Goal: Task Accomplishment & Management: Manage account settings

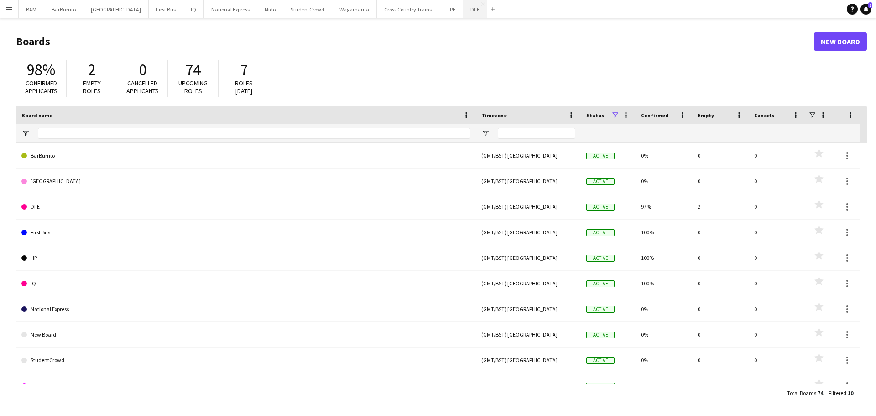
click at [463, 12] on button "DFE Close" at bounding box center [475, 9] width 24 height 18
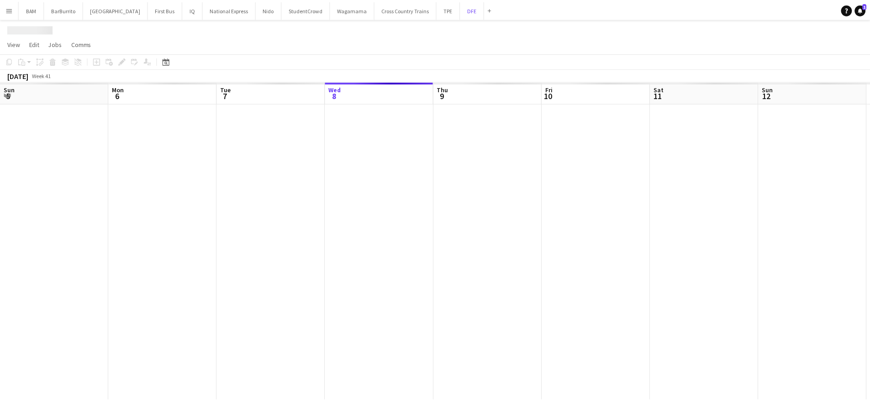
scroll to position [0, 218]
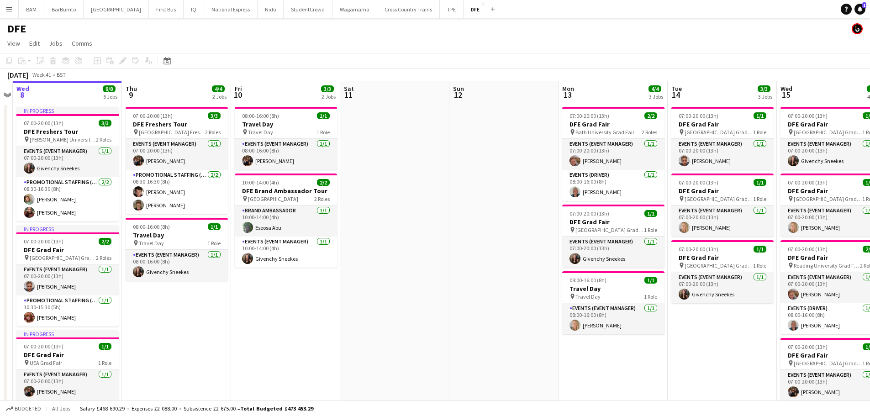
drag, startPoint x: 547, startPoint y: 181, endPoint x: 665, endPoint y: 206, distance: 120.1
click at [94, 177] on app-calendar-viewport "Sun 5 Mon 6 Tue 7 Wed 8 8/8 5 Jobs Thu 9 4/4 2 Jobs Fri 10 3/3 2 Jobs Sat 11 Su…" at bounding box center [435, 381] width 870 height 600
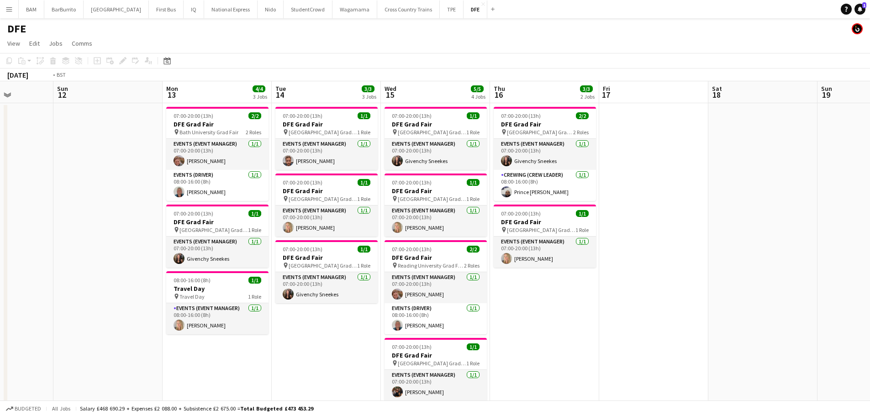
click at [191, 198] on app-calendar-viewport "Thu 9 4/4 2 Jobs Fri 10 3/3 2 Jobs Sat 11 Sun 12 Mon 13 4/4 3 Jobs Tue 14 3/3 3…" at bounding box center [435, 381] width 870 height 600
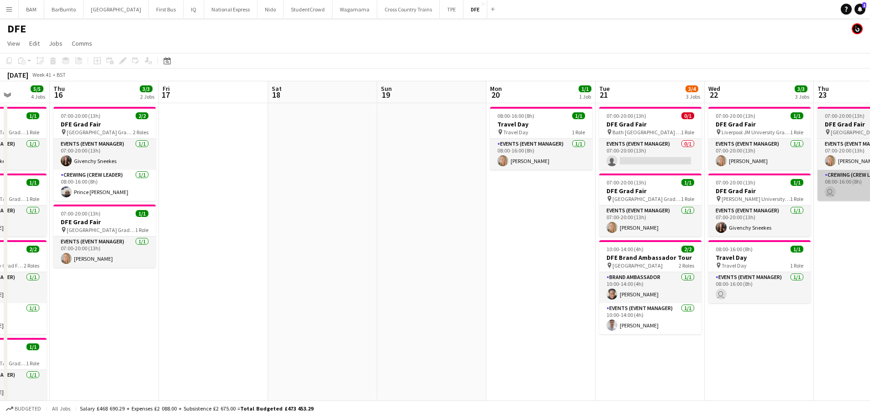
drag, startPoint x: 583, startPoint y: 193, endPoint x: 327, endPoint y: 196, distance: 255.7
click at [146, 198] on app-calendar-viewport "Mon 13 4/4 3 Jobs Tue 14 3/3 3 Jobs Wed 15 5/5 4 Jobs Thu 16 3/3 2 Jobs Fri 17 …" at bounding box center [435, 381] width 870 height 600
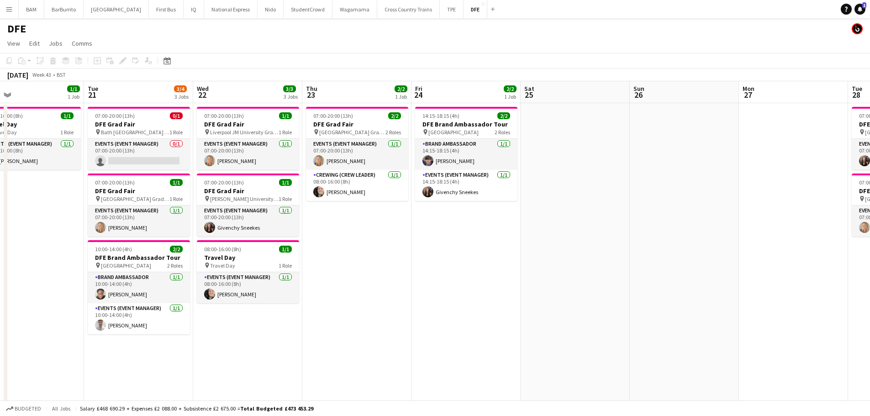
scroll to position [0, 284]
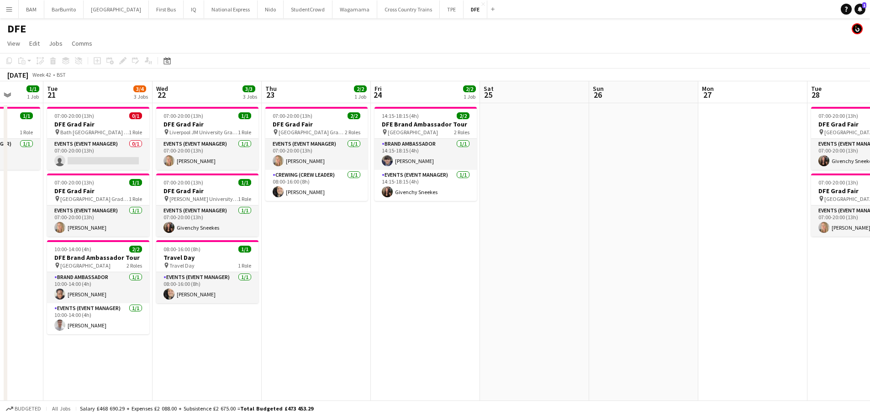
drag, startPoint x: 566, startPoint y: 194, endPoint x: 556, endPoint y: 195, distance: 9.1
click at [556, 195] on app-calendar-viewport "Sat 18 Sun 19 Mon 20 1/1 1 Job Tue 21 3/4 3 Jobs Wed 22 3/3 3 Jobs Thu 23 2/2 1…" at bounding box center [435, 381] width 870 height 600
click at [436, 124] on h3 "DFE Brand Ambassador Tour" at bounding box center [425, 124] width 102 height 8
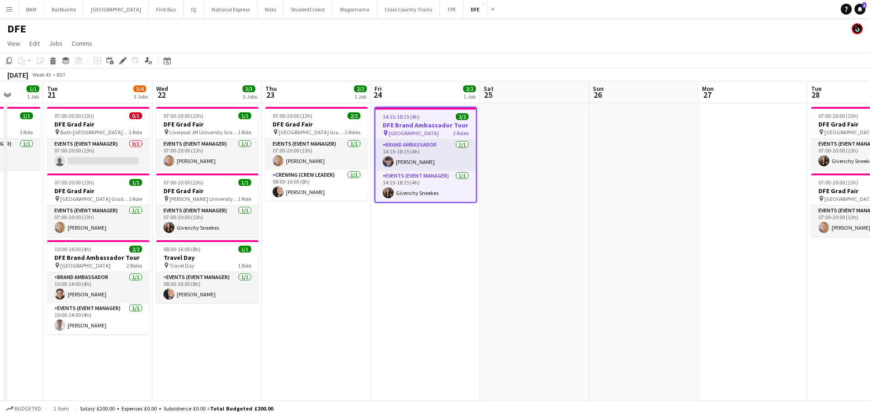
click at [250, 173] on app-calendar-viewport "Sat 18 Sun 19 Mon 20 1/1 1 Job Tue 21 3/4 3 Jobs Wed 22 3/3 3 Jobs Thu 23 2/2 1…" at bounding box center [435, 381] width 870 height 600
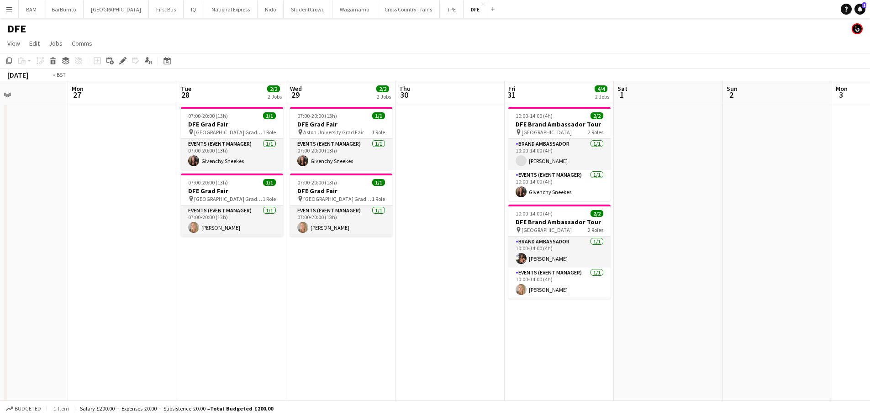
drag, startPoint x: 679, startPoint y: 182, endPoint x: 192, endPoint y: 194, distance: 487.2
click at [182, 197] on app-calendar-viewport "Fri 24 2/2 1 Job Sat 25 Sun 26 Mon 27 Tue 28 2/2 2 Jobs Wed 29 2/2 2 Jobs Thu 3…" at bounding box center [435, 381] width 870 height 600
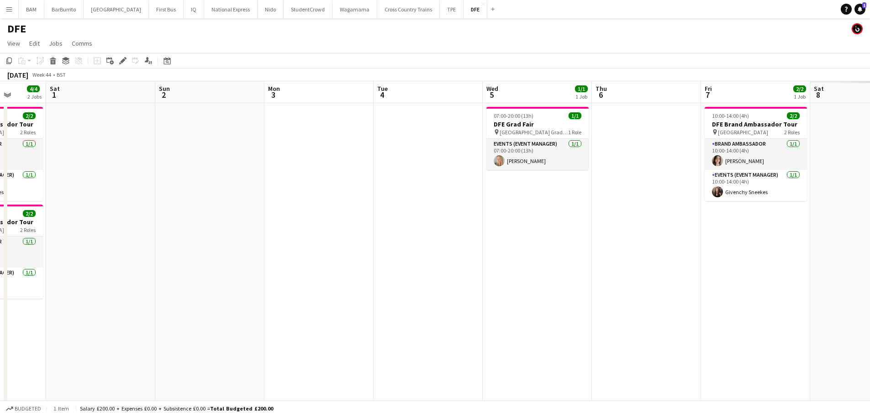
drag, startPoint x: 569, startPoint y: 192, endPoint x: 471, endPoint y: 208, distance: 99.0
click at [247, 207] on app-calendar-viewport "Tue 28 2/2 2 Jobs Wed 29 2/2 2 Jobs Thu 30 Fri 31 4/4 2 Jobs Sat 1 Sun 2 Mon 3 …" at bounding box center [435, 381] width 870 height 600
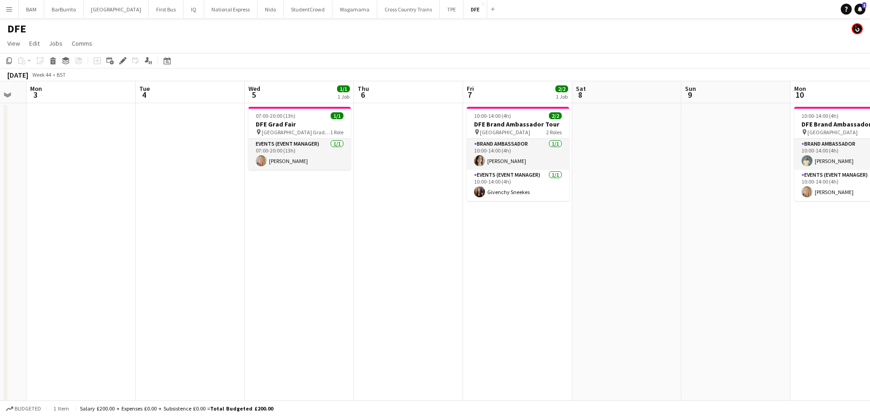
drag, startPoint x: 672, startPoint y: 208, endPoint x: 231, endPoint y: 206, distance: 441.9
click at [231, 206] on app-calendar-viewport "Fri 31 4/4 2 Jobs Sat 1 Sun 2 Mon 3 Tue 4 Wed 5 1/1 1 Job Thu 6 Fri 7 2/2 1 Job…" at bounding box center [435, 381] width 870 height 600
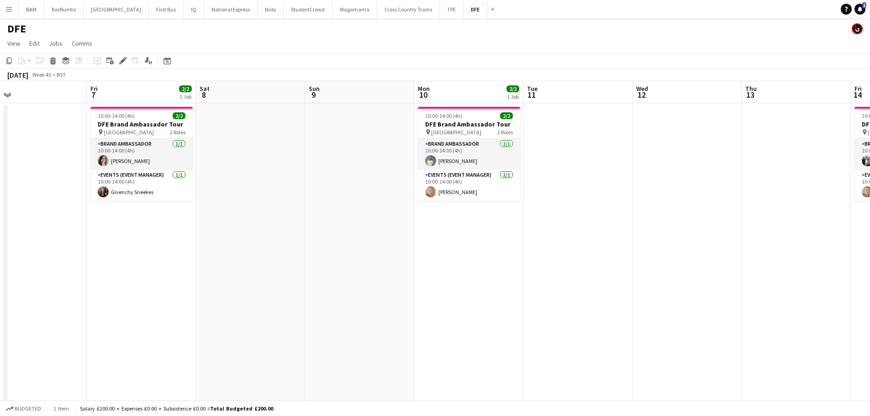
drag, startPoint x: 787, startPoint y: 219, endPoint x: 547, endPoint y: 217, distance: 239.7
click at [330, 231] on app-calendar-viewport "Mon 3 Tue 4 Wed 5 1/1 1 Job Thu 6 Fri 7 2/2 1 Job Sat 8 Sun 9 Mon 10 2/2 1 Job …" at bounding box center [435, 381] width 870 height 600
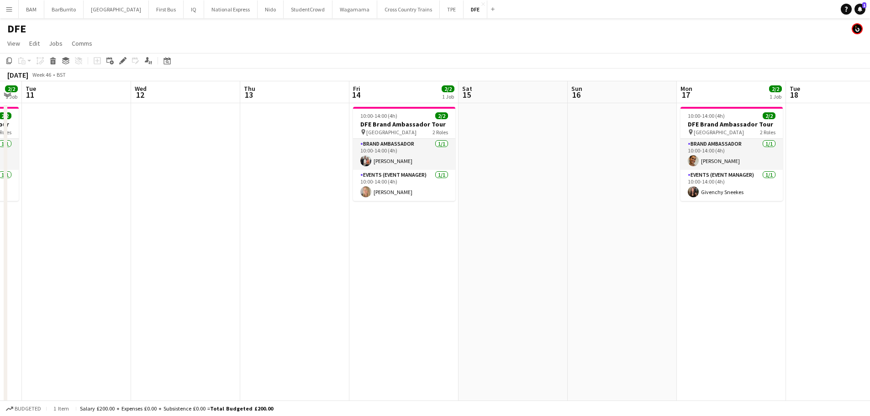
click at [223, 220] on app-calendar-viewport "Sat 8 Sun 9 Mon 10 2/2 1 Job Tue 11 Wed 12 Thu 13 Fri 14 2/2 1 Job Sat 15 Sun 1…" at bounding box center [435, 381] width 870 height 600
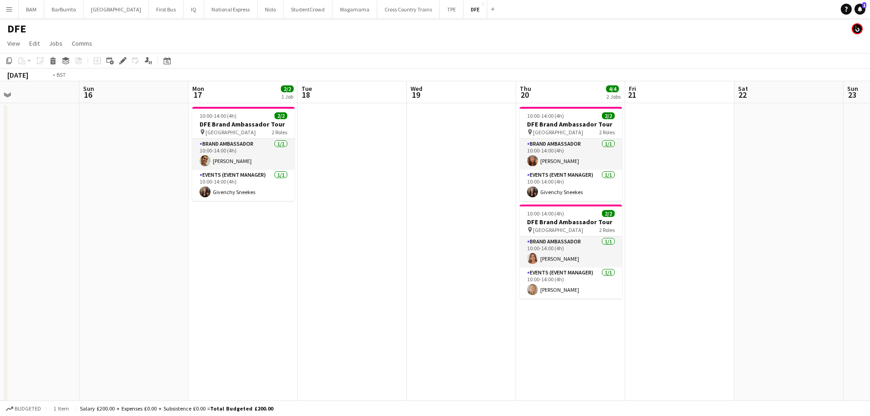
drag, startPoint x: 698, startPoint y: 214, endPoint x: 273, endPoint y: 226, distance: 425.6
click at [135, 231] on app-calendar-viewport "Wed 12 Thu 13 Fri 14 2/2 1 Job Sat 15 Sun 16 Mon 17 2/2 1 Job Tue 18 Wed 19 Thu…" at bounding box center [435, 381] width 870 height 600
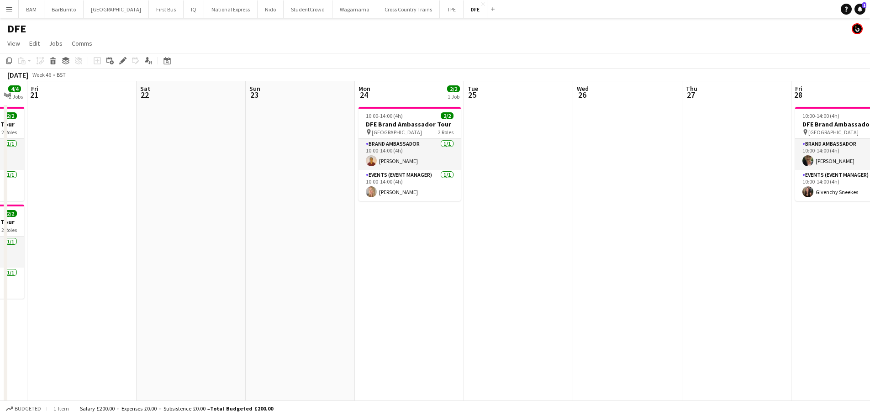
drag, startPoint x: 273, startPoint y: 206, endPoint x: 249, endPoint y: 208, distance: 23.8
click at [77, 217] on app-calendar-viewport "Tue 18 Wed 19 Thu 20 4/4 2 Jobs Fri 21 Sat 22 Sun 23 Mon 24 2/2 1 Job Tue 25 We…" at bounding box center [435, 381] width 870 height 600
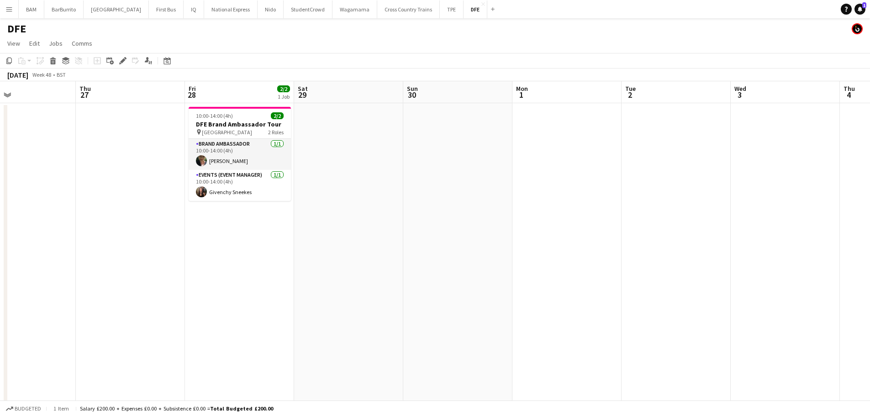
click at [152, 225] on app-calendar-viewport "Sun 23 Mon 24 2/2 1 Job Tue 25 Wed 26 Thu 27 Fri 28 2/2 1 Job Sat 29 Sun 30 Mon…" at bounding box center [435, 381] width 870 height 600
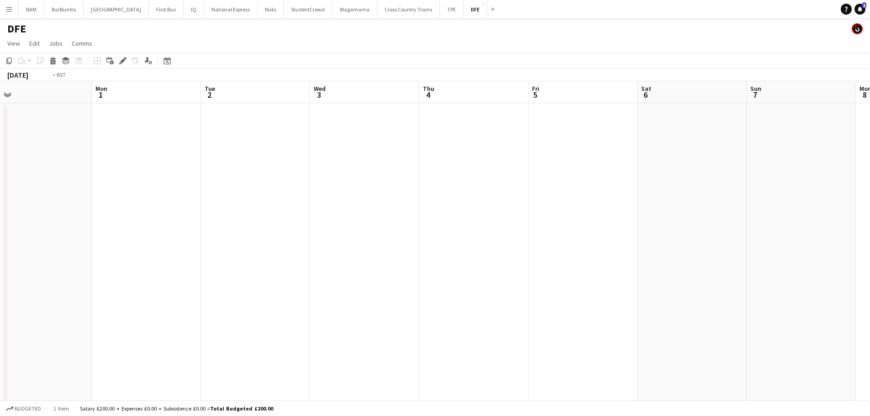
drag, startPoint x: 691, startPoint y: 216, endPoint x: 135, endPoint y: 229, distance: 555.7
click at [137, 229] on app-calendar-viewport "Thu 27 Fri 28 2/2 1 Job Sat 29 Sun 30 Mon 1 Tue 2 Wed 3 Thu 4 Fri 5 Sat 6 Sun 7…" at bounding box center [435, 381] width 870 height 600
drag, startPoint x: 492, startPoint y: 221, endPoint x: 668, endPoint y: 210, distance: 176.1
click at [776, 206] on app-calendar-viewport "Wed 3 Thu 4 Fri 5 Sat 6 Sun 7 Mon 8 Tue 9 Wed 10 Thu 11 Fri 12 Sat 13 Sun 14 Mo…" at bounding box center [435, 381] width 870 height 600
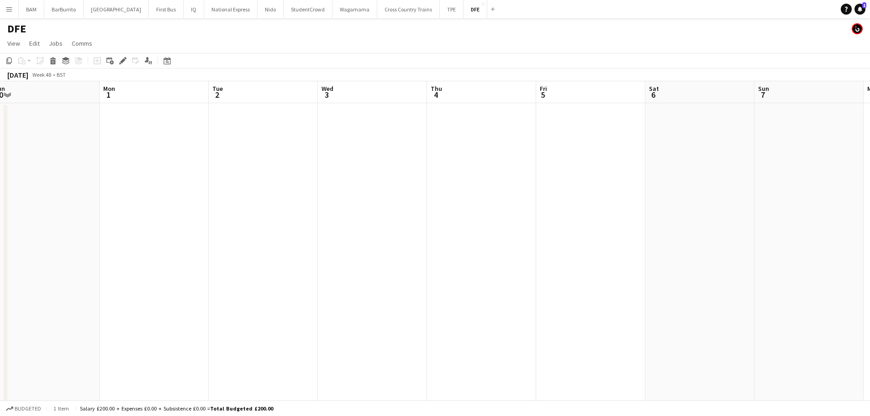
drag, startPoint x: 272, startPoint y: 210, endPoint x: 739, endPoint y: 193, distance: 467.3
click at [739, 193] on app-calendar-viewport "Fri 28 2/2 1 Job Sat 29 Sun 30 Mon 1 Tue 2 Wed 3 Thu 4 Fri 5 Sat 6 Sun 7 Mon 8 …" at bounding box center [435, 381] width 870 height 600
click at [355, 117] on app-date-cell at bounding box center [372, 329] width 109 height 452
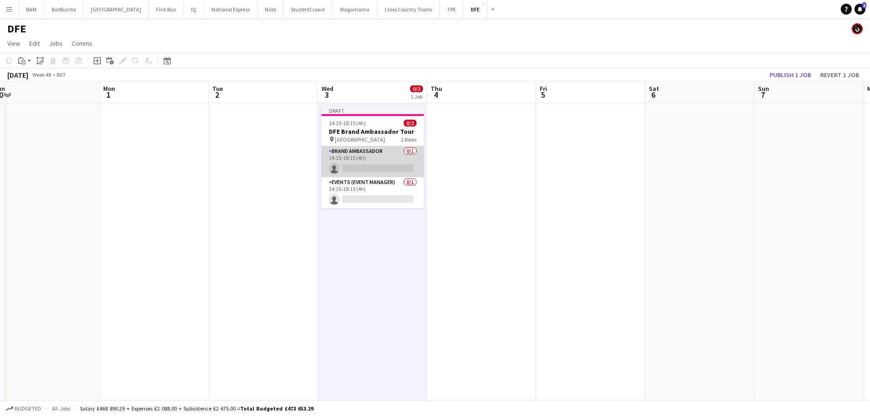
click at [383, 168] on app-card-role "Brand Ambassador 0/1 14:15-18:15 (4h) single-neutral-actions" at bounding box center [372, 161] width 102 height 31
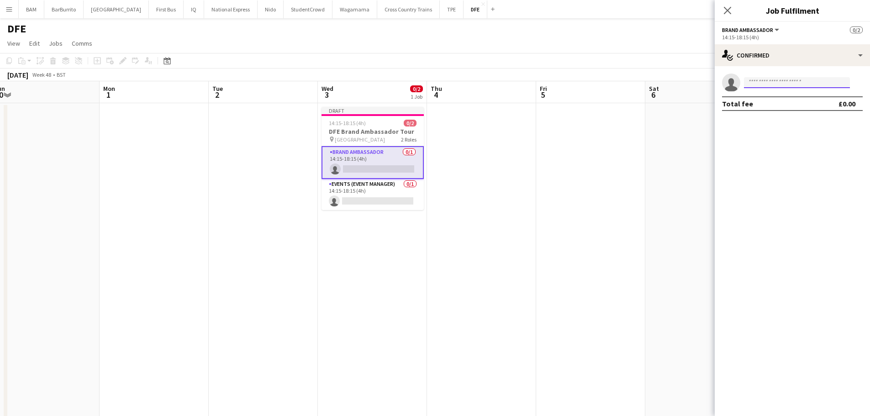
click at [757, 77] on input at bounding box center [797, 82] width 106 height 11
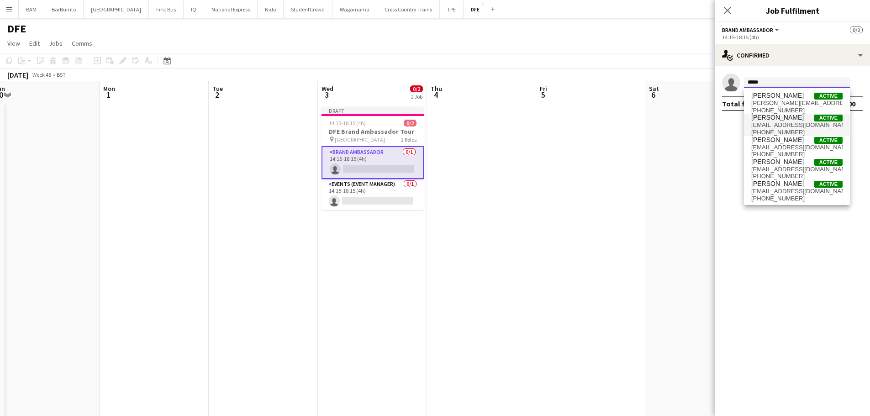
type input "*****"
click at [785, 131] on span "+447399395908" at bounding box center [796, 132] width 91 height 7
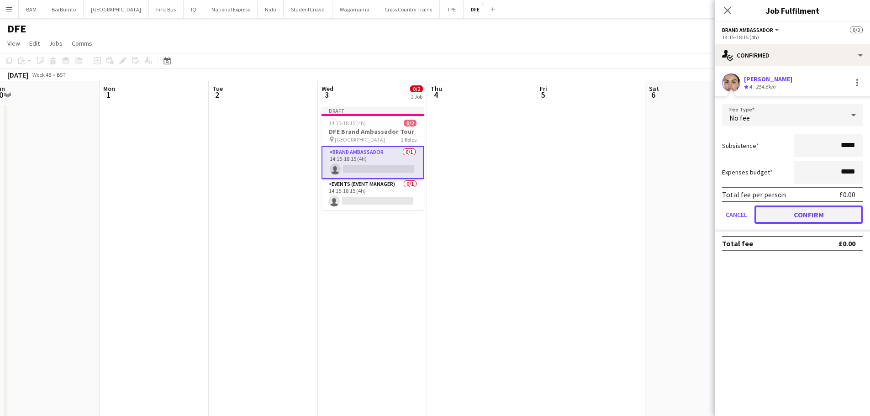
click at [826, 212] on button "Confirm" at bounding box center [808, 214] width 108 height 18
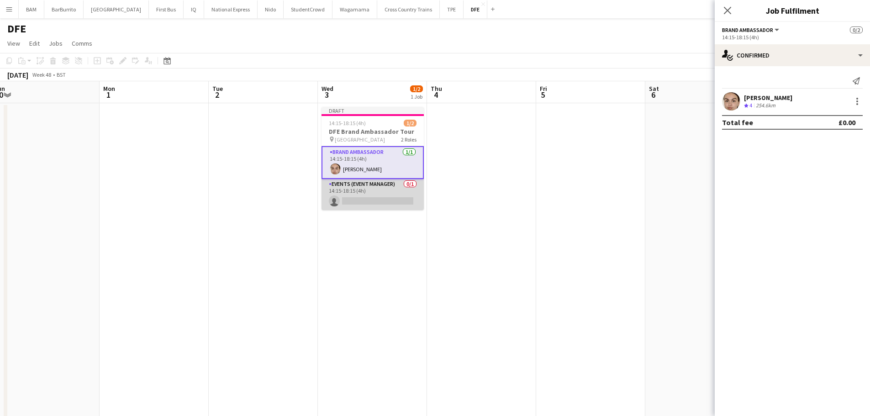
click at [405, 192] on app-card-role "Events (Event Manager) 0/1 14:15-18:15 (4h) single-neutral-actions" at bounding box center [372, 194] width 102 height 31
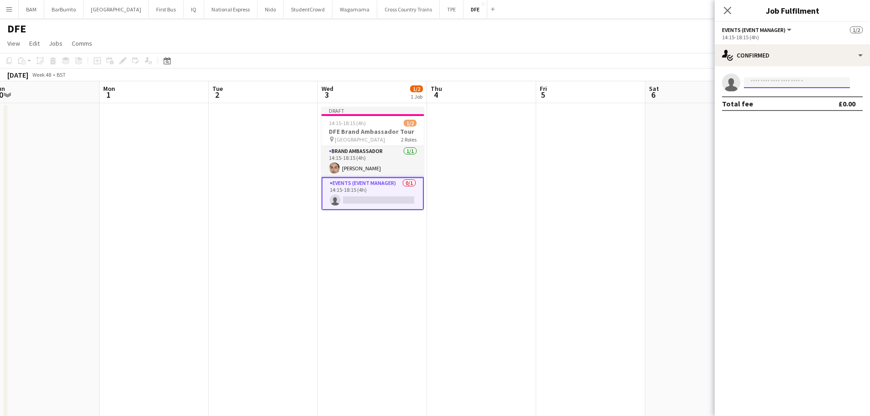
click at [766, 78] on input at bounding box center [797, 82] width 106 height 11
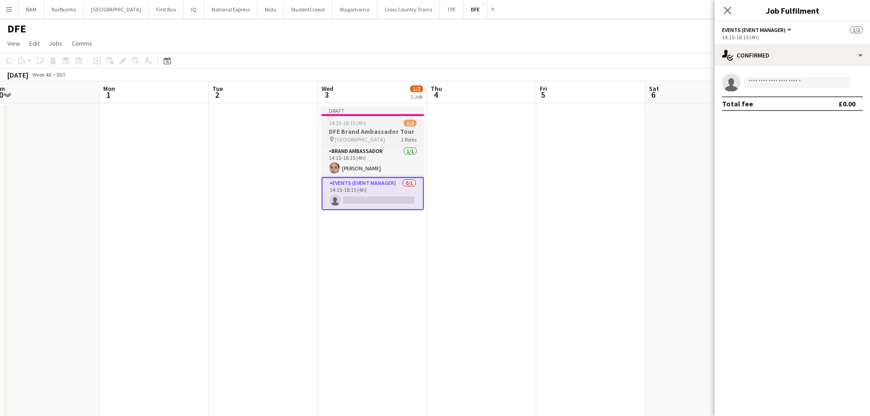
click at [381, 142] on div "pin Bath University 2 Roles" at bounding box center [372, 139] width 102 height 7
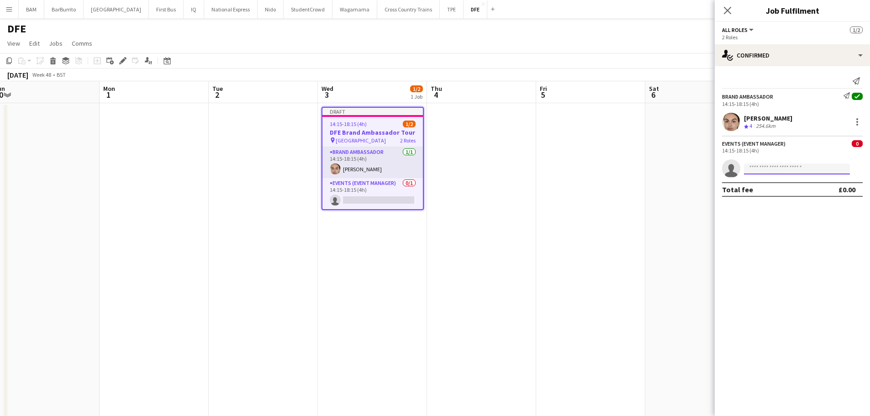
click at [770, 170] on input at bounding box center [797, 168] width 106 height 11
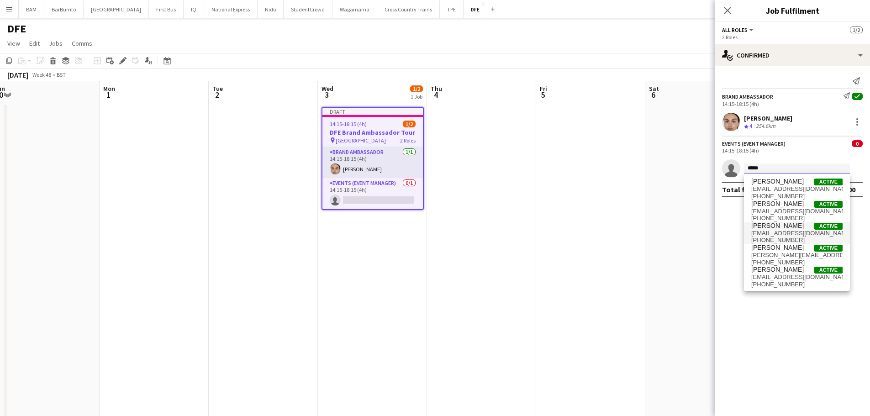
type input "*****"
click at [795, 226] on span "Laura cutts Active" at bounding box center [796, 226] width 91 height 8
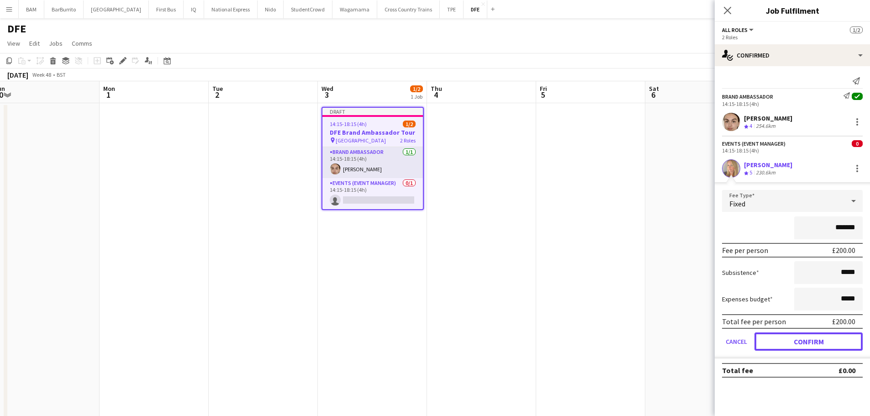
click at [813, 337] on button "Confirm" at bounding box center [808, 341] width 108 height 18
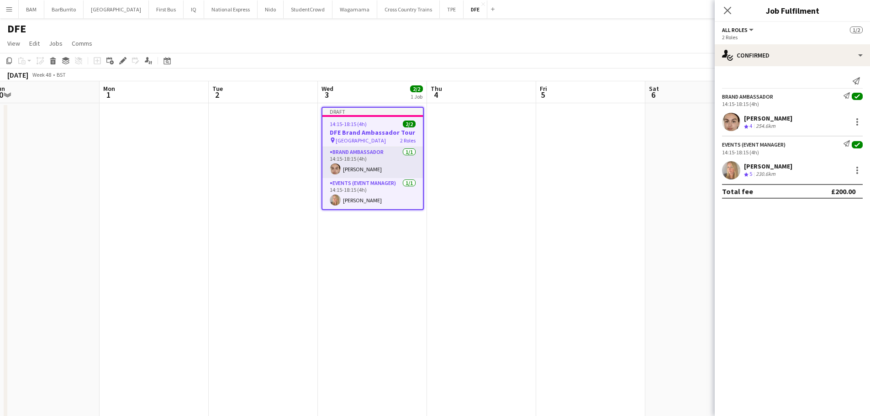
click at [800, 112] on div "Brand Ambassador Send notification check 14:15-18:15 (4h) Chloe Birtwell Crew r…" at bounding box center [791, 111] width 155 height 39
click at [860, 122] on div at bounding box center [856, 121] width 11 height 11
click at [779, 53] on div at bounding box center [435, 208] width 870 height 416
click at [621, 62] on app-toolbar "Copy Paste Paste Ctrl+V Paste with crew Ctrl+Shift+V Paste linked Job [GEOGRAPH…" at bounding box center [435, 61] width 870 height 16
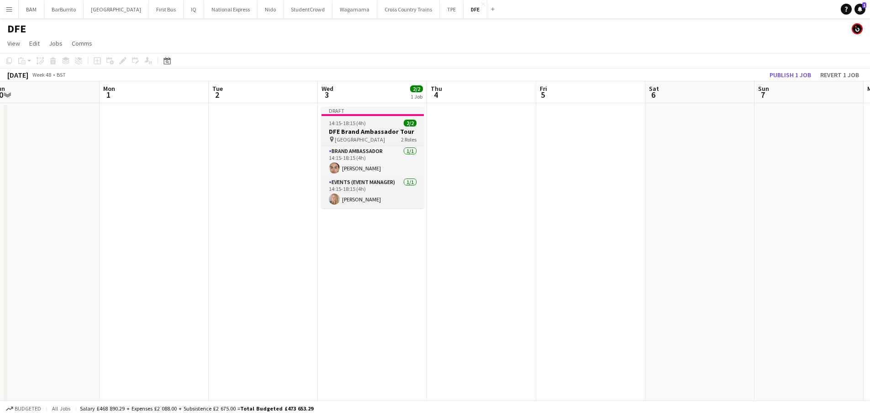
click at [398, 141] on div "pin Bath University 2 Roles" at bounding box center [372, 139] width 102 height 7
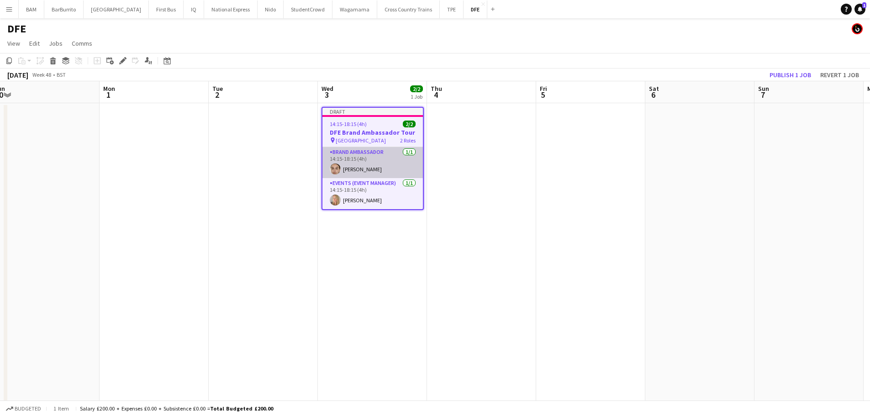
click at [387, 155] on app-card-role "Brand Ambassador 1/1 14:15-18:15 (4h) Chloe Birtwell" at bounding box center [372, 162] width 100 height 31
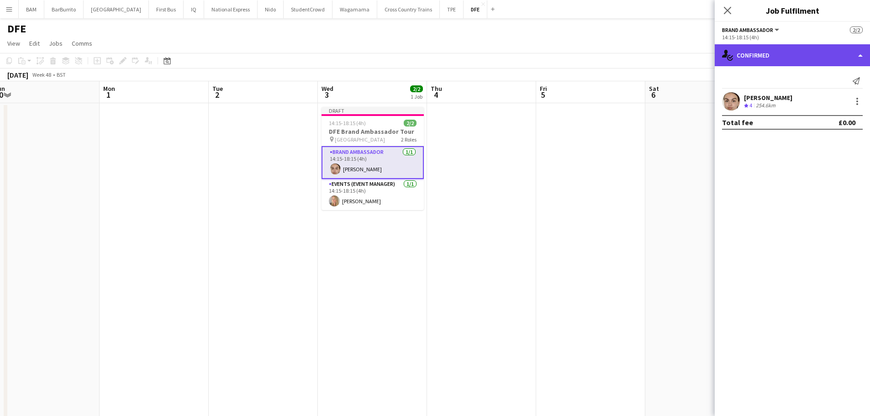
click at [793, 60] on div "single-neutral-actions-check-2 Confirmed" at bounding box center [791, 55] width 155 height 22
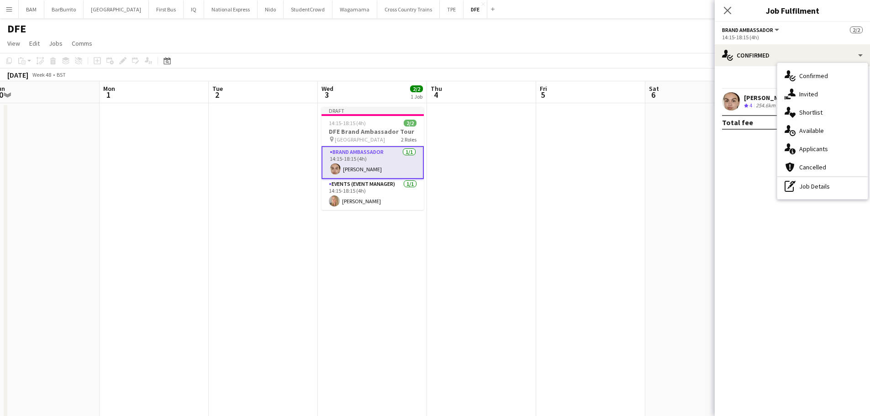
drag, startPoint x: 824, startPoint y: 188, endPoint x: 819, endPoint y: 159, distance: 29.3
click at [824, 188] on div "pen-write Job Details" at bounding box center [822, 186] width 90 height 18
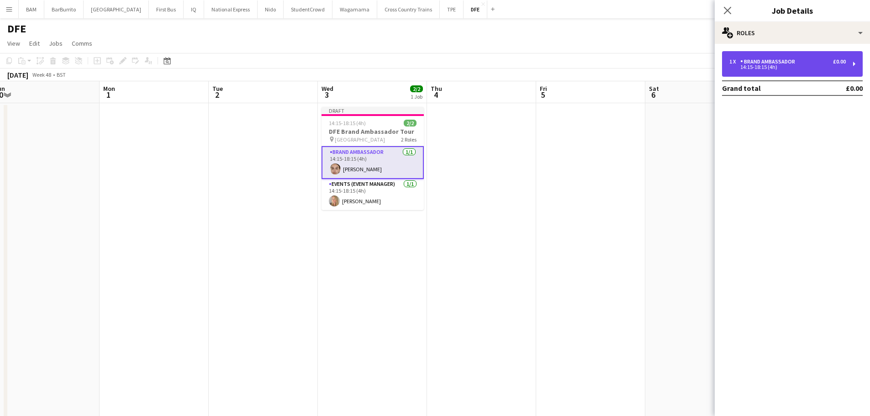
click at [800, 68] on div "14:15-18:15 (4h)" at bounding box center [787, 67] width 116 height 5
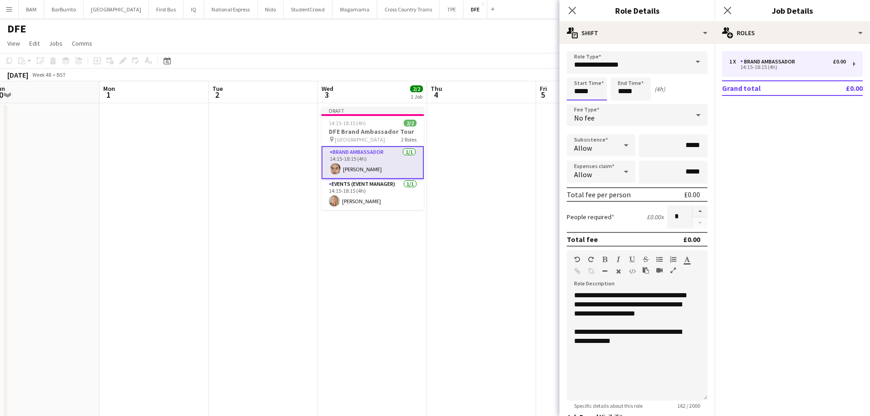
click at [597, 85] on input "*****" at bounding box center [587, 89] width 40 height 23
click at [592, 105] on div at bounding box center [596, 104] width 18 height 9
click at [574, 106] on div at bounding box center [577, 104] width 18 height 9
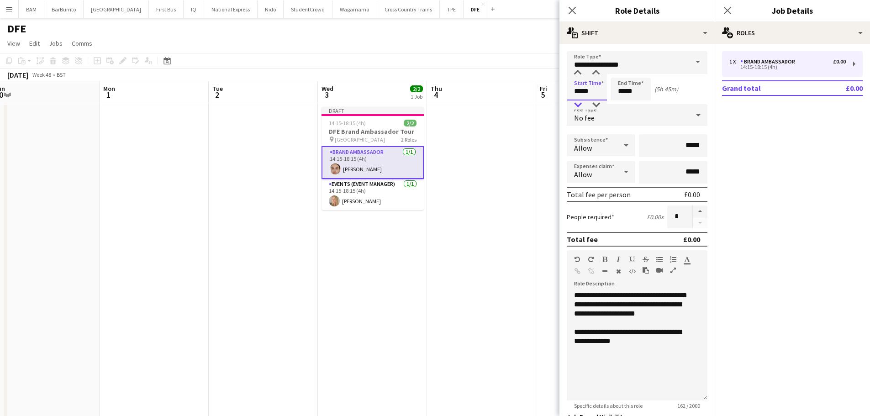
click at [574, 106] on div at bounding box center [577, 104] width 18 height 9
drag, startPoint x: 601, startPoint y: 94, endPoint x: 601, endPoint y: 100, distance: 5.0
click at [601, 95] on input "*****" at bounding box center [587, 89] width 40 height 23
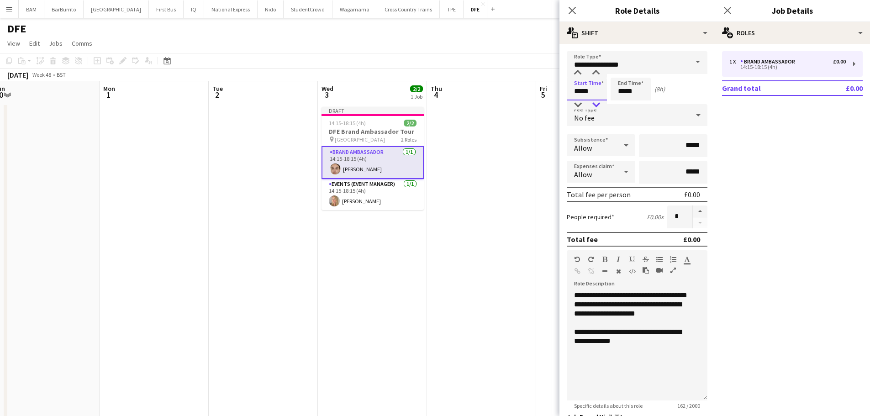
click at [601, 101] on div at bounding box center [596, 104] width 18 height 9
type input "*****"
click at [601, 101] on div at bounding box center [596, 104] width 18 height 9
click at [625, 94] on input "*****" at bounding box center [630, 89] width 40 height 23
click at [626, 106] on div at bounding box center [621, 104] width 18 height 9
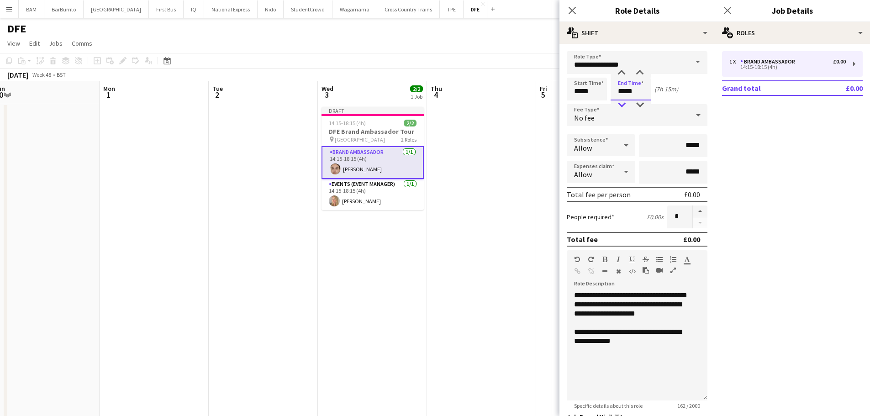
click at [626, 106] on div at bounding box center [621, 104] width 18 height 9
click at [625, 75] on div at bounding box center [621, 72] width 18 height 9
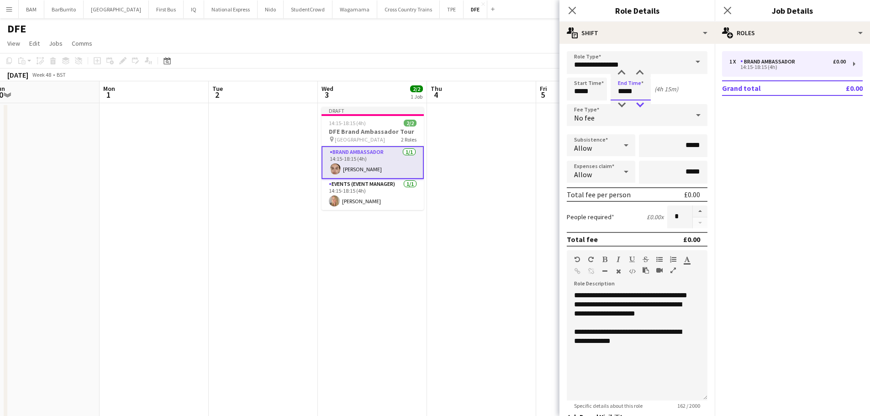
click at [640, 103] on div at bounding box center [639, 104] width 18 height 9
click at [641, 105] on div at bounding box center [639, 104] width 18 height 9
type input "*****"
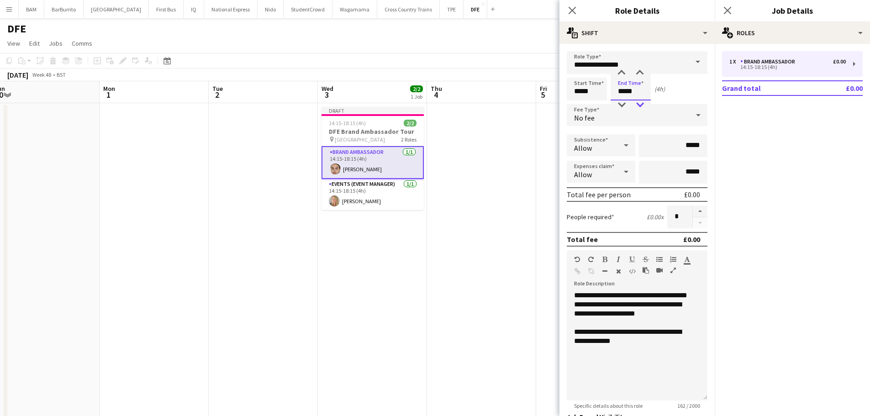
click at [640, 105] on div at bounding box center [639, 104] width 18 height 9
click at [453, 84] on app-board-header-date "Thu 4" at bounding box center [481, 92] width 109 height 22
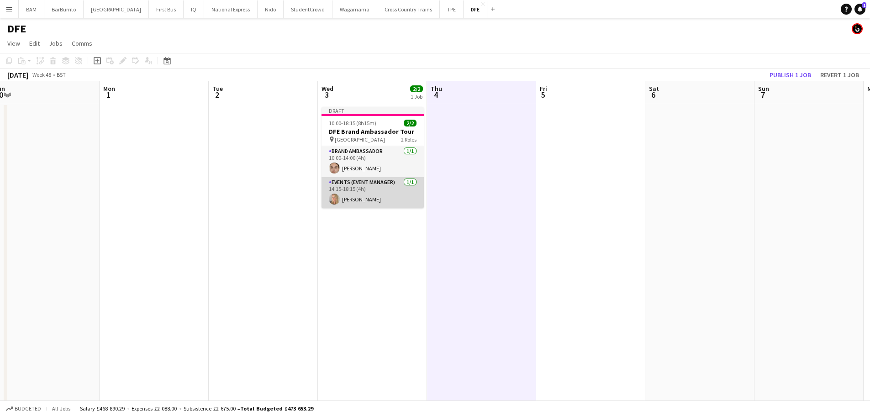
click at [380, 195] on app-card-role "Events (Event Manager) 1/1 14:15-18:15 (4h) Laura cutts" at bounding box center [372, 192] width 102 height 31
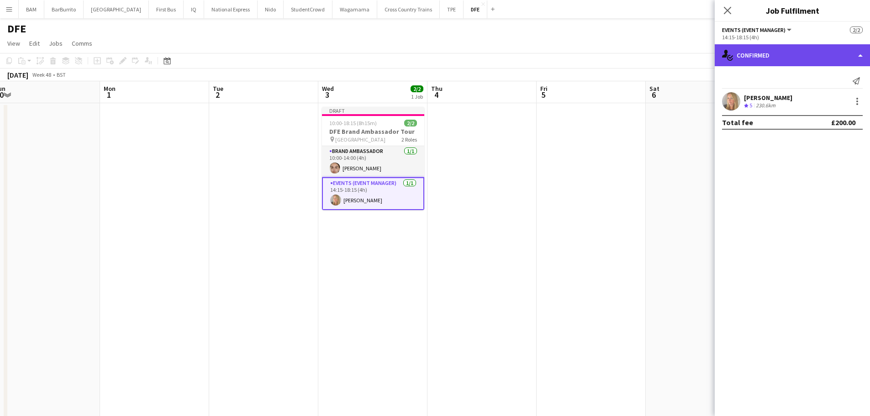
click at [782, 56] on div "single-neutral-actions-check-2 Confirmed" at bounding box center [791, 55] width 155 height 22
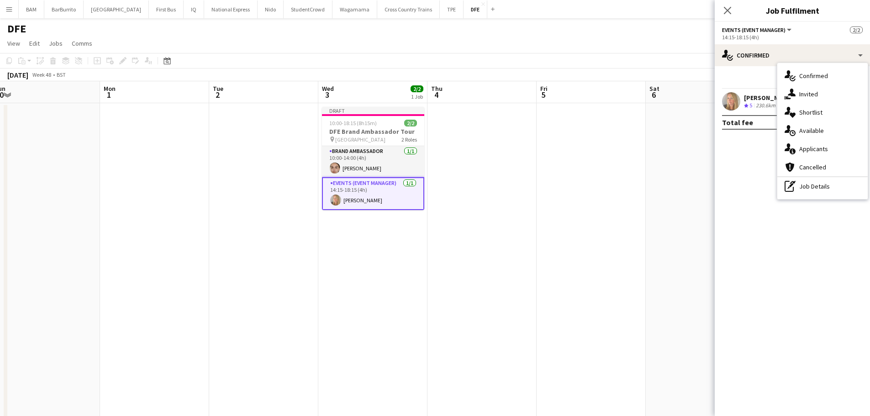
click at [834, 195] on div "pen-write Job Details" at bounding box center [822, 186] width 90 height 18
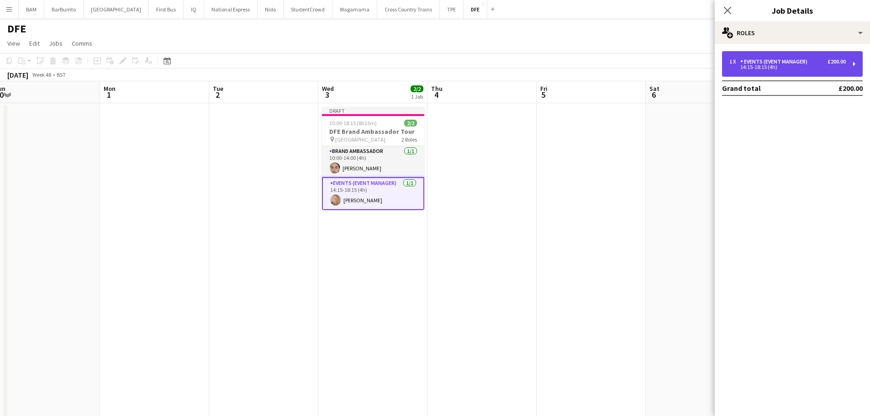
click at [785, 53] on div "1 x Events (Event Manager) £200.00 14:15-18:15 (4h)" at bounding box center [792, 64] width 141 height 26
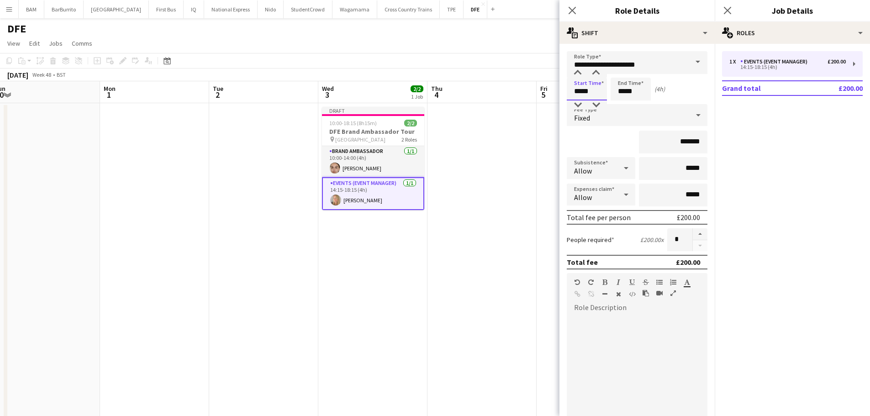
click at [601, 94] on input "*****" at bounding box center [587, 89] width 40 height 23
click at [585, 107] on div at bounding box center [577, 104] width 18 height 9
click at [582, 105] on div at bounding box center [577, 104] width 18 height 9
click at [580, 69] on div at bounding box center [577, 72] width 18 height 9
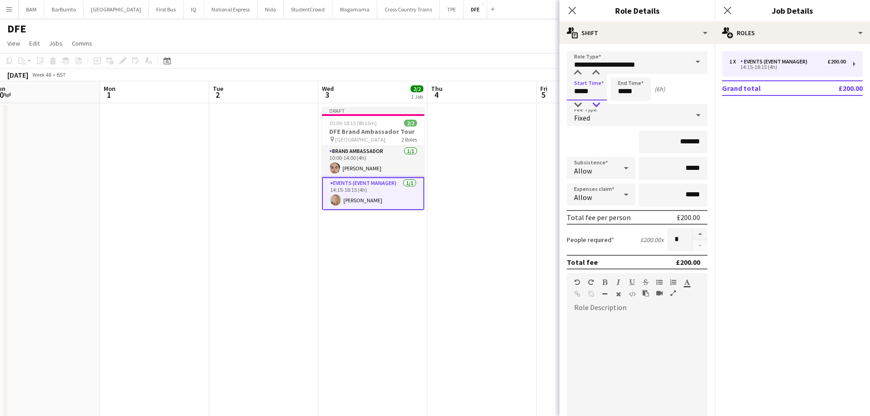
click at [592, 108] on div at bounding box center [596, 104] width 18 height 9
click at [579, 104] on div at bounding box center [577, 104] width 18 height 9
type input "*****"
click at [580, 105] on div at bounding box center [577, 104] width 18 height 9
click at [621, 96] on input "*****" at bounding box center [630, 89] width 40 height 23
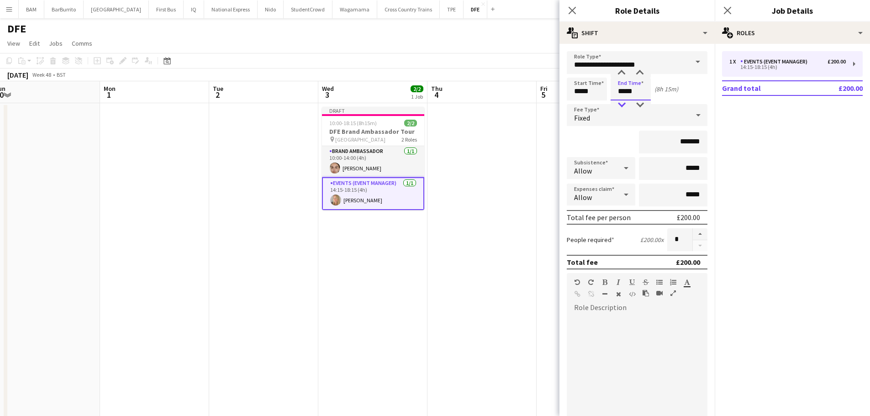
click at [626, 106] on div at bounding box center [621, 104] width 18 height 9
click at [638, 105] on div at bounding box center [639, 104] width 18 height 9
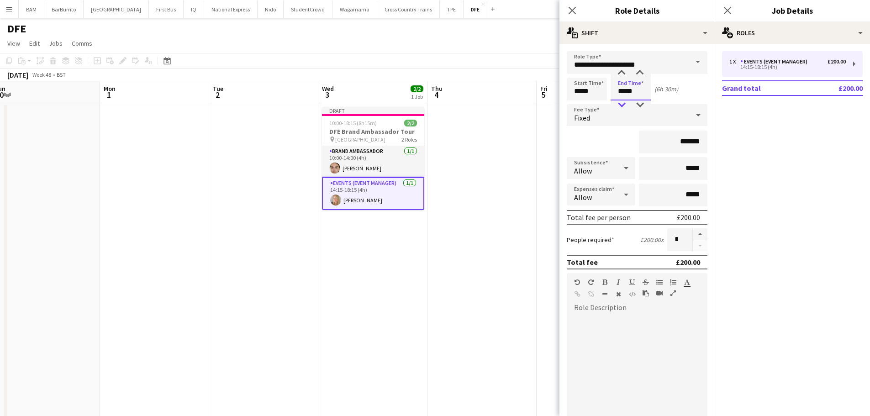
click at [621, 108] on div at bounding box center [621, 104] width 18 height 9
click at [624, 105] on div at bounding box center [621, 104] width 18 height 9
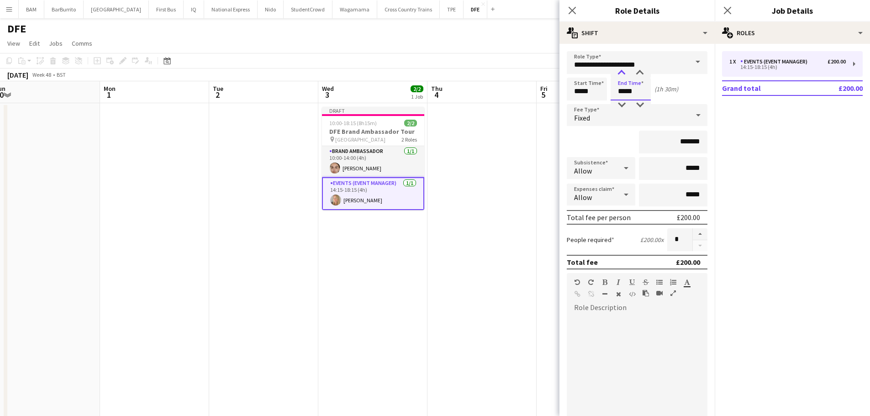
click at [623, 75] on div at bounding box center [621, 72] width 18 height 9
click at [642, 104] on div at bounding box center [639, 104] width 18 height 9
click at [625, 72] on div at bounding box center [621, 72] width 18 height 9
type input "*****"
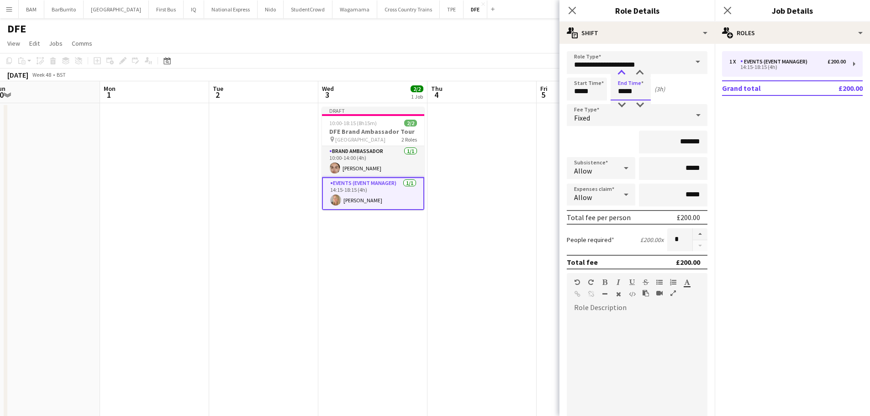
click at [625, 72] on div at bounding box center [621, 72] width 18 height 9
click at [468, 51] on app-page-menu "View Day view expanded Day view collapsed Month view Date picker Jump to [DATE]…" at bounding box center [435, 44] width 870 height 17
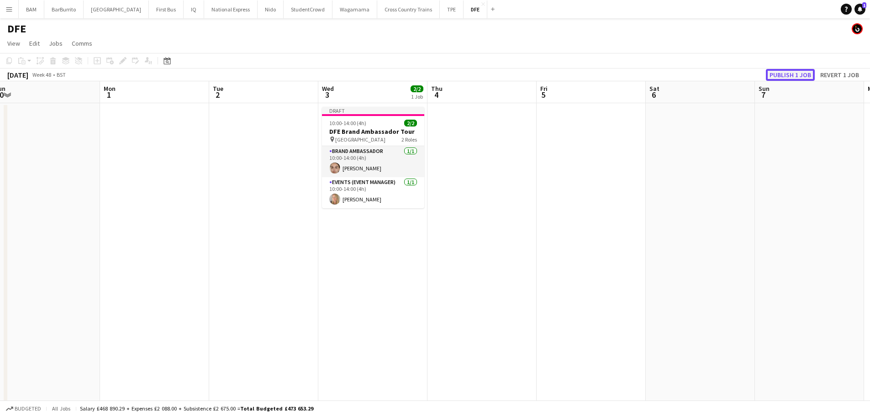
click at [797, 73] on button "Publish 1 job" at bounding box center [790, 75] width 49 height 12
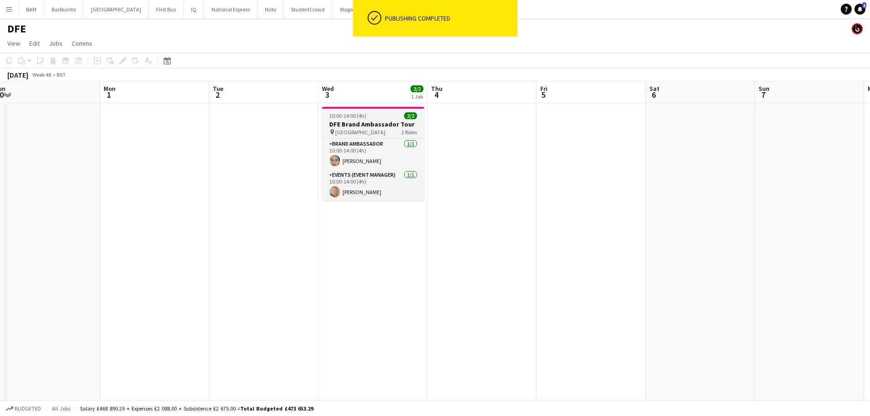
click at [385, 132] on div "pin Bath University 2 Roles" at bounding box center [373, 131] width 102 height 7
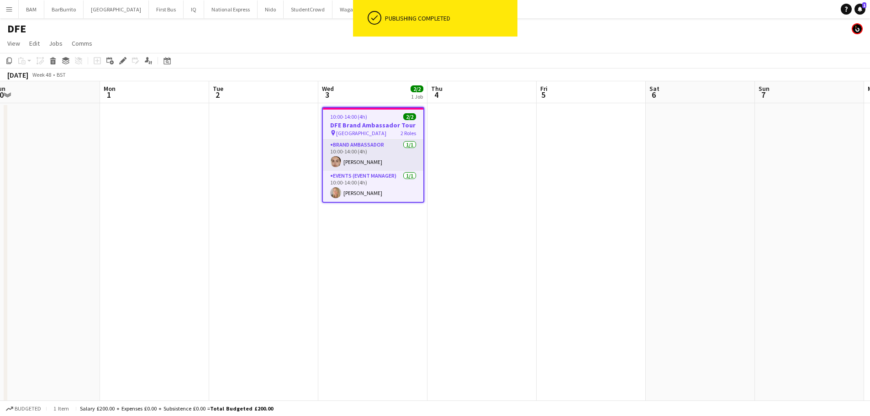
click at [123, 64] on icon "Edit" at bounding box center [122, 60] width 7 height 7
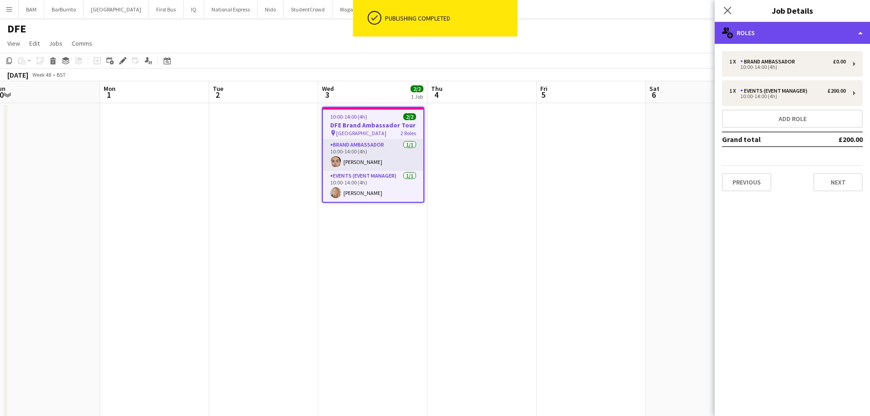
click at [772, 33] on div "multiple-users-add Roles" at bounding box center [791, 33] width 155 height 22
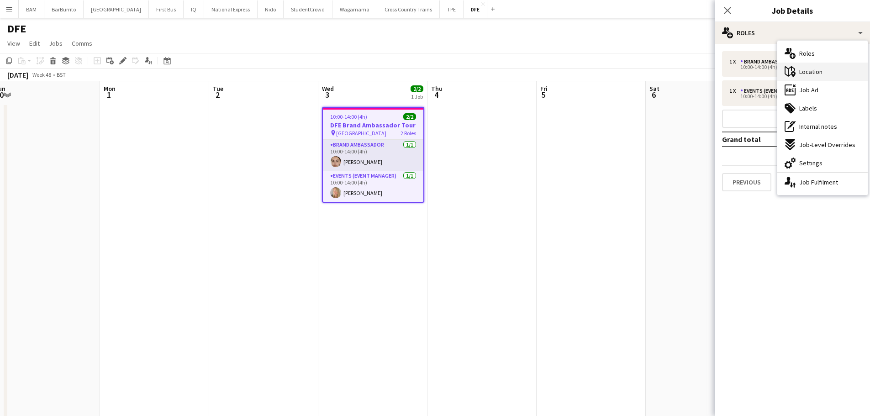
click at [816, 69] on span "Location" at bounding box center [810, 72] width 23 height 8
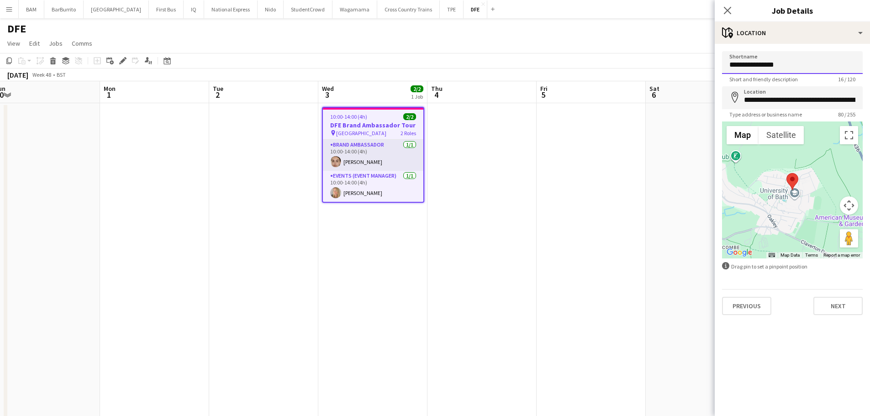
drag, startPoint x: 743, startPoint y: 64, endPoint x: 669, endPoint y: 68, distance: 74.5
click at [669, 68] on body "Menu Boards Boards Boards All jobs Status Workforce Workforce My Workforce Recr…" at bounding box center [435, 348] width 870 height 697
type input "**********"
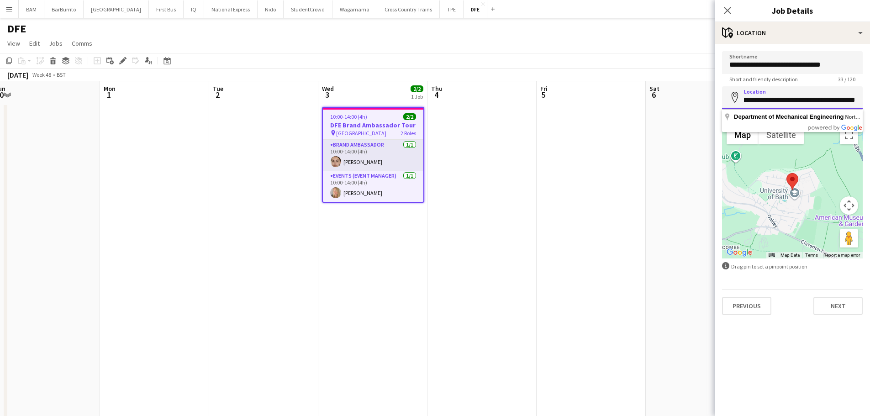
drag, startPoint x: 744, startPoint y: 99, endPoint x: 876, endPoint y: 104, distance: 132.5
click at [870, 104] on html "Menu Boards Boards Boards All jobs Status Workforce Workforce My Workforce Recr…" at bounding box center [435, 348] width 870 height 697
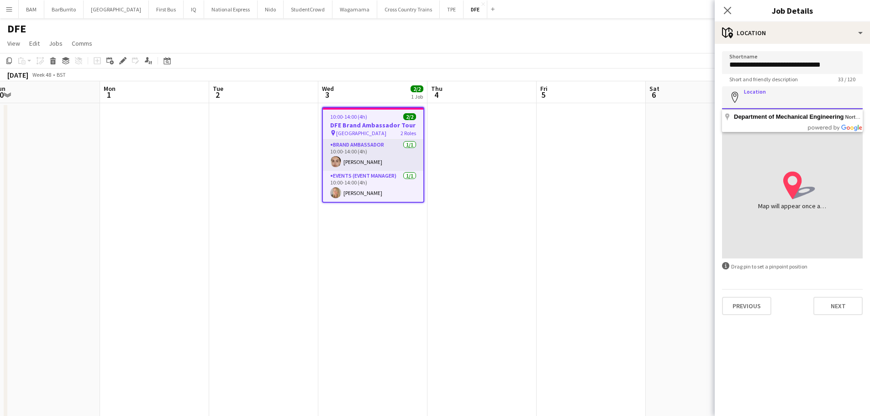
scroll to position [0, 0]
click at [784, 88] on input "Location" at bounding box center [792, 97] width 141 height 23
paste input "**********"
type input "**********"
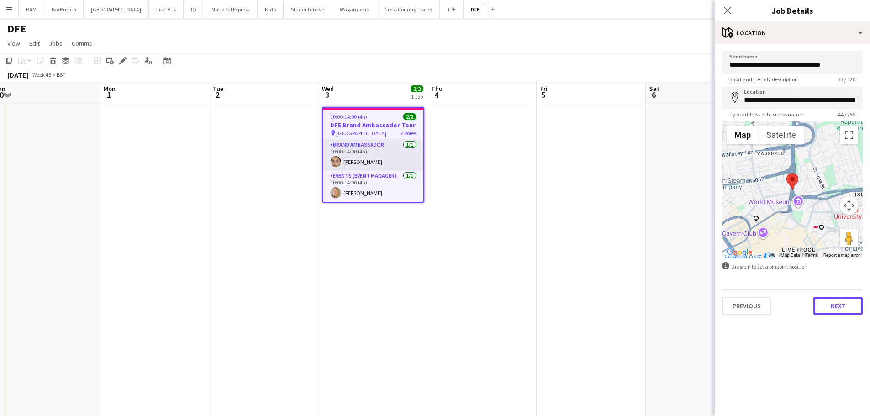
click at [848, 308] on button "Next" at bounding box center [837, 306] width 49 height 18
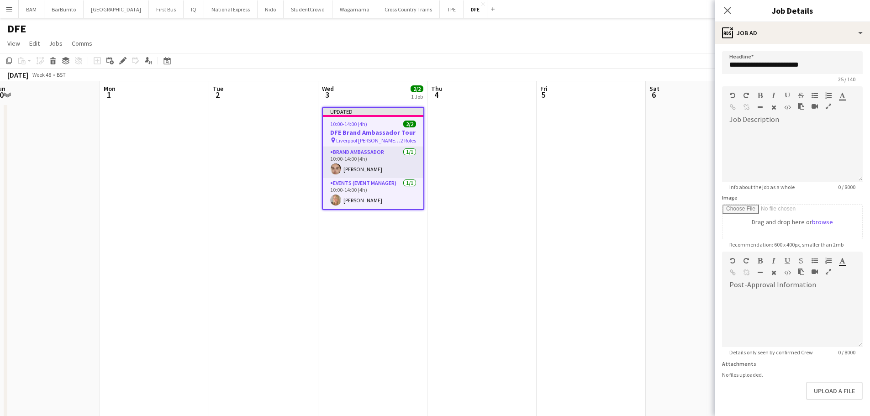
click at [488, 67] on app-toolbar "Copy Paste Paste Ctrl+V Paste with crew Ctrl+Shift+V Paste linked Job [GEOGRAPH…" at bounding box center [435, 61] width 870 height 16
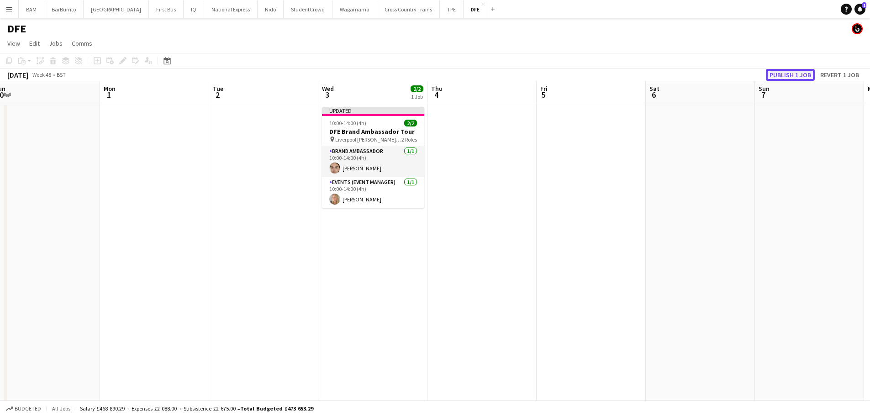
click at [801, 75] on button "Publish 1 job" at bounding box center [790, 75] width 49 height 12
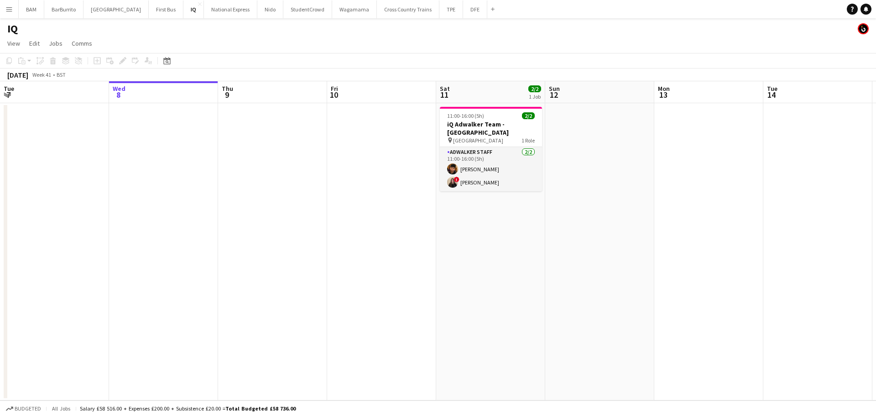
scroll to position [0, 332]
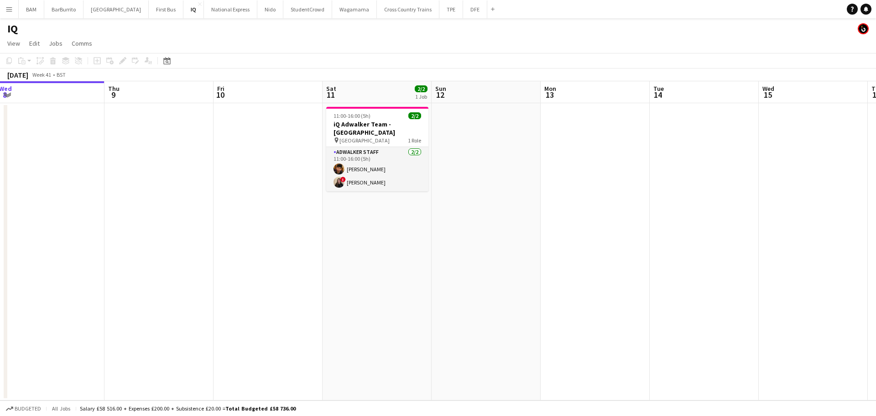
drag, startPoint x: 280, startPoint y: 149, endPoint x: 270, endPoint y: 127, distance: 23.9
click at [278, 148] on app-calendar-viewport "Sun 5 Mon 6 Tue 7 Wed 8 Thu 9 Fri 10 Sat 11 2/2 1 Job Sun 12 Mon 13 Tue 14 Wed …" at bounding box center [438, 240] width 876 height 319
click at [463, 7] on button "DFE Close" at bounding box center [475, 9] width 24 height 18
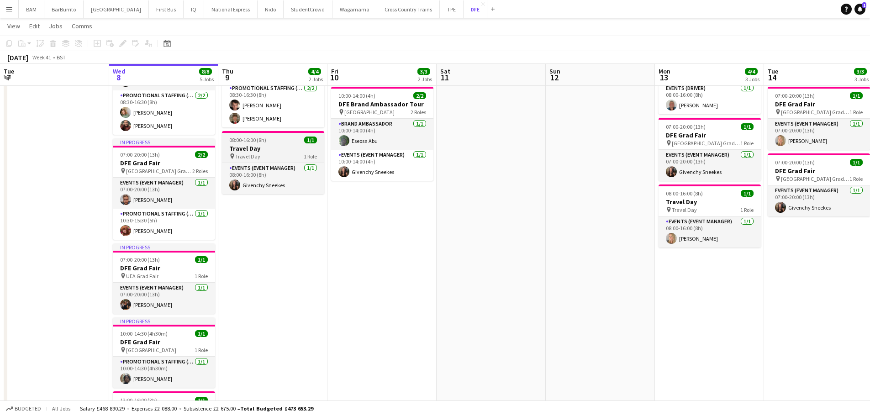
scroll to position [183, 0]
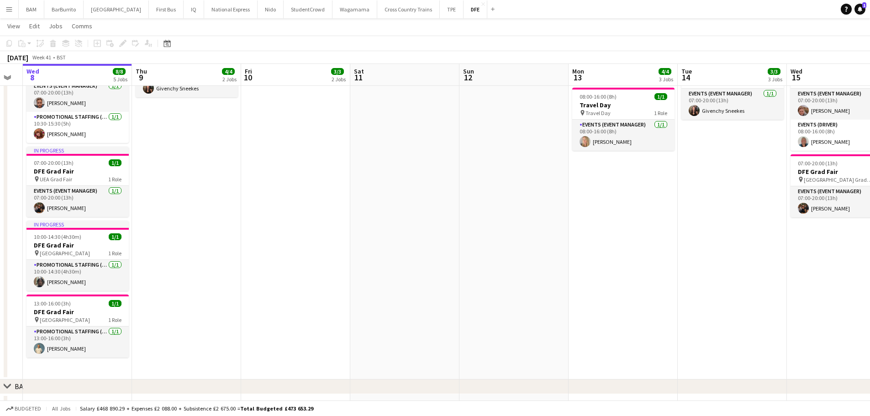
drag, startPoint x: 626, startPoint y: 218, endPoint x: 384, endPoint y: 221, distance: 241.5
click at [384, 221] on app-calendar-viewport "Sun 5 Mon 6 Tue 7 Wed 8 8/8 5 Jobs Thu 9 4/4 2 Jobs Fri 10 3/3 2 Jobs Sat 11 Su…" at bounding box center [435, 179] width 870 height 652
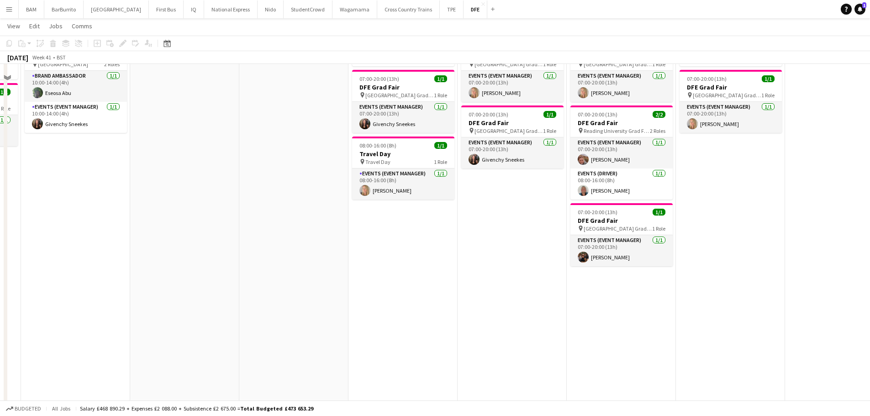
scroll to position [0, 0]
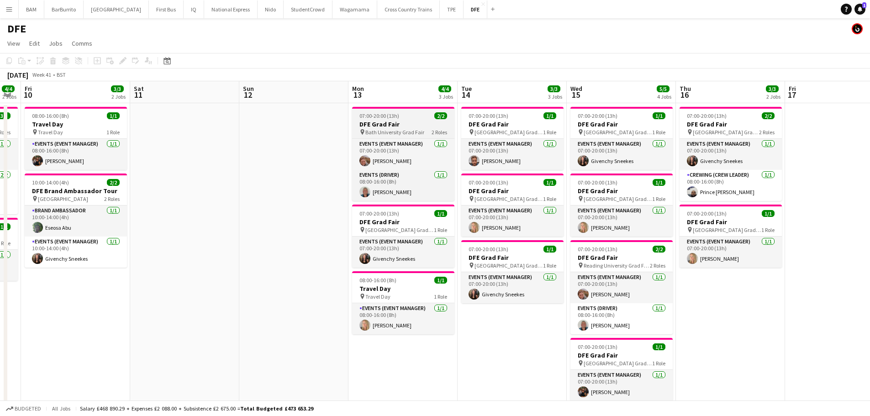
click at [419, 115] on div "07:00-20:00 (13h) 2/2" at bounding box center [403, 115] width 102 height 7
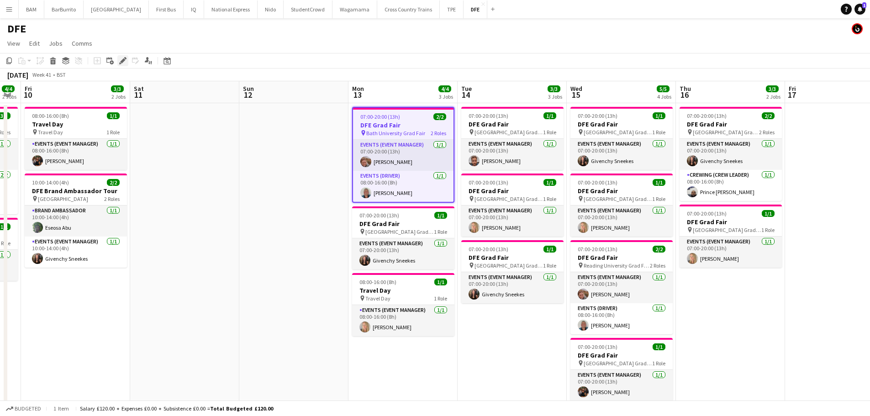
click at [124, 56] on div "Edit" at bounding box center [122, 60] width 11 height 11
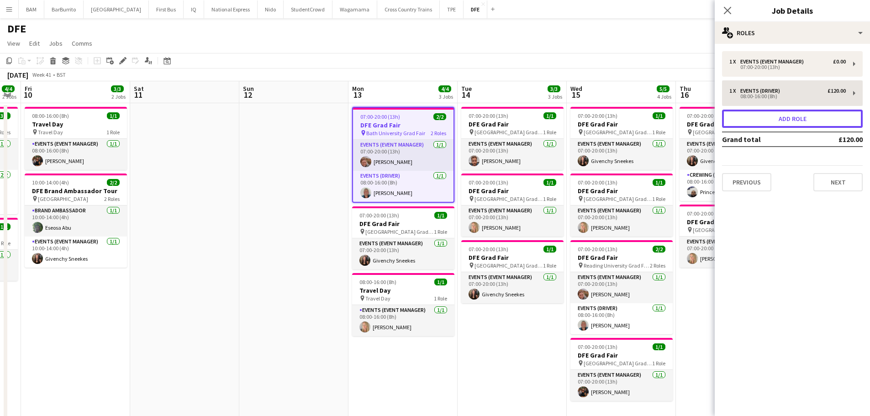
click at [797, 113] on button "Add role" at bounding box center [792, 119] width 141 height 18
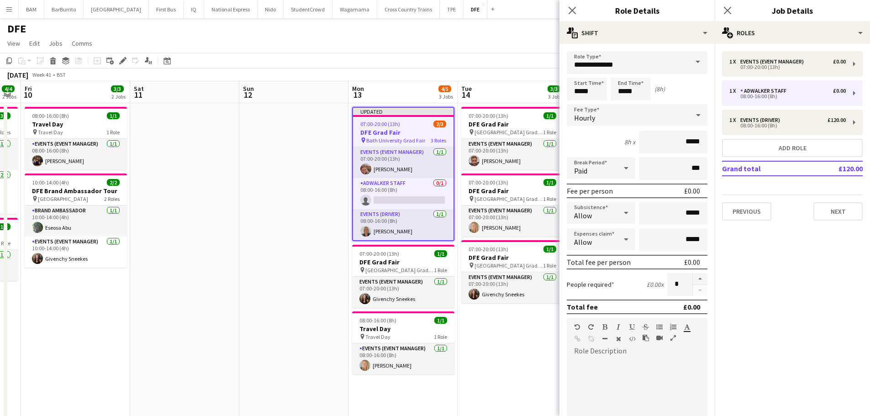
click at [688, 63] on span at bounding box center [697, 62] width 19 height 22
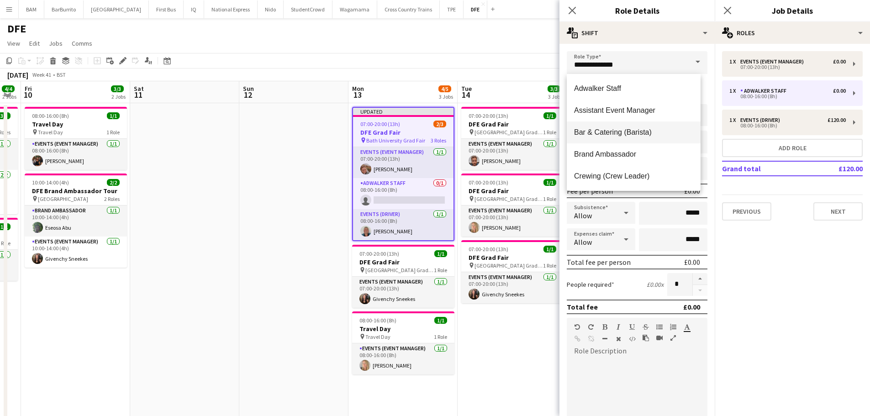
scroll to position [46, 0]
click at [646, 110] on span "Brand Ambassador" at bounding box center [633, 108] width 119 height 9
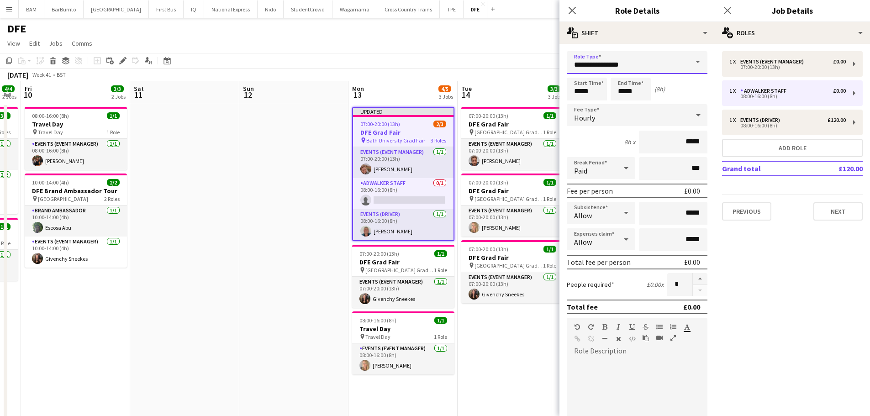
click at [679, 64] on input "**********" at bounding box center [637, 62] width 141 height 23
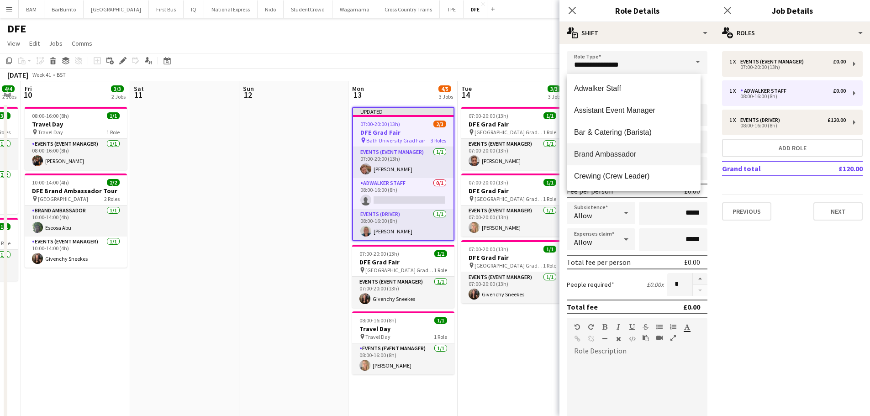
click at [693, 58] on span at bounding box center [697, 62] width 19 height 22
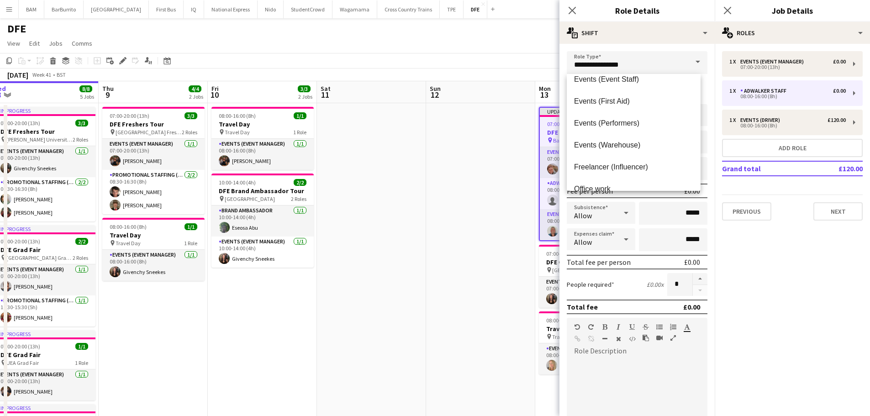
scroll to position [0, 274]
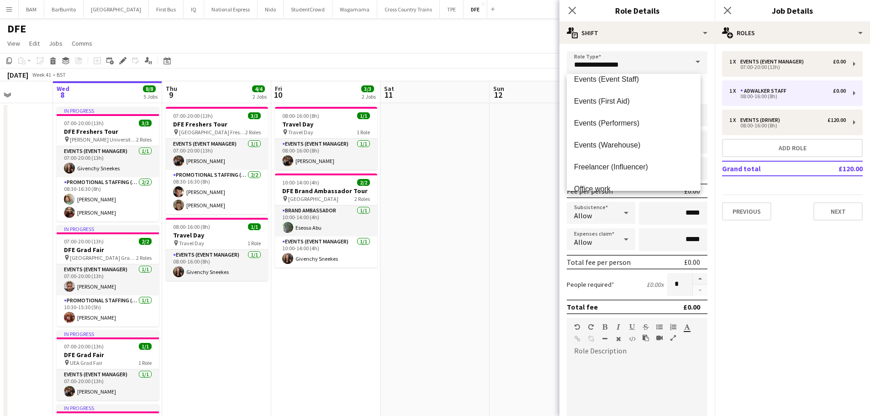
drag, startPoint x: 273, startPoint y: 166, endPoint x: 524, endPoint y: 164, distance: 250.2
click at [524, 164] on app-calendar-viewport "Sun 5 Mon 6 Tue 7 Wed 8 8/8 5 Jobs Thu 9 4/4 2 Jobs Fri 10 3/3 2 Jobs Sat 11 Su…" at bounding box center [435, 385] width 870 height 608
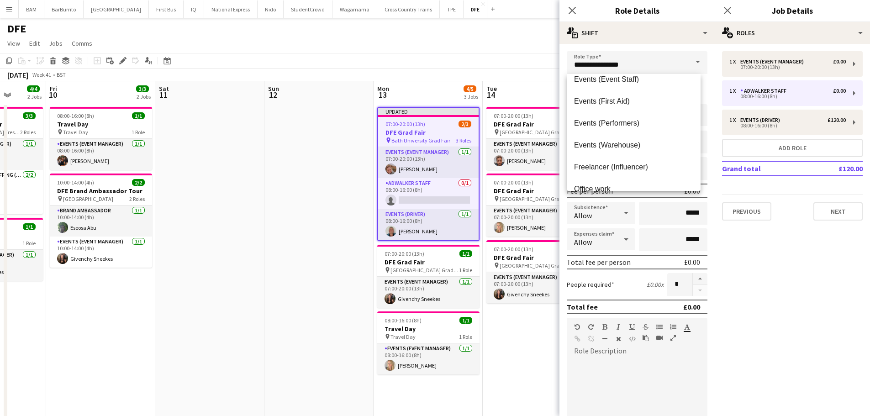
scroll to position [0, 285]
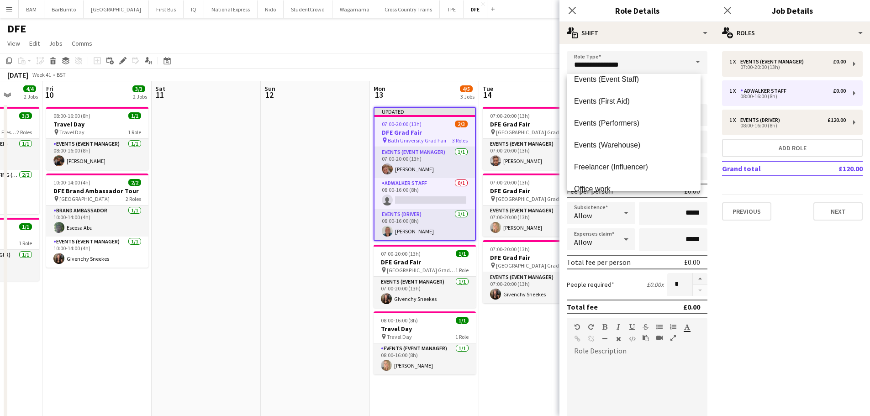
drag, startPoint x: 415, startPoint y: 160, endPoint x: 191, endPoint y: 157, distance: 224.2
click at [191, 157] on app-calendar-viewport "Tue 7 Wed 8 8/8 5 Jobs Thu 9 4/4 2 Jobs Fri 10 3/3 2 Jobs Sat 11 Sun 12 Mon 13 …" at bounding box center [435, 385] width 870 height 608
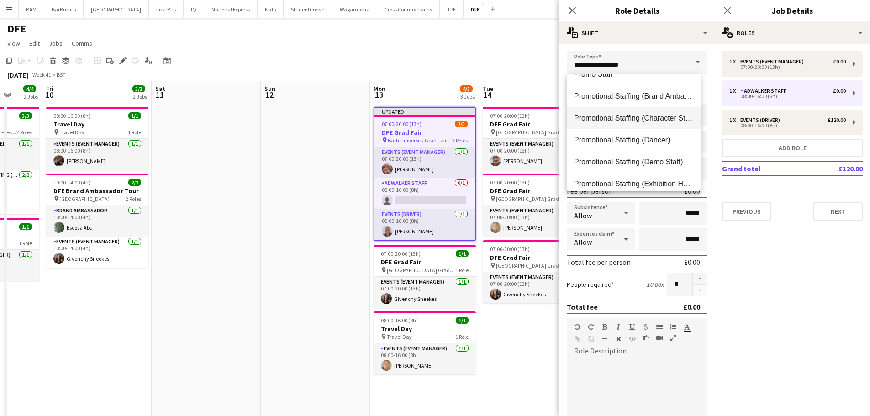
scroll to position [365, 0]
click at [626, 98] on span "Promotional Staffing (Brand Ambassadors)" at bounding box center [633, 95] width 119 height 9
type input "**********"
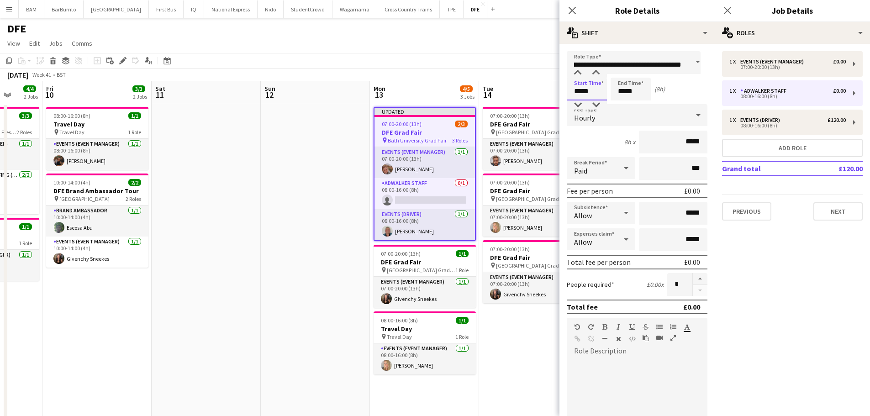
scroll to position [0, 0]
click at [588, 94] on input "*****" at bounding box center [587, 89] width 40 height 23
click at [572, 70] on div at bounding box center [577, 72] width 18 height 9
click at [574, 69] on div at bounding box center [577, 72] width 18 height 9
click at [573, 68] on input "**********" at bounding box center [634, 62] width 134 height 23
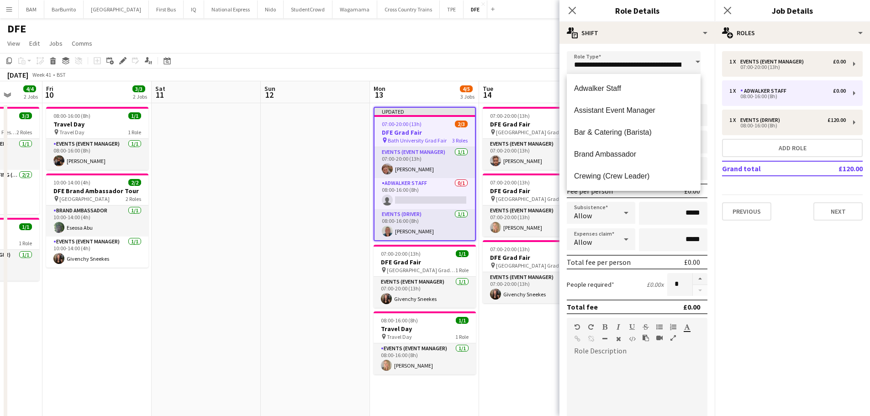
click at [590, 50] on div "**********" at bounding box center [636, 331] width 155 height 575
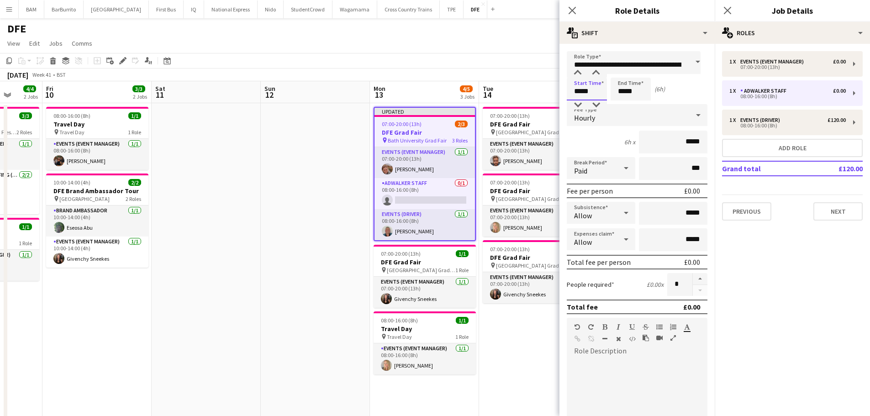
click at [582, 86] on input "*****" at bounding box center [587, 89] width 40 height 23
type input "*****"
click at [577, 74] on div at bounding box center [577, 72] width 18 height 9
click at [620, 91] on input "*****" at bounding box center [630, 89] width 40 height 23
click at [625, 105] on div at bounding box center [621, 104] width 18 height 9
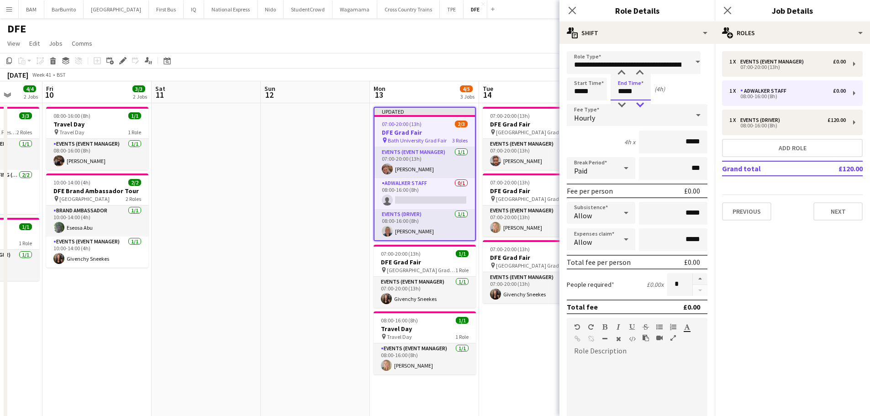
click at [643, 103] on div at bounding box center [639, 104] width 18 height 9
click at [638, 102] on div at bounding box center [639, 104] width 18 height 9
click at [639, 104] on div at bounding box center [639, 104] width 18 height 9
type input "*****"
click at [638, 101] on div at bounding box center [639, 104] width 18 height 9
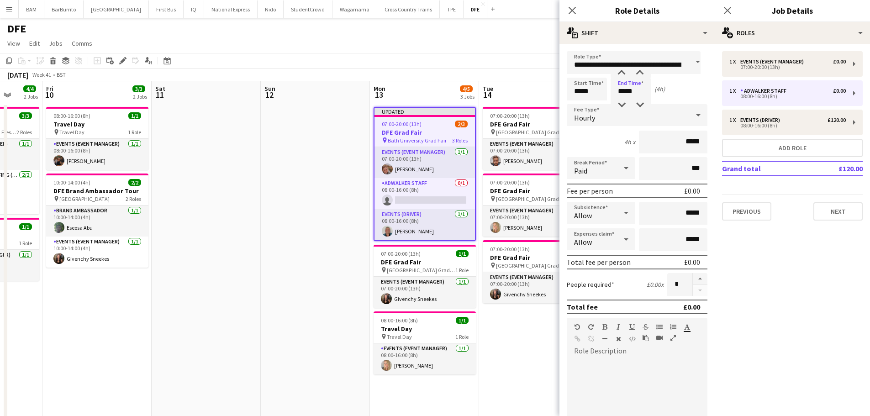
click at [669, 92] on div "Start Time ***** End Time ***** (4h)" at bounding box center [637, 89] width 141 height 23
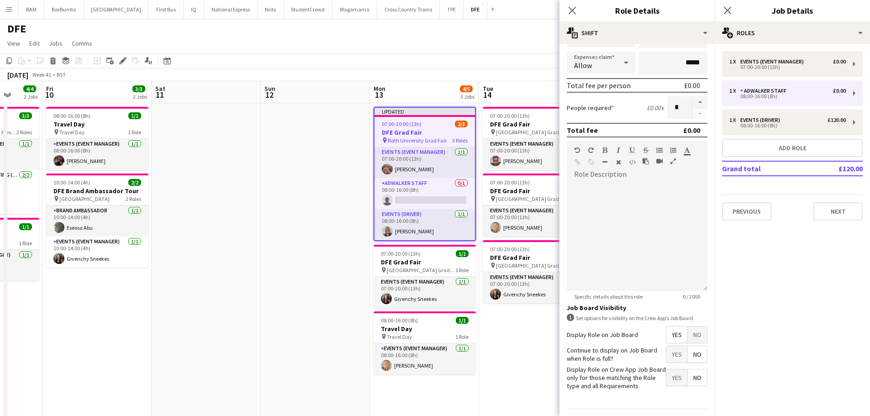
scroll to position [183, 0]
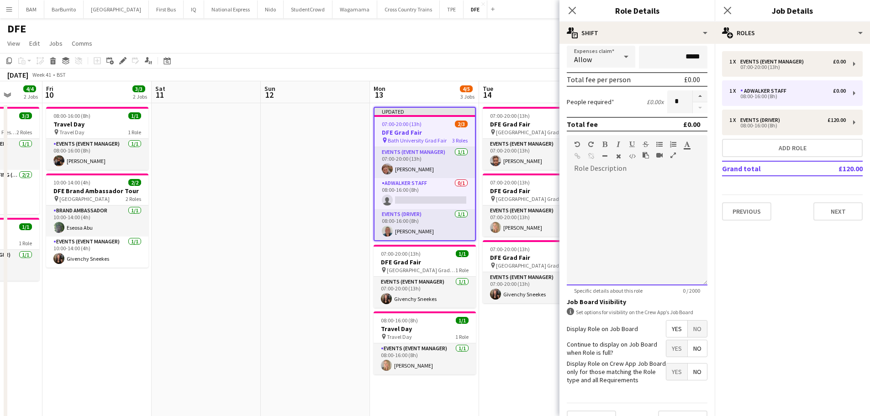
click at [634, 179] on div at bounding box center [637, 231] width 141 height 110
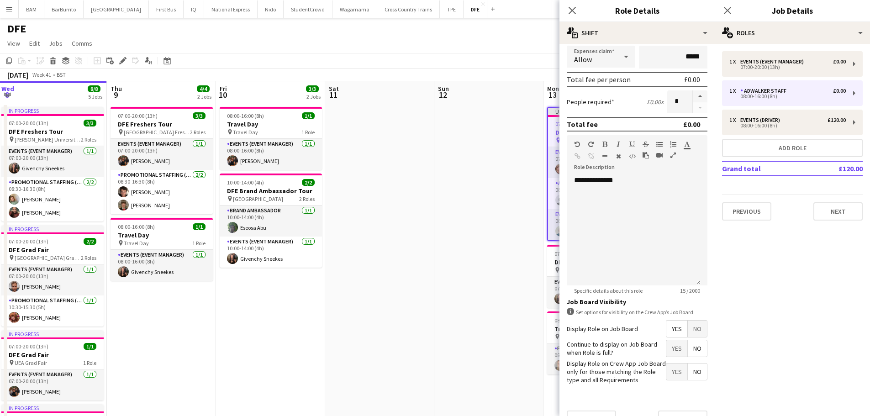
scroll to position [0, 184]
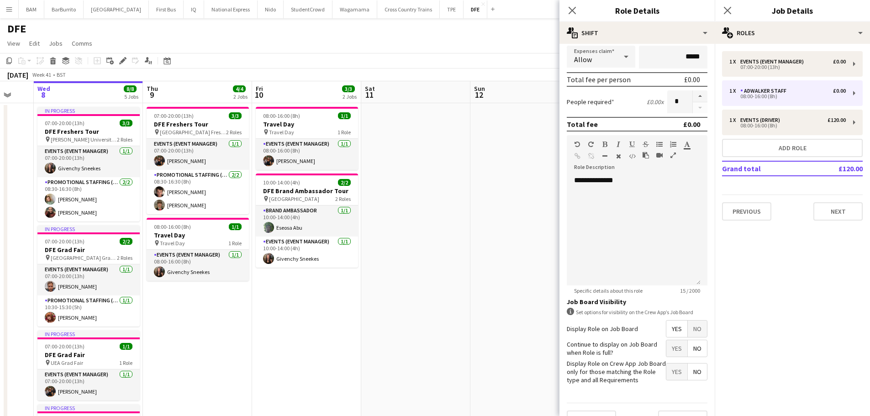
drag, startPoint x: 348, startPoint y: 191, endPoint x: 366, endPoint y: 233, distance: 46.0
click at [602, 178] on body "Menu Boards Boards Boards All jobs Status Workforce Workforce My Workforce Recr…" at bounding box center [435, 352] width 870 height 704
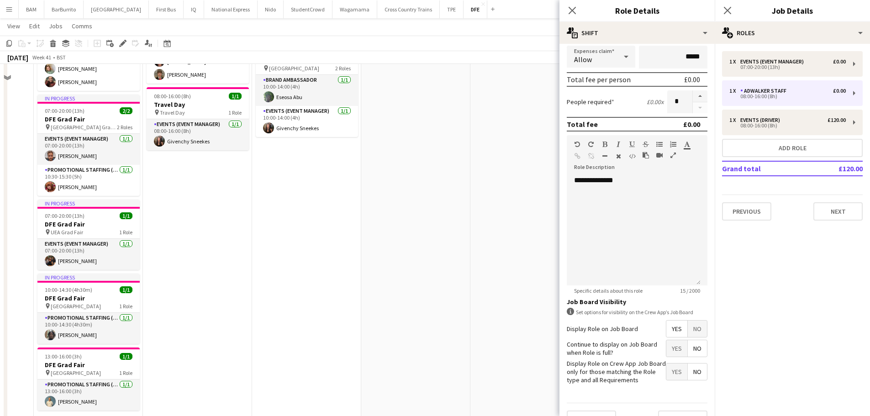
scroll to position [137, 0]
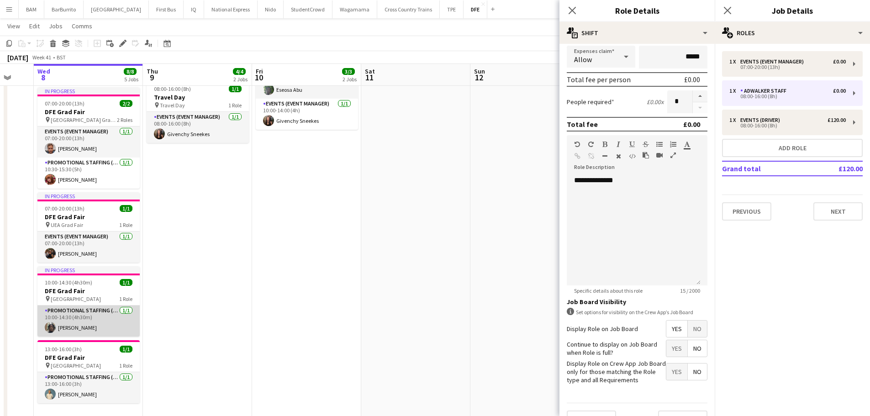
click at [94, 321] on app-card-role "Promotional Staffing (Brand Ambassadors) [DATE] 10:00-14:30 (4h30m) [PERSON_NAM…" at bounding box center [88, 320] width 102 height 31
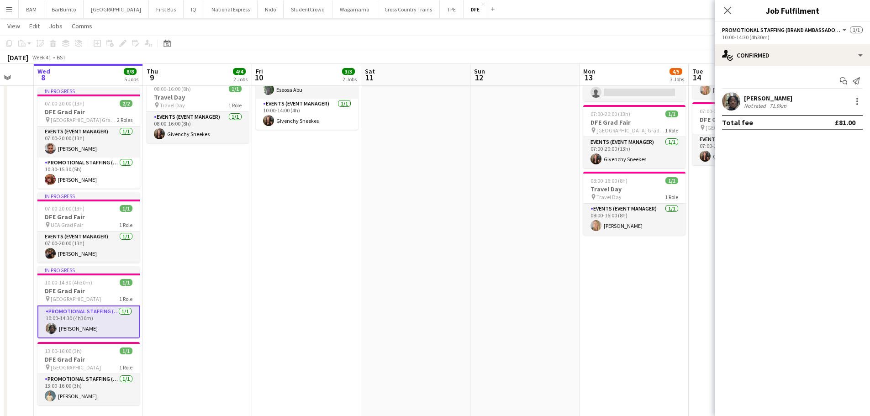
click at [782, 100] on div "[PERSON_NAME]" at bounding box center [768, 98] width 48 height 8
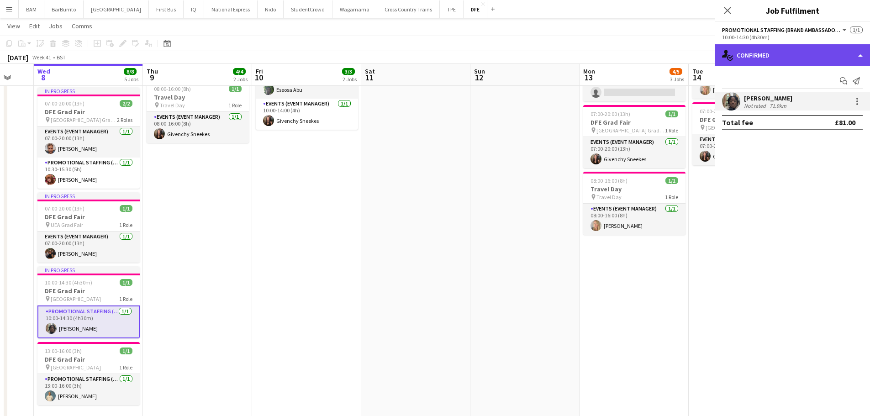
click at [784, 57] on div "single-neutral-actions-check-2 Confirmed" at bounding box center [791, 55] width 155 height 22
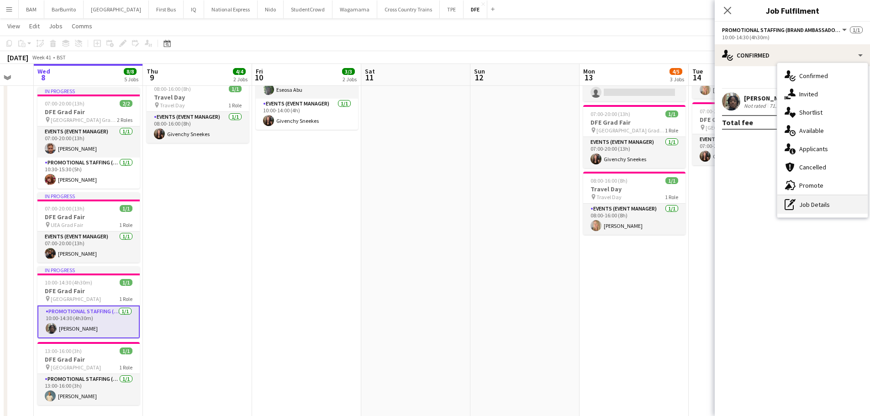
click at [819, 201] on div "pen-write Job Details" at bounding box center [822, 204] width 90 height 18
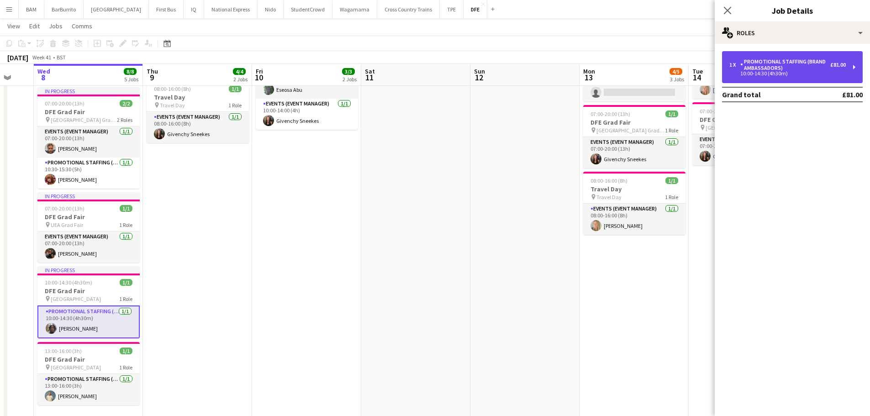
click at [795, 62] on div "Promotional Staffing (Brand Ambassadors)" at bounding box center [785, 64] width 90 height 13
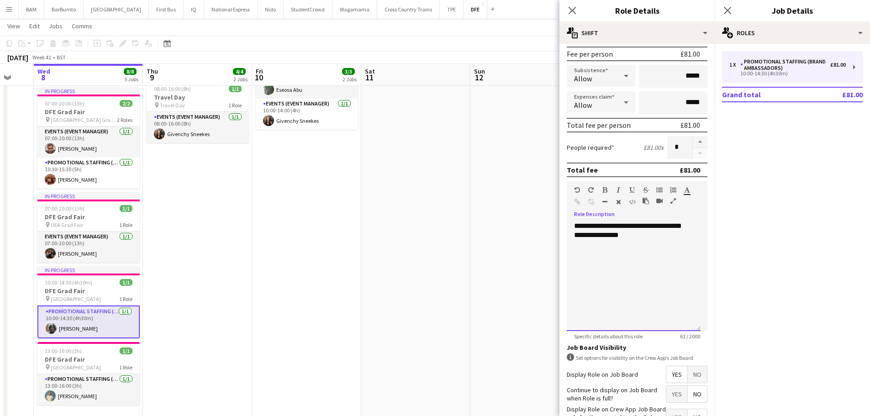
drag, startPoint x: 649, startPoint y: 240, endPoint x: 568, endPoint y: 223, distance: 83.1
click at [568, 223] on div "**********" at bounding box center [634, 276] width 134 height 110
copy div "**********"
click at [578, 9] on div "Close pop-in" at bounding box center [572, 10] width 26 height 21
click at [576, 15] on icon at bounding box center [571, 10] width 9 height 9
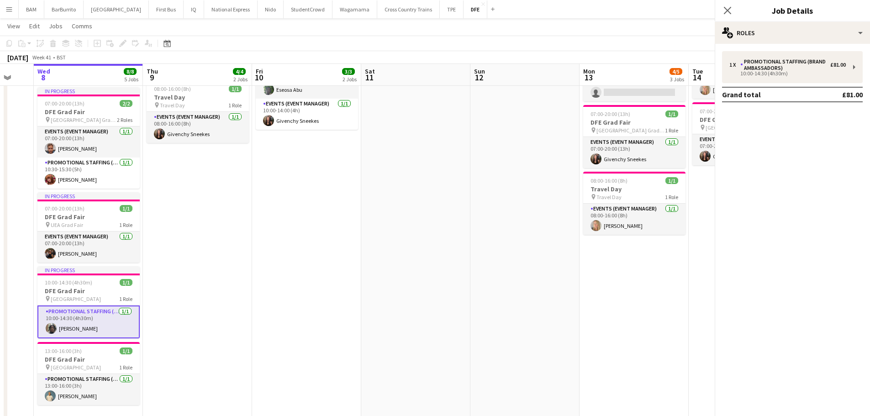
click at [547, 37] on app-toolbar "Copy Paste Paste Ctrl+V Paste with crew Ctrl+Shift+V Paste linked Job [GEOGRAPH…" at bounding box center [435, 44] width 870 height 16
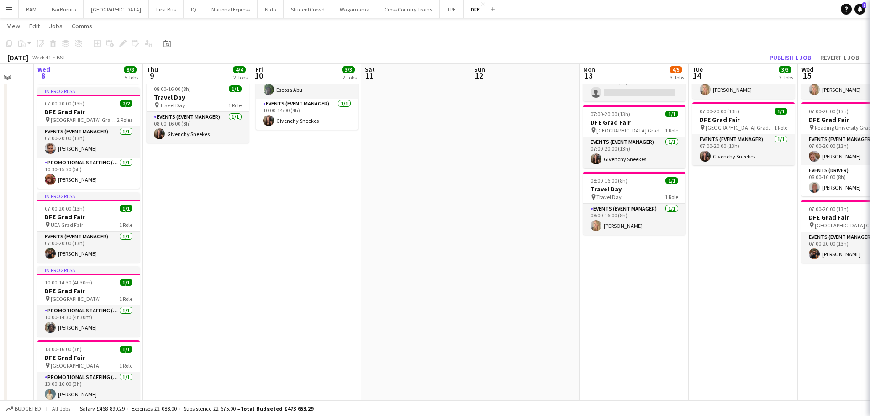
scroll to position [0, 0]
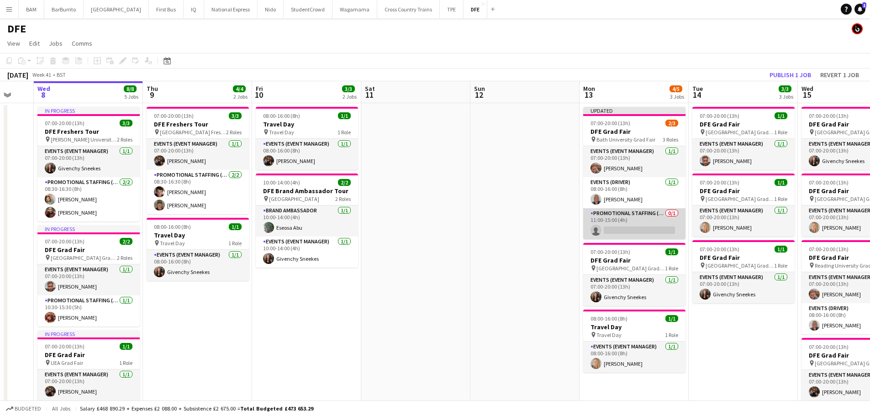
click at [645, 214] on app-card-role "Promotional Staffing (Brand Ambassadors) 0/1 11:00-15:00 (4h) single-neutral-ac…" at bounding box center [634, 223] width 102 height 31
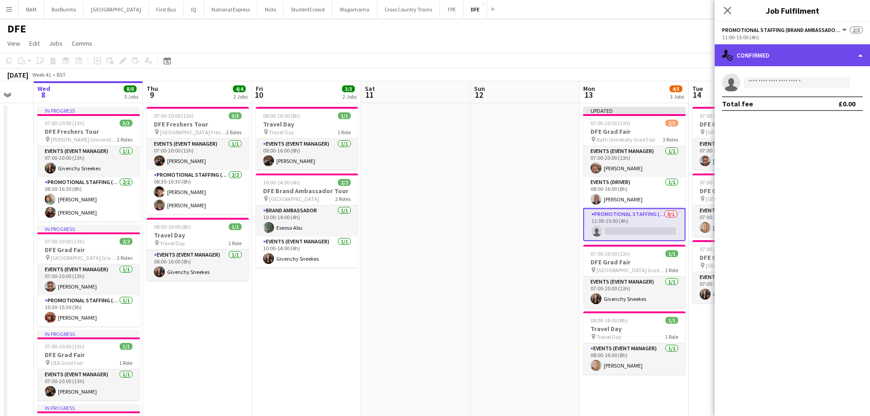
click at [782, 53] on div "single-neutral-actions-check-2 Confirmed" at bounding box center [791, 55] width 155 height 22
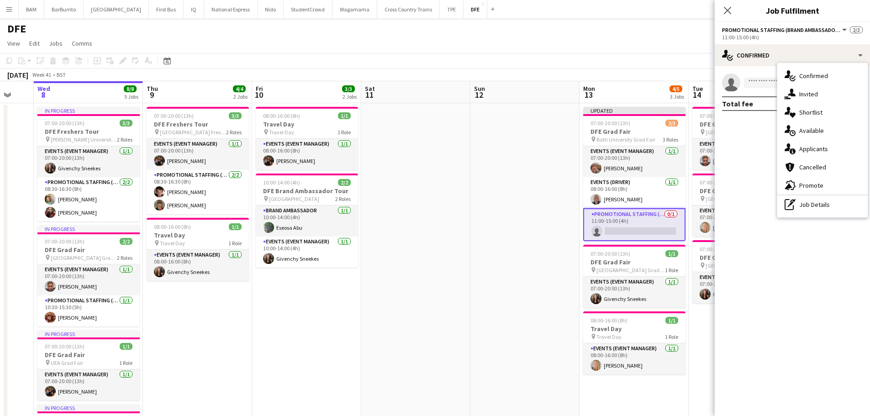
click at [820, 211] on div "pen-write Job Details" at bounding box center [822, 204] width 90 height 18
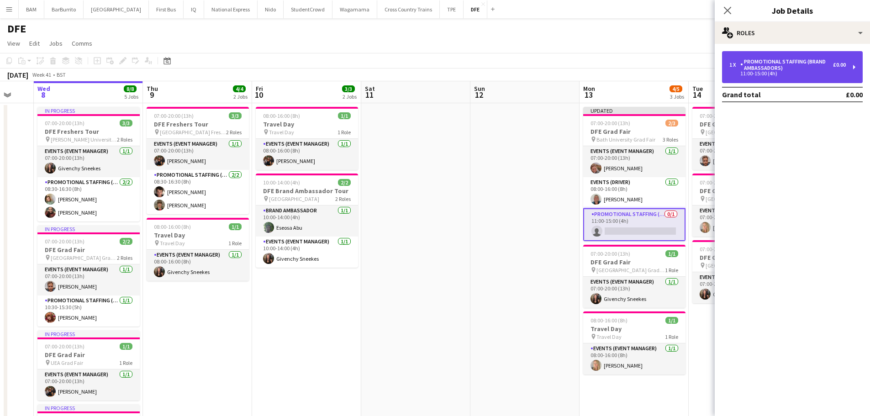
click at [795, 76] on div "1 x Promotional Staffing (Brand Ambassadors) £0.00 11:00-15:00 (4h)" at bounding box center [792, 67] width 141 height 32
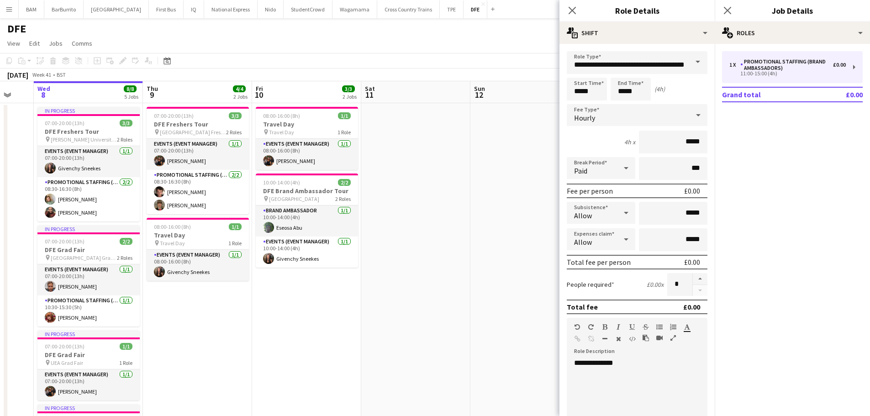
click at [638, 366] on div "**********" at bounding box center [634, 413] width 134 height 110
click at [611, 364] on div "**********" at bounding box center [634, 413] width 134 height 110
click at [575, 9] on icon "Close pop-in" at bounding box center [571, 10] width 9 height 9
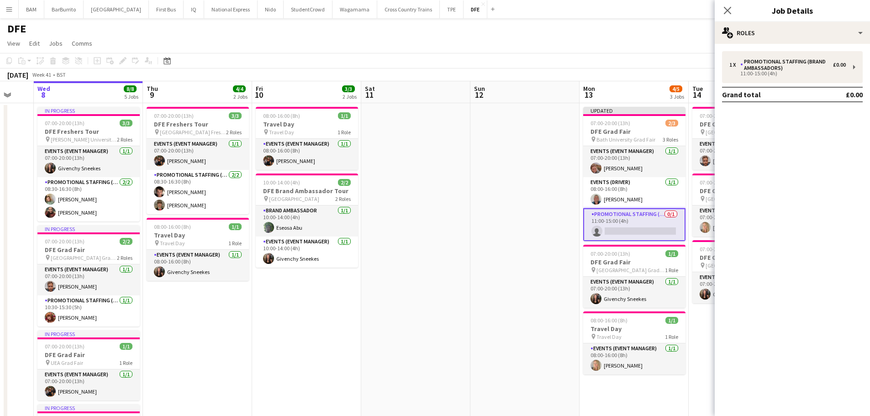
click at [633, 229] on app-card-role "Promotional Staffing (Brand Ambassadors) 0/1 11:00-15:00 (4h) single-neutral-ac…" at bounding box center [634, 224] width 102 height 33
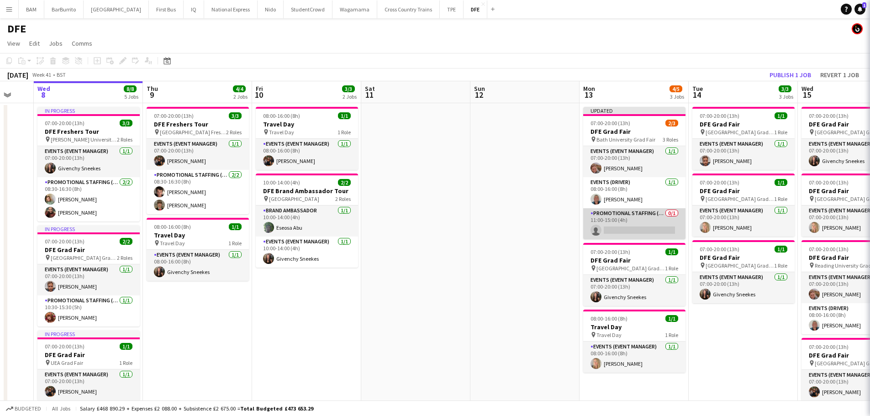
click at [642, 229] on app-card-role "Promotional Staffing (Brand Ambassadors) 0/1 11:00-15:00 (4h) single-neutral-ac…" at bounding box center [634, 223] width 102 height 31
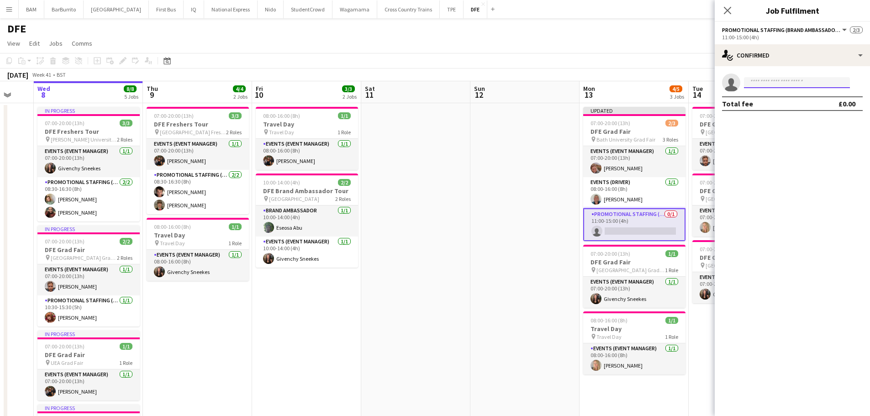
click at [803, 81] on input at bounding box center [797, 82] width 106 height 11
type input "****"
click at [816, 100] on span "[EMAIL_ADDRESS][DOMAIN_NAME]" at bounding box center [796, 103] width 91 height 7
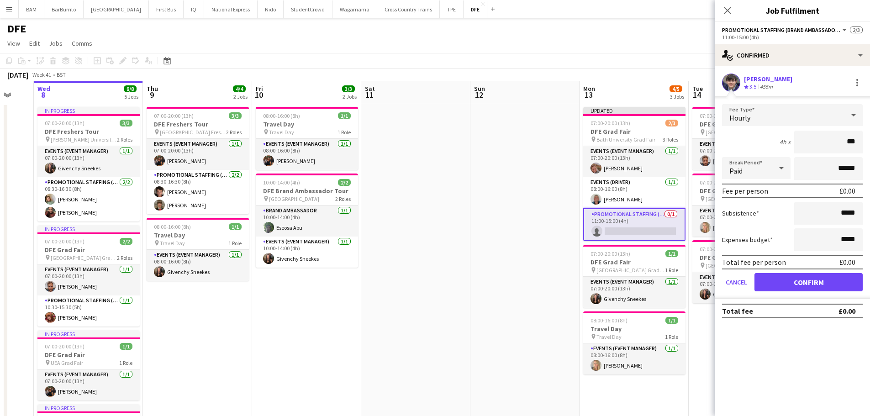
type input "**"
type input "******"
click at [836, 278] on button "Confirm" at bounding box center [808, 282] width 108 height 18
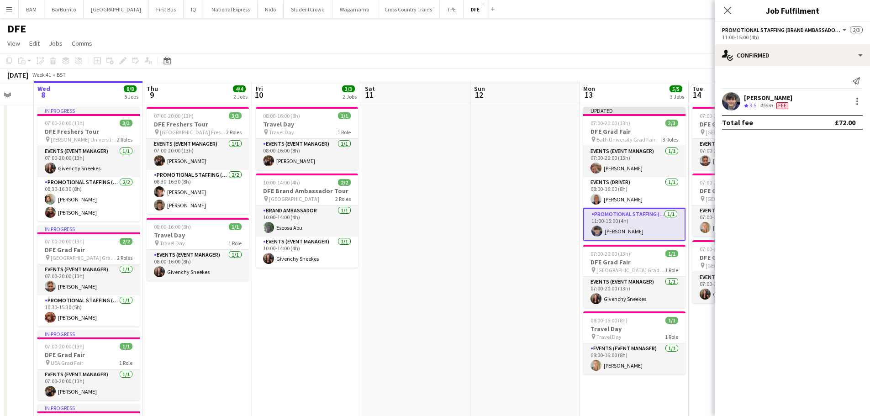
click at [640, 61] on app-toolbar "Copy Paste Paste Ctrl+V Paste with crew Ctrl+Shift+V Paste linked Job [GEOGRAPH…" at bounding box center [435, 61] width 870 height 16
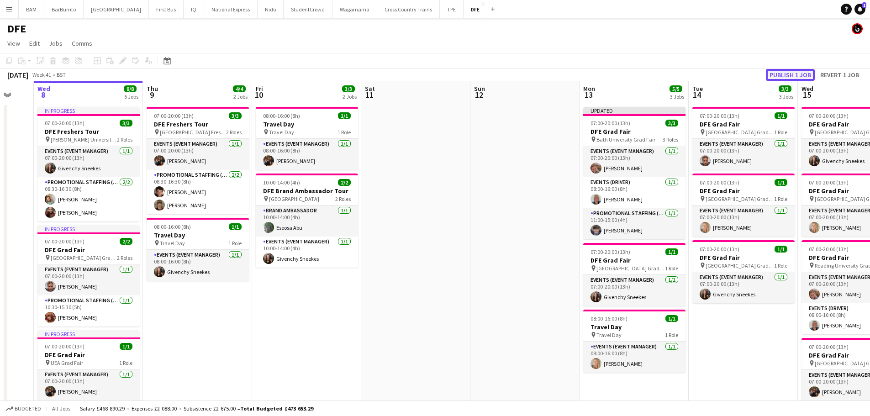
click at [785, 73] on button "Publish 1 job" at bounding box center [790, 75] width 49 height 12
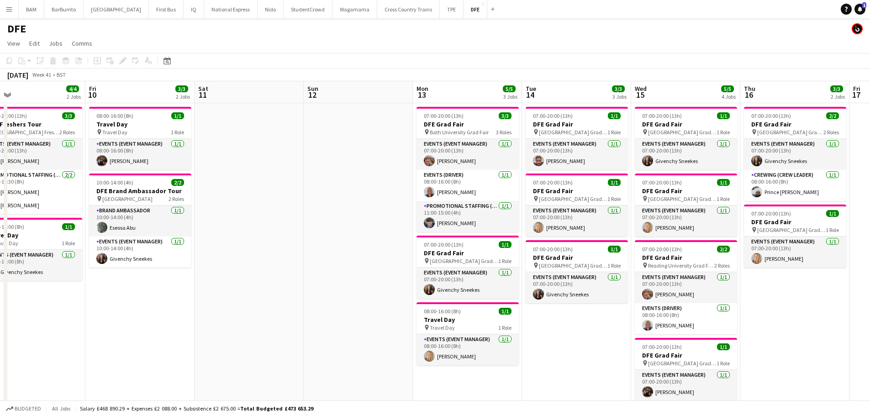
scroll to position [0, 260]
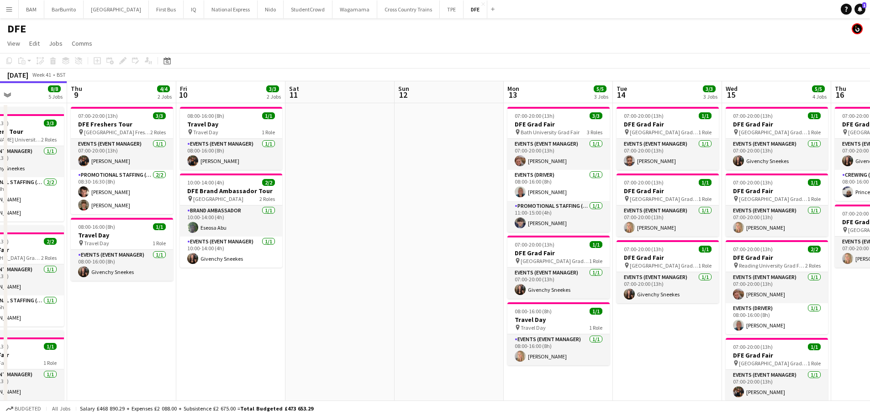
drag, startPoint x: 646, startPoint y: 138, endPoint x: 540, endPoint y: 142, distance: 106.0
click at [540, 142] on app-calendar-viewport "Mon 6 Tue 7 Wed 8 8/8 5 Jobs Thu 9 4/4 2 Jobs Fri 10 3/3 2 Jobs Sat 11 Sun 12 M…" at bounding box center [435, 385] width 870 height 608
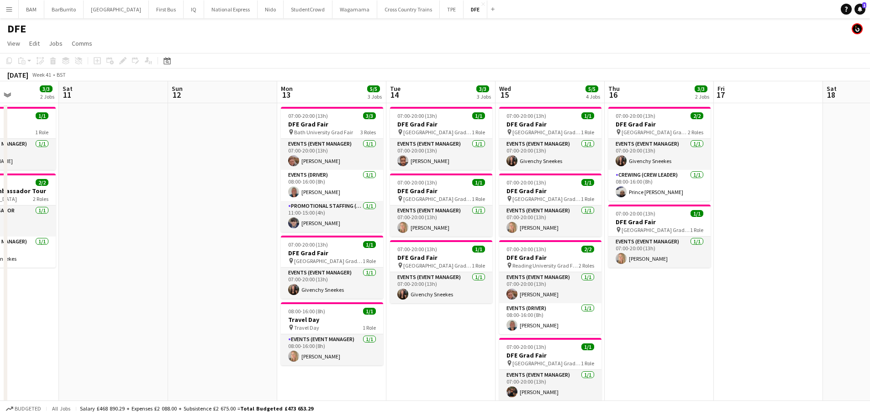
scroll to position [0, 269]
drag, startPoint x: 612, startPoint y: 198, endPoint x: 493, endPoint y: 196, distance: 118.2
click at [493, 196] on app-calendar-viewport "Wed 8 8/8 5 Jobs Thu 9 4/4 2 Jobs Fri 10 3/3 2 Jobs Sat 11 Sun 12 Mon 13 5/5 3 …" at bounding box center [435, 385] width 870 height 608
click at [444, 113] on div "07:00-20:00 (13h) 1/1" at bounding box center [440, 115] width 102 height 7
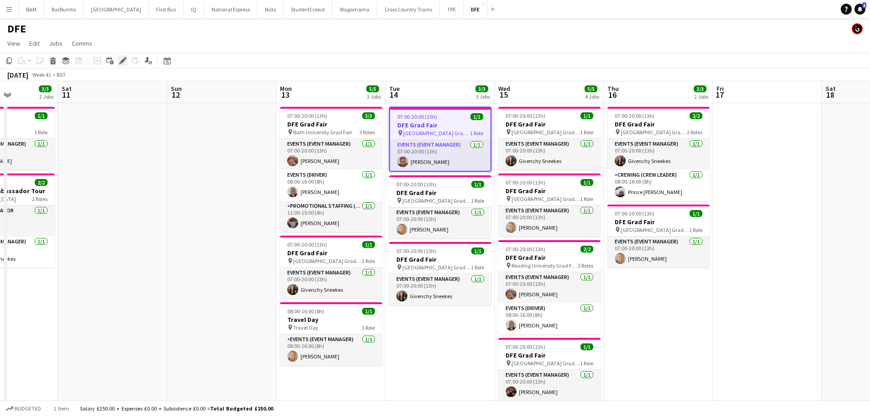
click at [124, 58] on icon "Edit" at bounding box center [122, 60] width 7 height 7
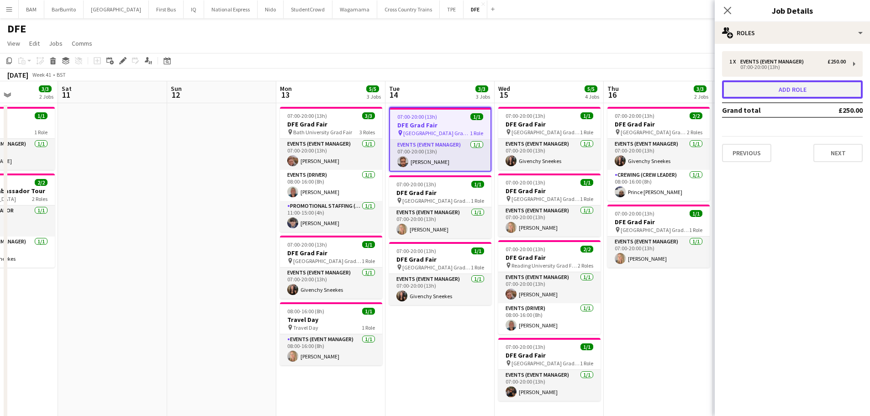
click at [810, 88] on button "Add role" at bounding box center [792, 89] width 141 height 18
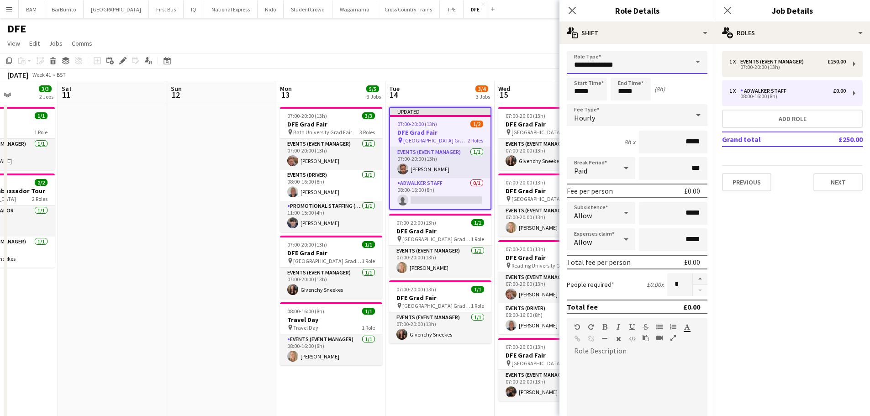
click at [644, 65] on input "**********" at bounding box center [637, 62] width 141 height 23
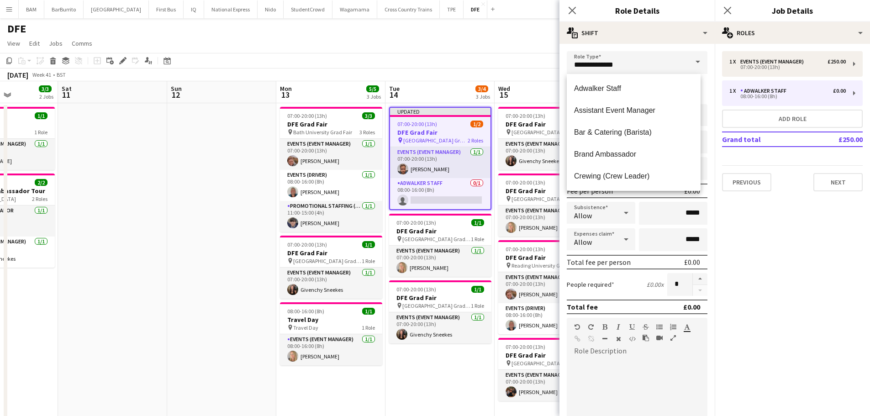
click at [688, 59] on span at bounding box center [697, 62] width 19 height 22
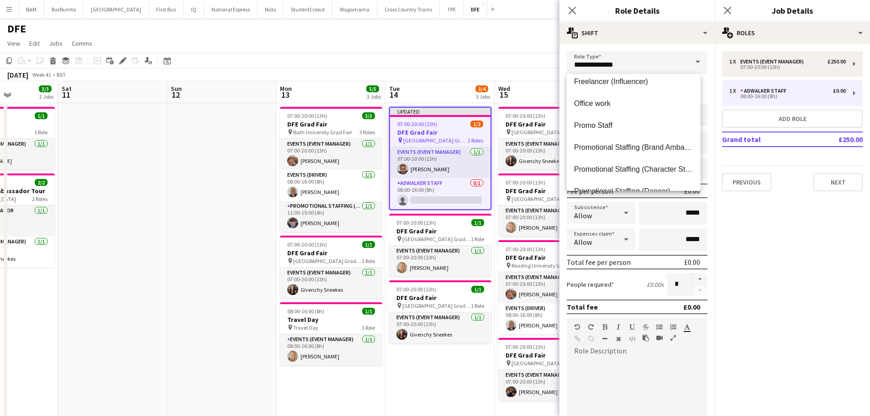
scroll to position [365, 0]
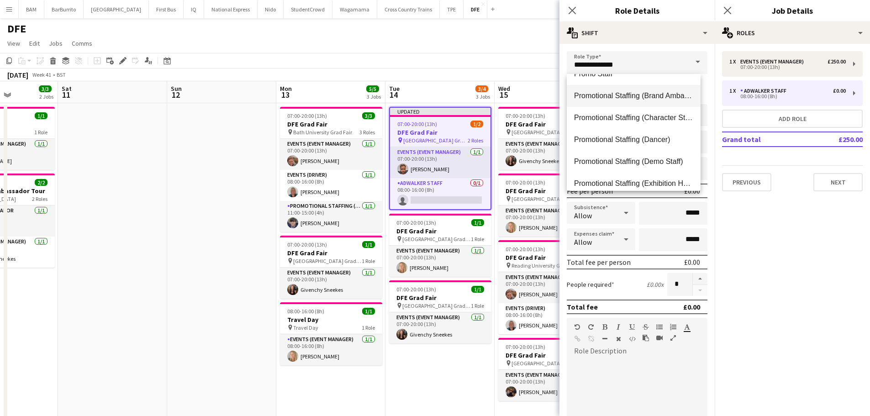
click at [656, 96] on span "Promotional Staffing (Brand Ambassadors)" at bounding box center [633, 95] width 119 height 9
type input "**********"
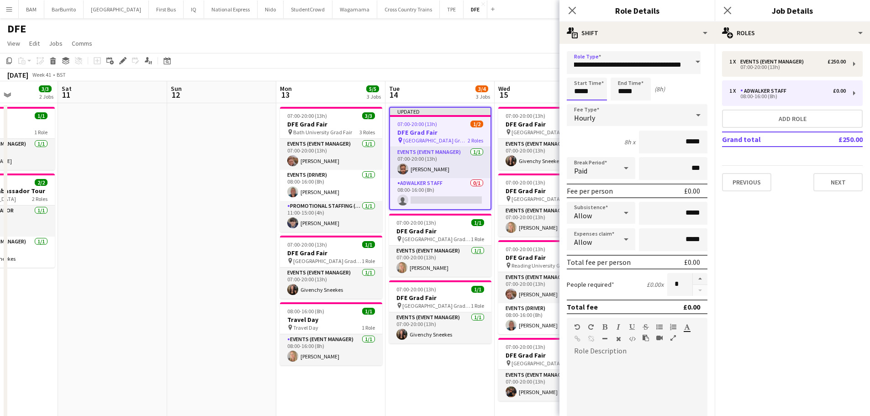
click at [591, 89] on input "*****" at bounding box center [587, 89] width 40 height 23
click at [582, 74] on div at bounding box center [577, 72] width 18 height 9
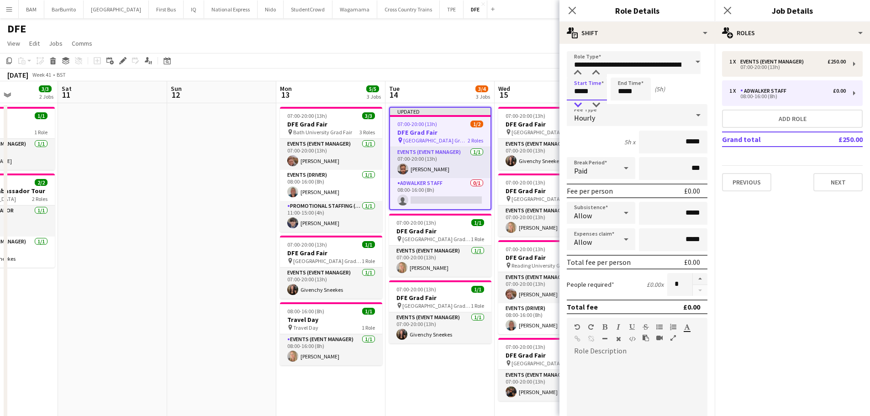
click at [576, 103] on div at bounding box center [577, 104] width 18 height 9
click at [592, 72] on div at bounding box center [596, 72] width 18 height 9
type input "*****"
click at [601, 73] on div at bounding box center [596, 72] width 18 height 9
click at [628, 91] on input "*****" at bounding box center [630, 89] width 40 height 23
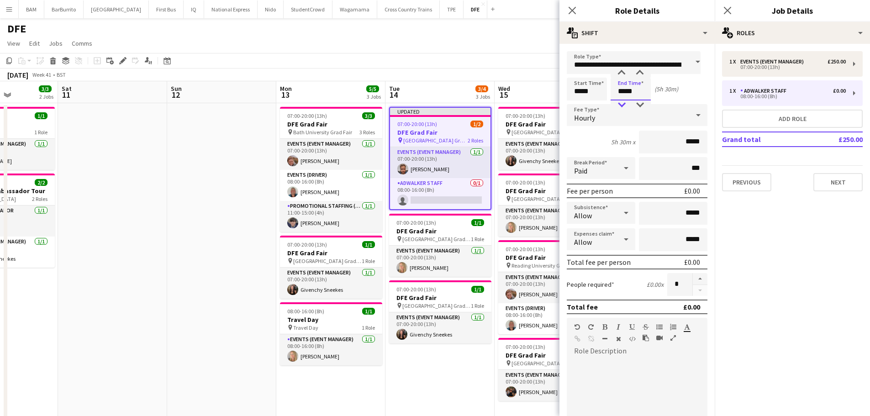
type input "*****"
click at [622, 103] on div at bounding box center [621, 104] width 18 height 9
click at [476, 48] on app-page-menu "View Day view expanded Day view collapsed Month view Date picker Jump to [DATE]…" at bounding box center [435, 44] width 870 height 17
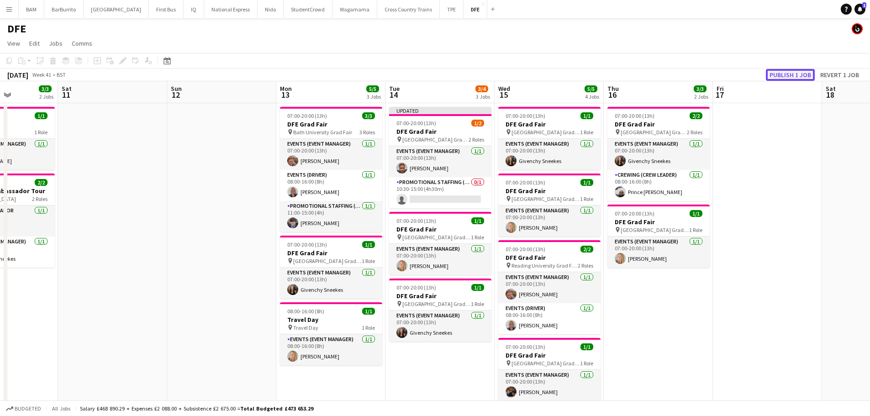
click at [781, 76] on button "Publish 1 job" at bounding box center [790, 75] width 49 height 12
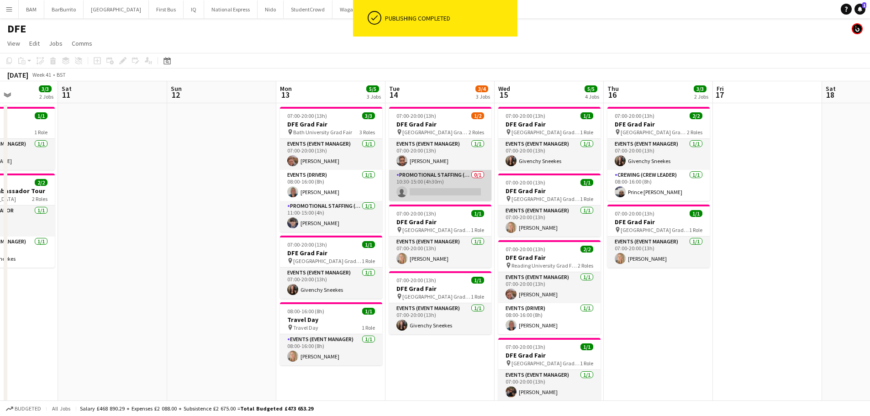
click at [446, 191] on app-card-role "Promotional Staffing (Brand Ambassadors) 0/1 10:30-15:00 (4h30m) single-neutral…" at bounding box center [440, 185] width 102 height 31
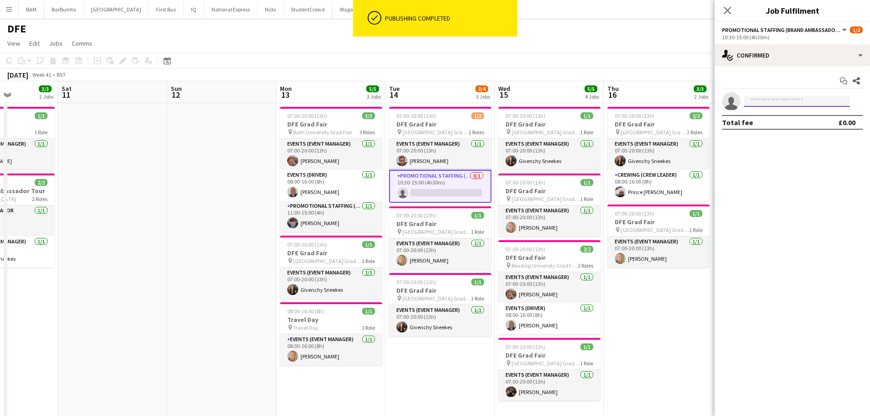
click at [808, 101] on input at bounding box center [797, 101] width 106 height 11
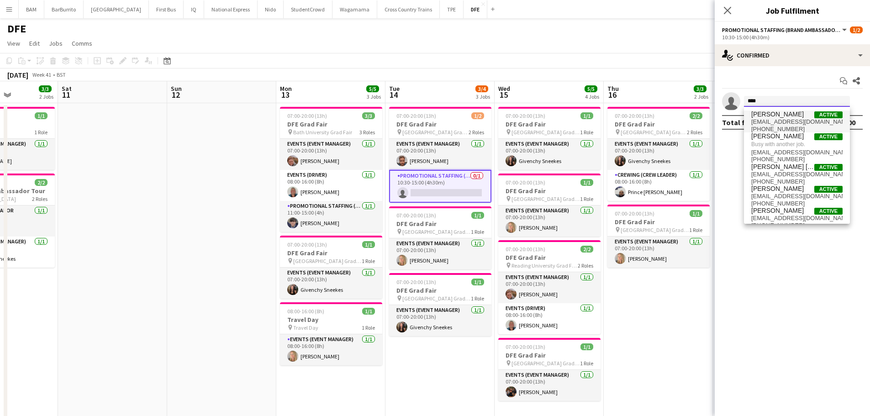
type input "****"
click at [782, 115] on span "[PERSON_NAME]" at bounding box center [777, 114] width 52 height 8
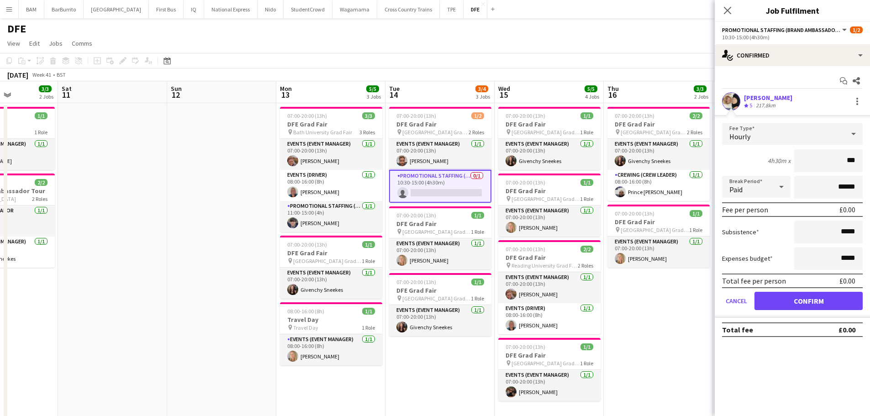
type input "**"
type input "******"
click at [822, 291] on form "Fee Type Hourly 4h30m x ****** Break Period Paid ****** Fee per person £81.00 S…" at bounding box center [791, 220] width 155 height 195
click at [822, 300] on button "Confirm" at bounding box center [808, 301] width 108 height 18
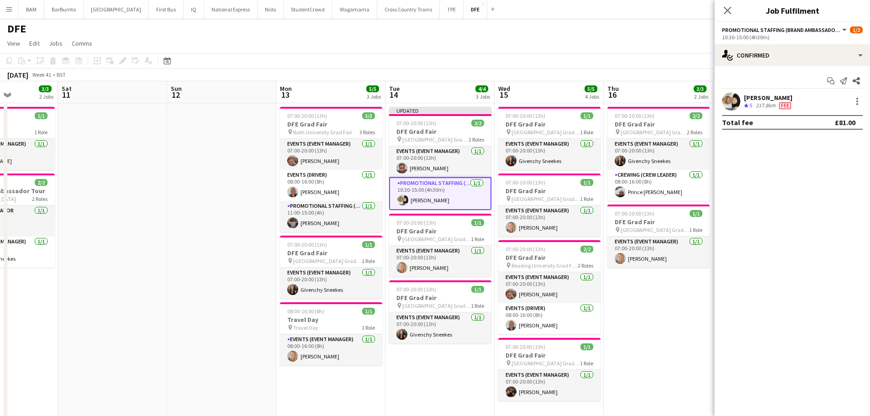
click at [568, 61] on app-toolbar "Copy Paste Paste Ctrl+V Paste with crew Ctrl+Shift+V Paste linked Job [GEOGRAPH…" at bounding box center [435, 61] width 870 height 16
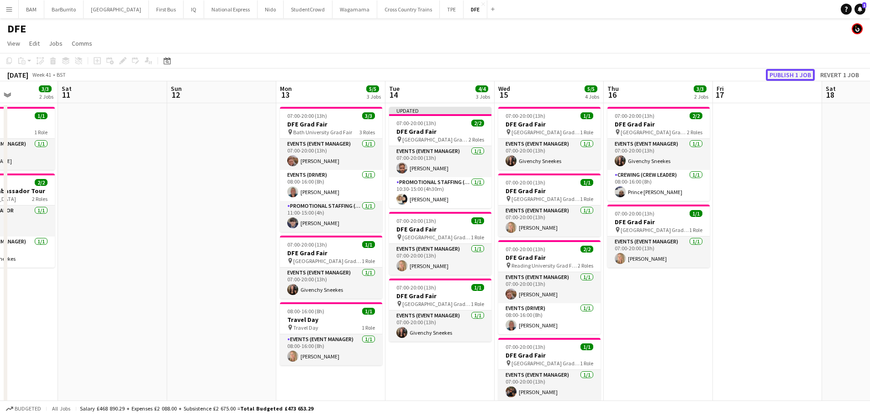
click at [804, 74] on button "Publish 1 job" at bounding box center [790, 75] width 49 height 12
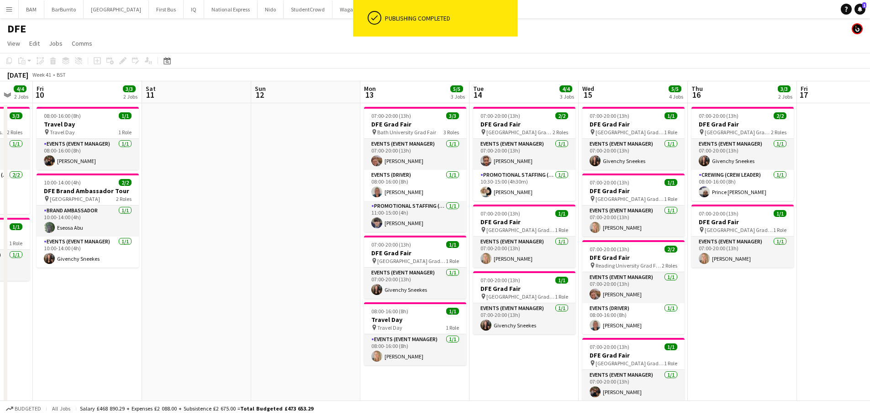
scroll to position [0, 320]
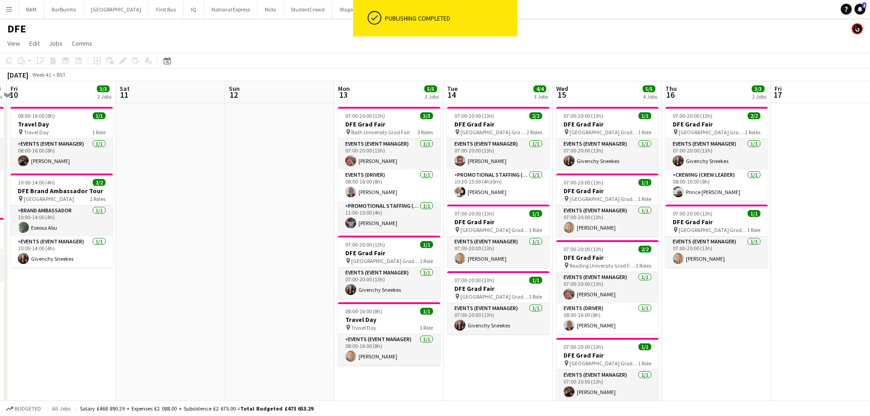
drag, startPoint x: 350, startPoint y: 205, endPoint x: 408, endPoint y: 211, distance: 58.3
click at [408, 211] on app-calendar-viewport "Tue 7 Wed 8 8/8 5 Jobs Thu 9 4/4 2 Jobs Fri 10 3/3 2 Jobs Sat 11 Sun 12 Mon 13 …" at bounding box center [435, 385] width 870 height 608
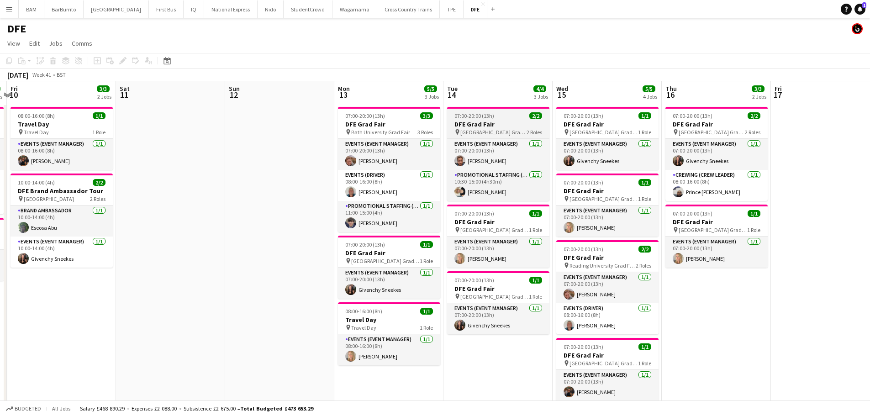
click at [494, 116] on div "07:00-20:00 (13h) 2/2" at bounding box center [498, 115] width 102 height 7
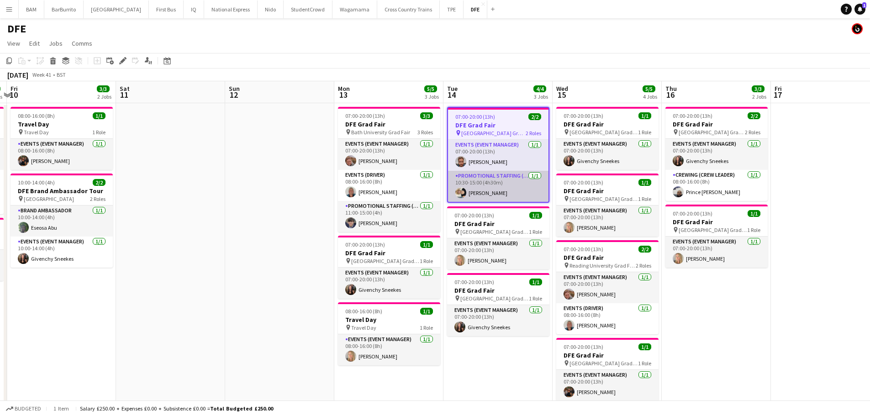
click at [490, 184] on app-card-role "Promotional Staffing (Brand Ambassadors) [DATE] 10:30-15:00 (4h30m) [PERSON_NAM…" at bounding box center [498, 186] width 100 height 31
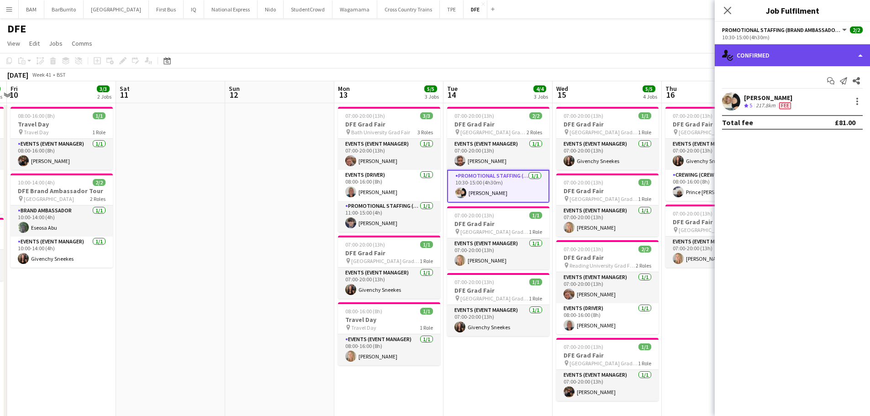
click at [774, 53] on div "single-neutral-actions-check-2 Confirmed" at bounding box center [791, 55] width 155 height 22
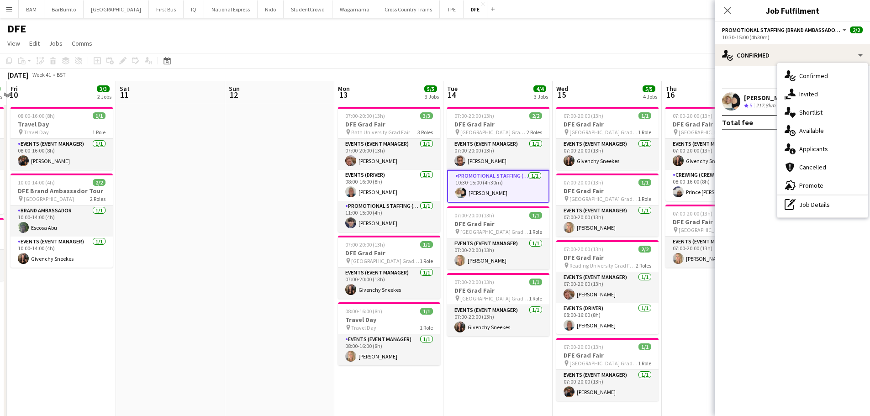
click at [806, 204] on div "pen-write Job Details" at bounding box center [822, 204] width 90 height 18
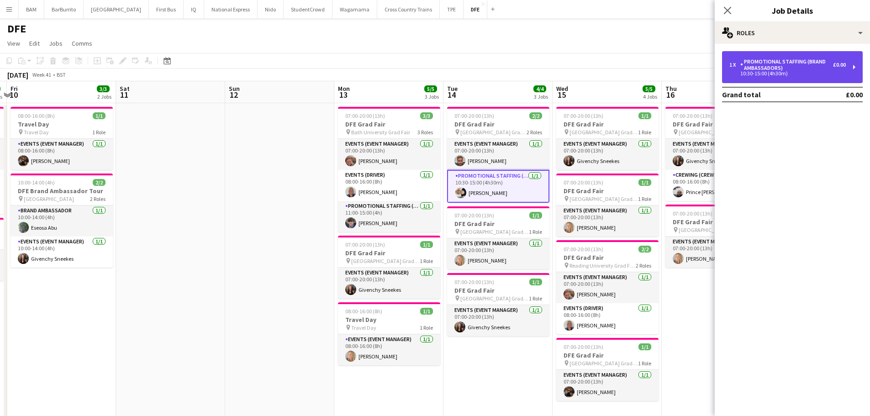
click at [790, 54] on div "1 x Promotional Staffing (Brand Ambassadors) £0.00 10:30-15:00 (4h30m)" at bounding box center [792, 67] width 141 height 32
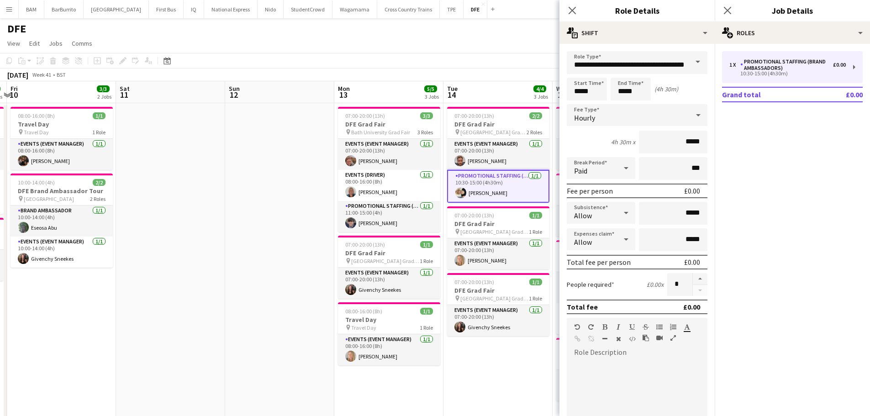
click at [615, 351] on div "default Heading 1 Heading 2 Heading 3 Heading 4 Heading 5 Heading 6 Heading 7 P…" at bounding box center [637, 335] width 141 height 34
click at [488, 80] on div "[DATE] Week 41 • BST" at bounding box center [435, 74] width 870 height 13
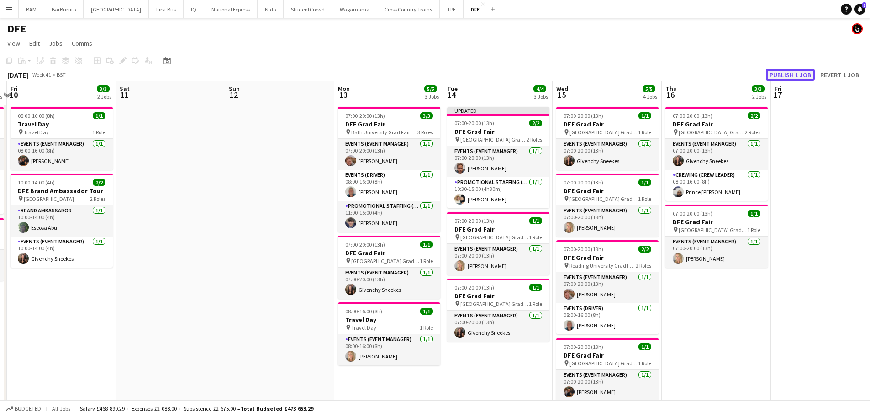
click at [787, 77] on button "Publish 1 job" at bounding box center [790, 75] width 49 height 12
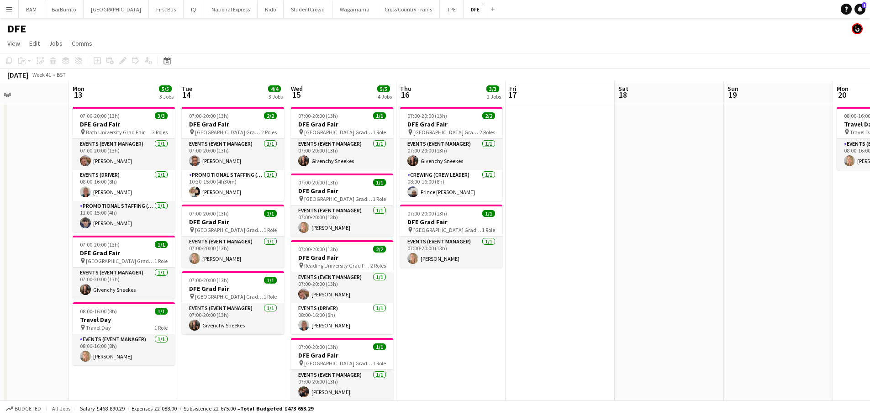
scroll to position [0, 268]
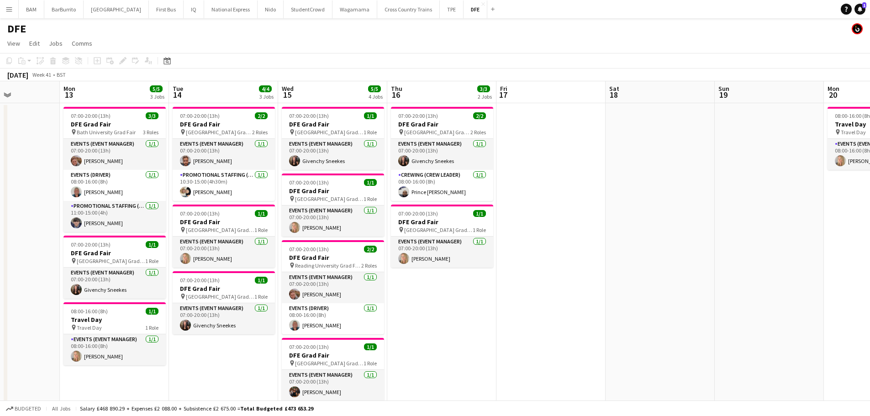
drag, startPoint x: 760, startPoint y: 228, endPoint x: 488, endPoint y: 210, distance: 273.1
click at [488, 211] on app-calendar-viewport "Fri 10 3/3 2 Jobs Sat 11 Sun 12 Mon 13 5/5 3 Jobs Tue 14 4/4 3 Jobs Wed 15 5/5 …" at bounding box center [435, 385] width 870 height 608
click at [346, 120] on h3 "DFE Grad Fair" at bounding box center [333, 124] width 102 height 8
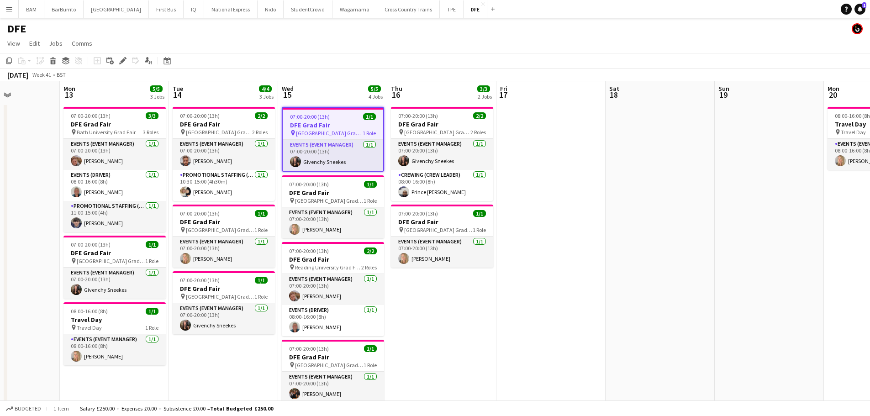
click at [115, 62] on div "Add job Add linked Job Edit Edit linked Job Applicants" at bounding box center [119, 60] width 70 height 11
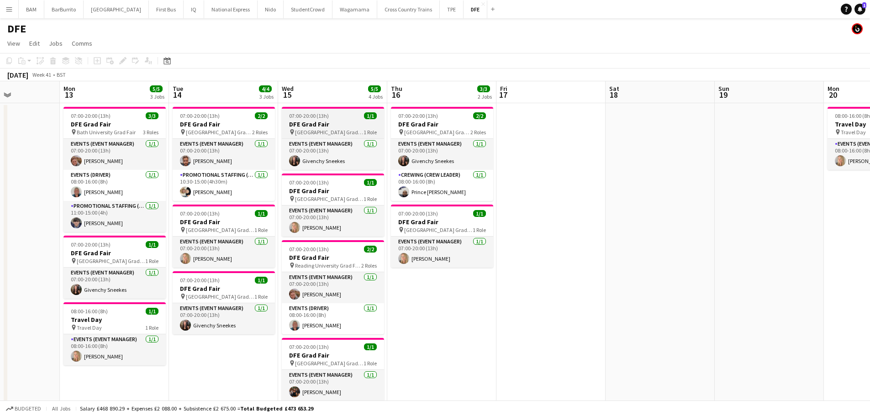
click at [338, 125] on h3 "DFE Grad Fair" at bounding box center [333, 124] width 102 height 8
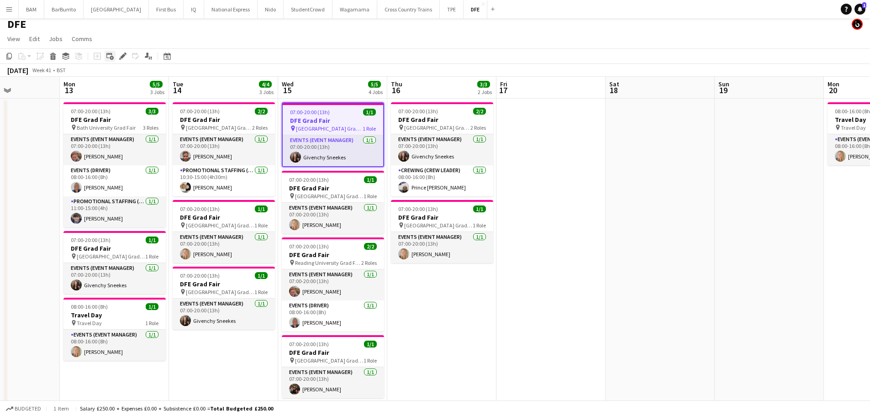
scroll to position [0, 0]
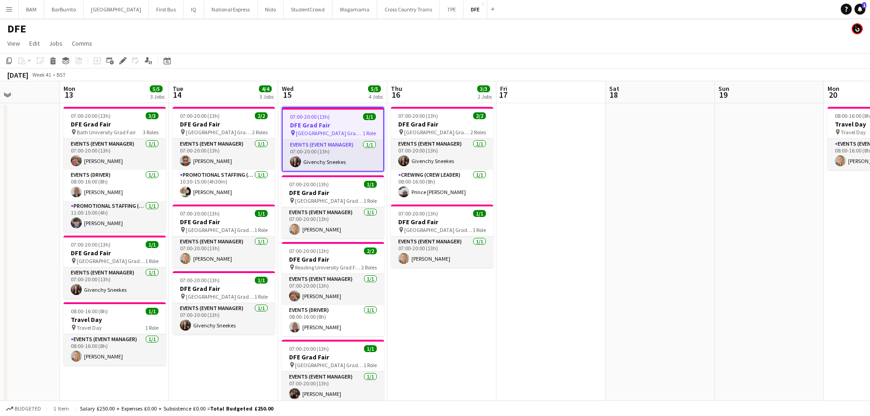
click at [397, 85] on span "Thu" at bounding box center [396, 88] width 11 height 8
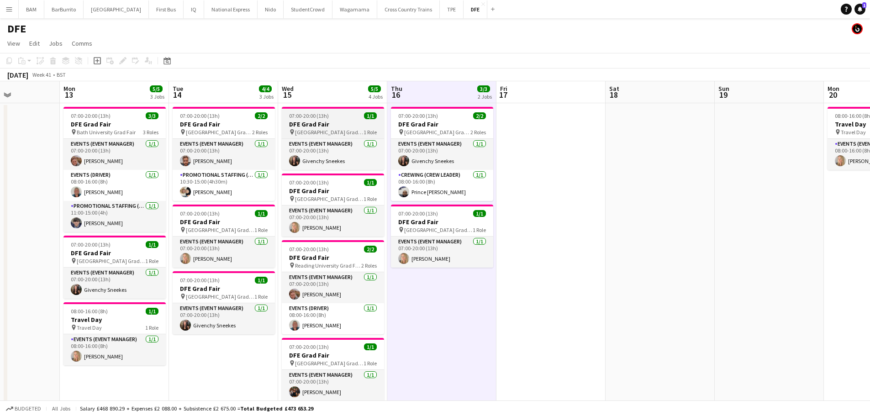
click at [348, 122] on h3 "DFE Grad Fair" at bounding box center [333, 124] width 102 height 8
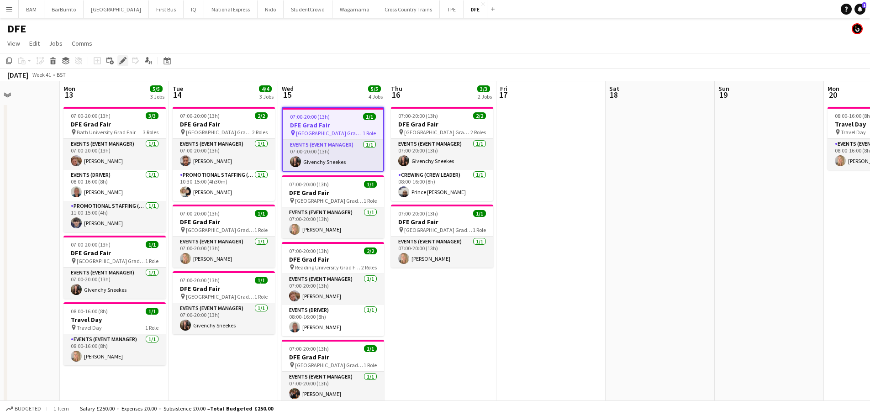
click at [126, 61] on icon "Edit" at bounding box center [122, 60] width 7 height 7
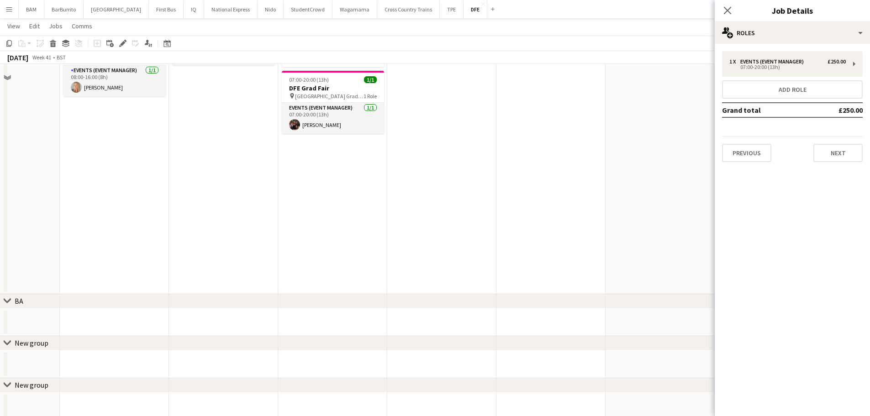
scroll to position [288, 0]
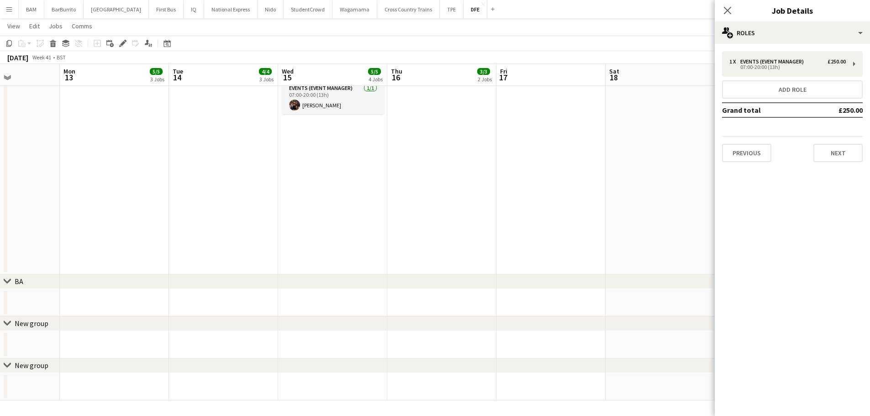
click at [259, 274] on div "chevron-right BA" at bounding box center [435, 281] width 870 height 15
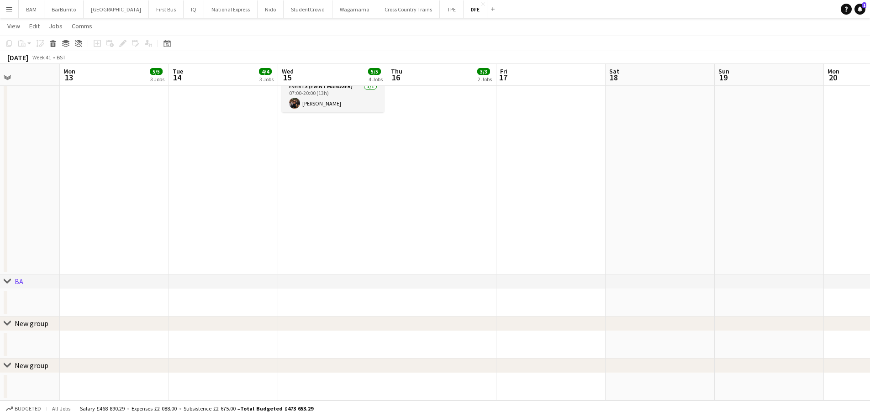
click at [6, 278] on icon "chevron-right" at bounding box center [7, 281] width 7 height 7
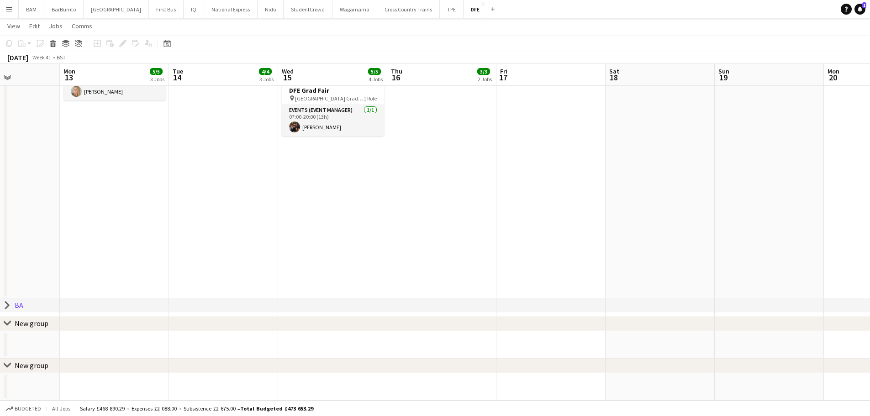
click at [8, 365] on icon at bounding box center [7, 365] width 7 height 4
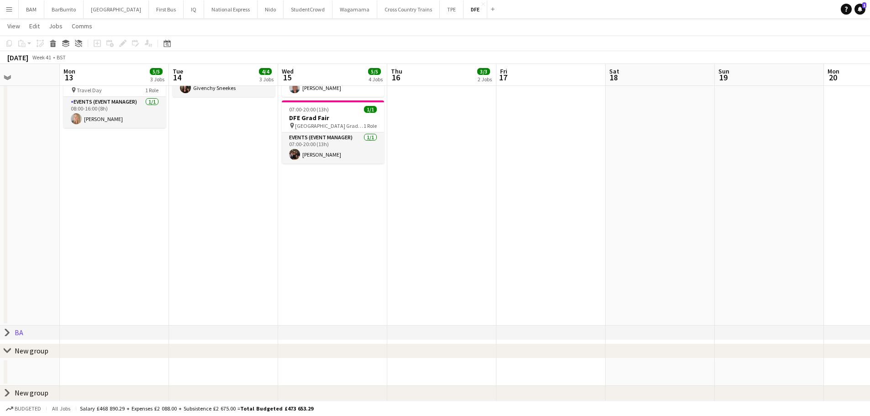
click at [8, 351] on icon at bounding box center [7, 351] width 7 height 4
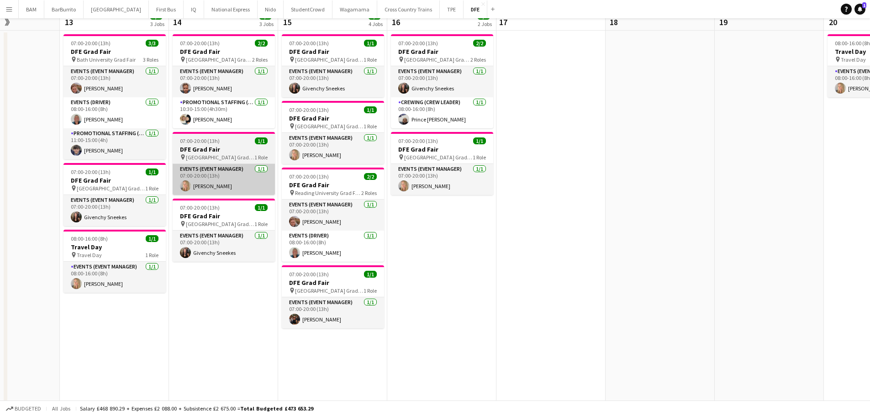
scroll to position [0, 0]
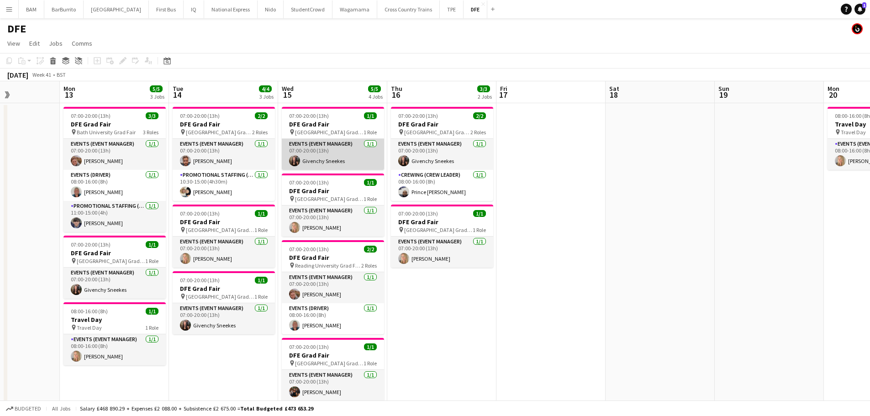
click at [332, 157] on app-card-role "Events (Event Manager) [DATE] 07:00-20:00 (13h) Givenchy Sneekes" at bounding box center [333, 154] width 102 height 31
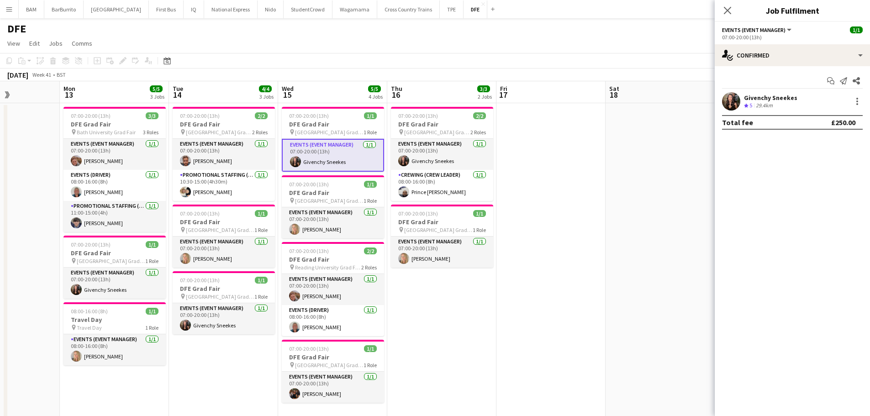
click at [415, 74] on div "[DATE] Week 41 • BST" at bounding box center [435, 74] width 870 height 13
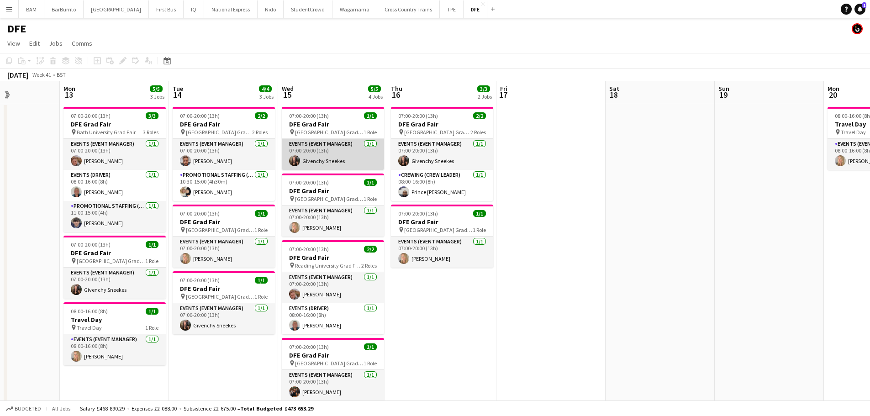
click at [348, 156] on app-card-role "Events (Event Manager) [DATE] 07:00-20:00 (13h) Givenchy Sneekes" at bounding box center [333, 154] width 102 height 31
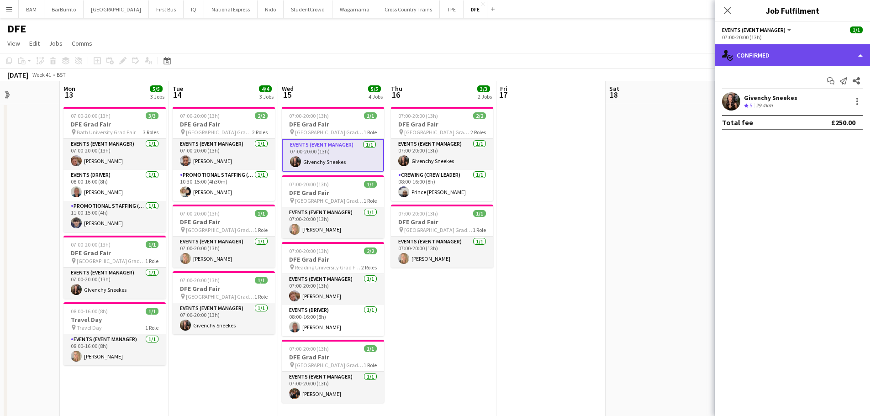
click at [793, 58] on div "single-neutral-actions-check-2 Confirmed" at bounding box center [791, 55] width 155 height 22
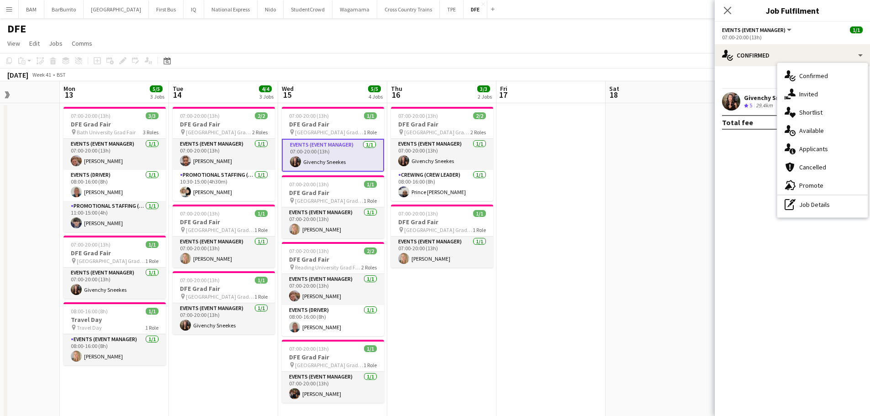
click at [418, 51] on app-page-menu "View Day view expanded Day view collapsed Month view Date picker Jump to [DATE]…" at bounding box center [435, 44] width 870 height 17
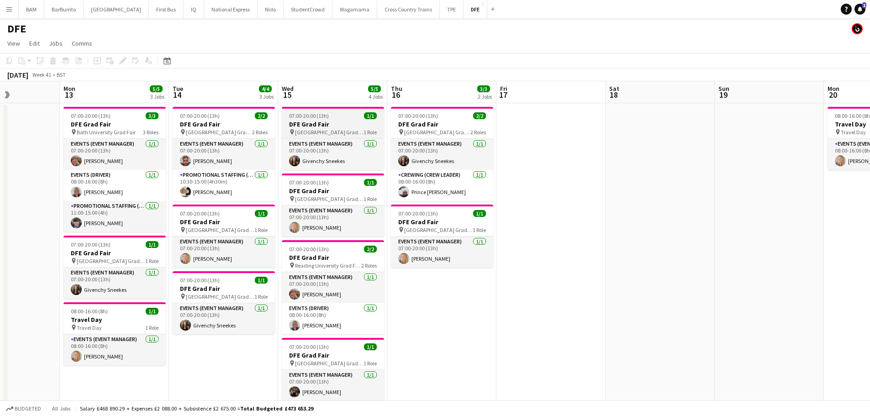
click at [311, 129] on span "[GEOGRAPHIC_DATA] Grad Fair" at bounding box center [329, 132] width 68 height 7
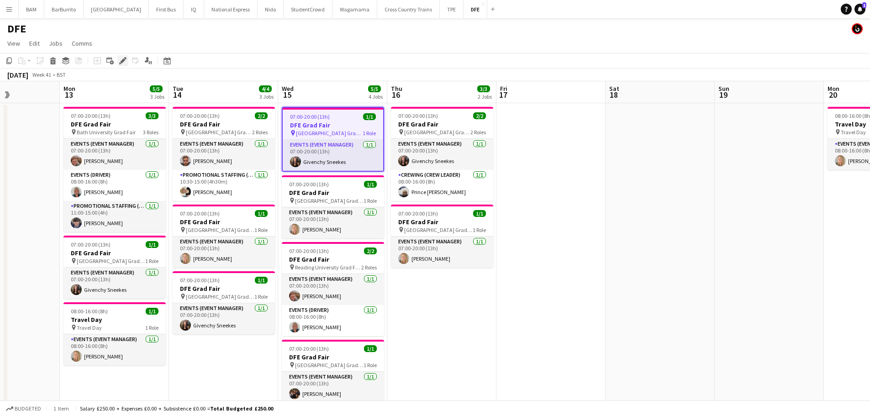
click at [121, 63] on icon "Edit" at bounding box center [122, 60] width 7 height 7
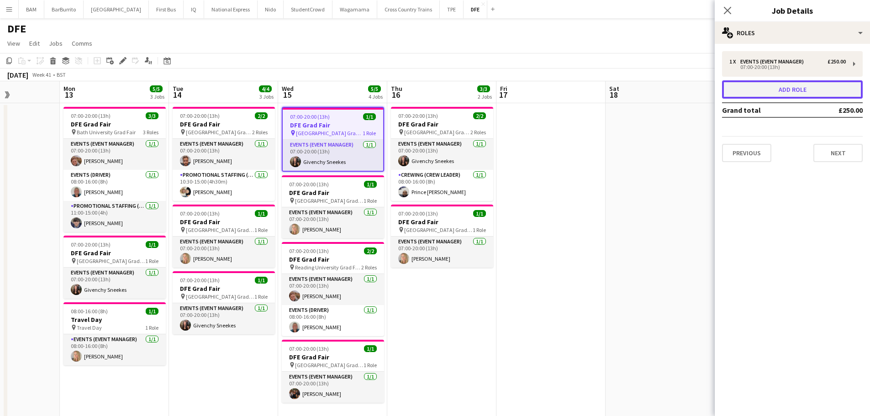
click at [808, 87] on button "Add role" at bounding box center [792, 89] width 141 height 18
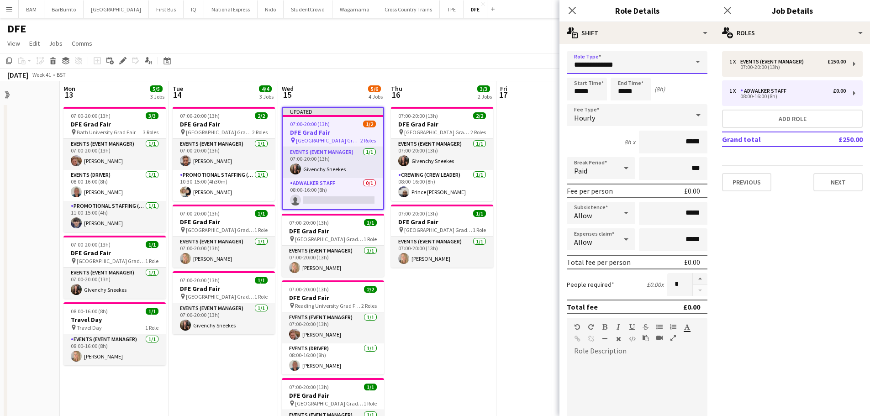
click at [650, 62] on input "**********" at bounding box center [637, 62] width 141 height 23
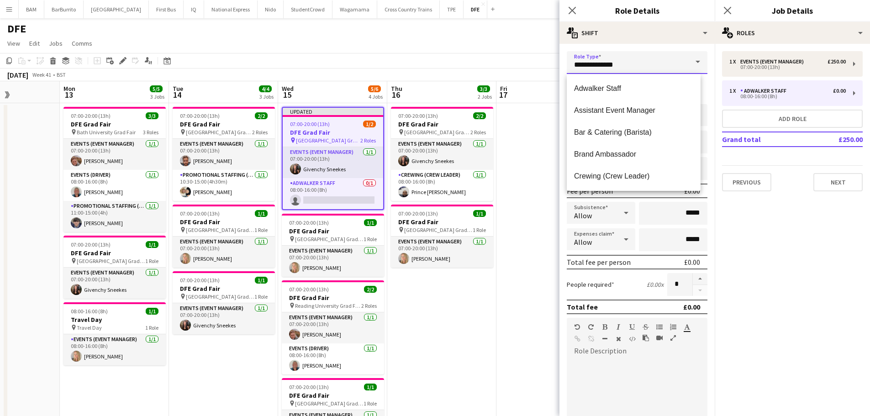
click at [678, 64] on input "**********" at bounding box center [637, 62] width 141 height 23
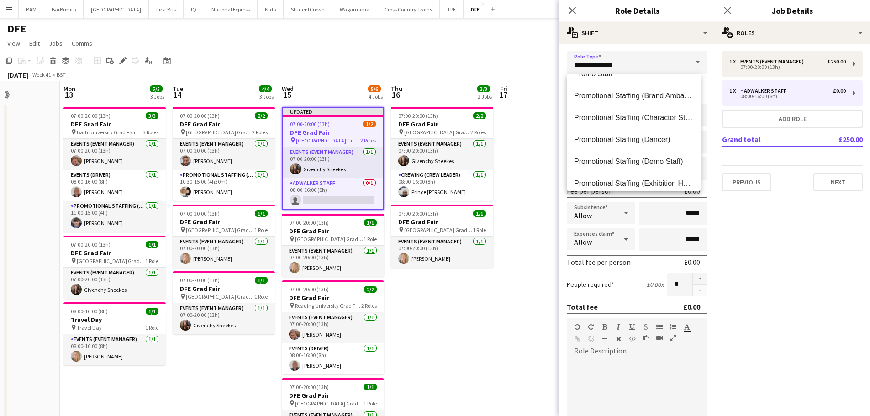
click at [657, 96] on span "Promotional Staffing (Brand Ambassadors)" at bounding box center [633, 95] width 119 height 9
type input "**********"
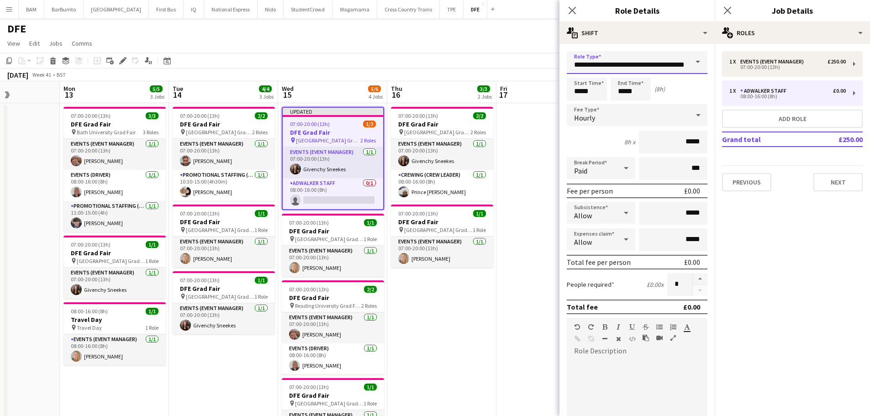
scroll to position [0, 22]
click at [592, 93] on input "*****" at bounding box center [587, 89] width 40 height 23
click at [577, 75] on div at bounding box center [577, 72] width 18 height 9
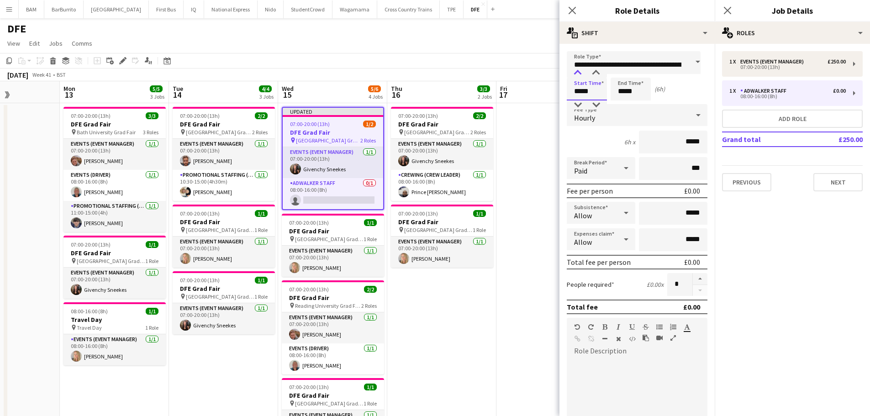
type input "*****"
click at [578, 74] on div at bounding box center [577, 72] width 18 height 9
click at [646, 93] on input "*****" at bounding box center [630, 89] width 40 height 23
click at [622, 108] on div at bounding box center [621, 104] width 18 height 9
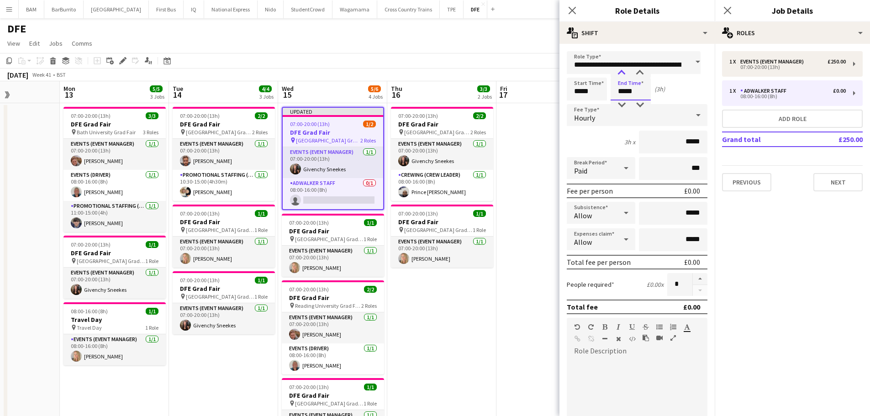
type input "*****"
click at [619, 73] on div at bounding box center [621, 72] width 18 height 9
click at [490, 68] on div "[DATE] Week 41 • BST Publish 1 job Revert 1 job" at bounding box center [435, 74] width 870 height 13
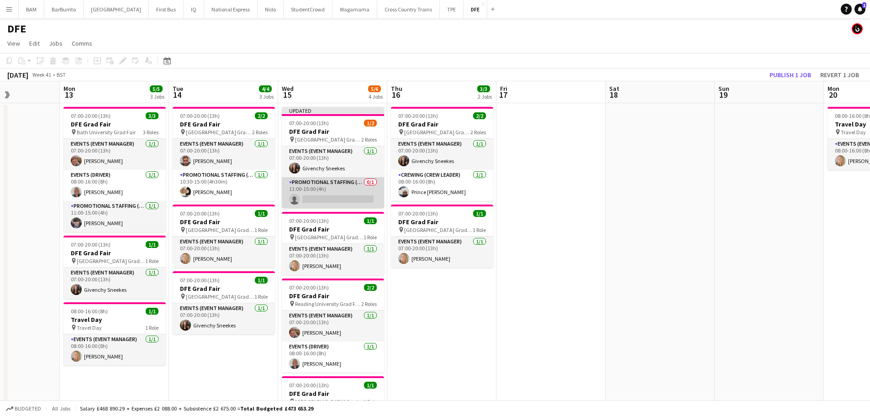
drag, startPoint x: 326, startPoint y: 197, endPoint x: 352, endPoint y: 196, distance: 25.6
click at [326, 197] on app-card-role "Promotional Staffing (Brand Ambassadors) 0/1 11:00-15:00 (4h) single-neutral-ac…" at bounding box center [333, 192] width 102 height 31
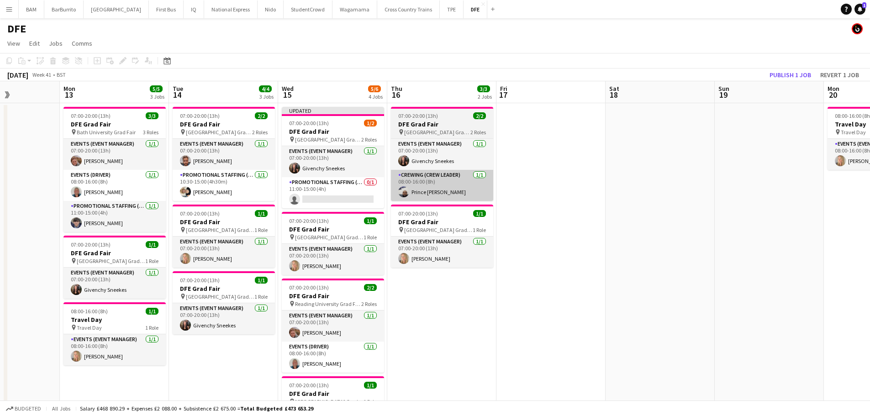
scroll to position [0, 267]
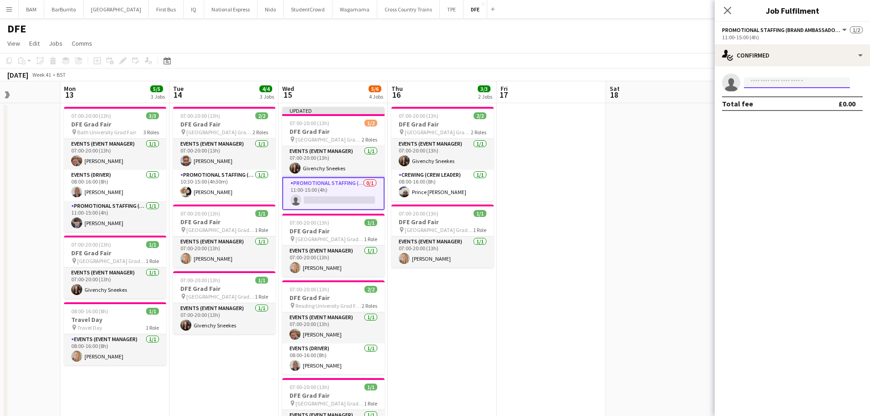
click at [793, 84] on input at bounding box center [797, 82] width 106 height 11
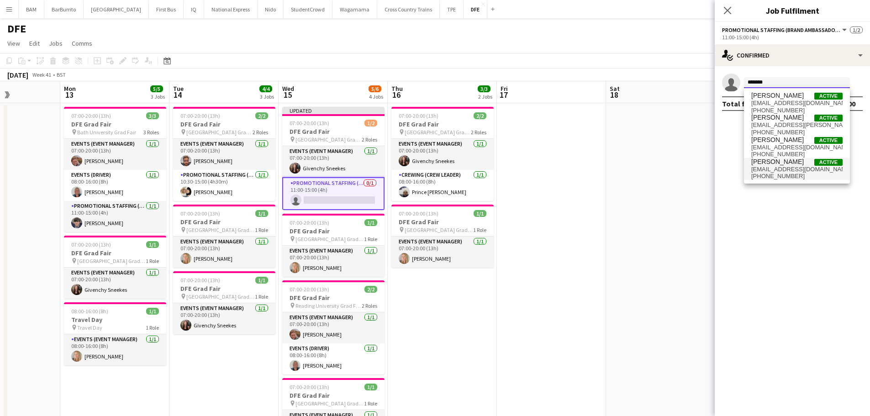
type input "*******"
click at [797, 172] on span "[EMAIL_ADDRESS][DOMAIN_NAME]" at bounding box center [796, 169] width 91 height 7
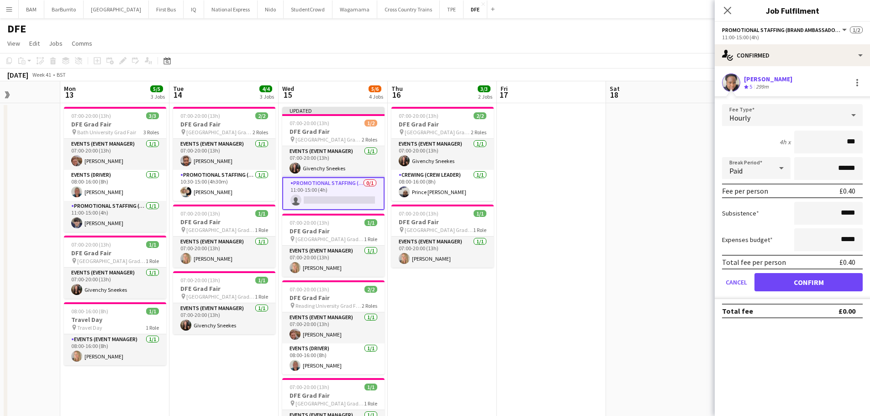
type input "**"
type input "******"
click at [823, 284] on button "Confirm" at bounding box center [808, 282] width 108 height 18
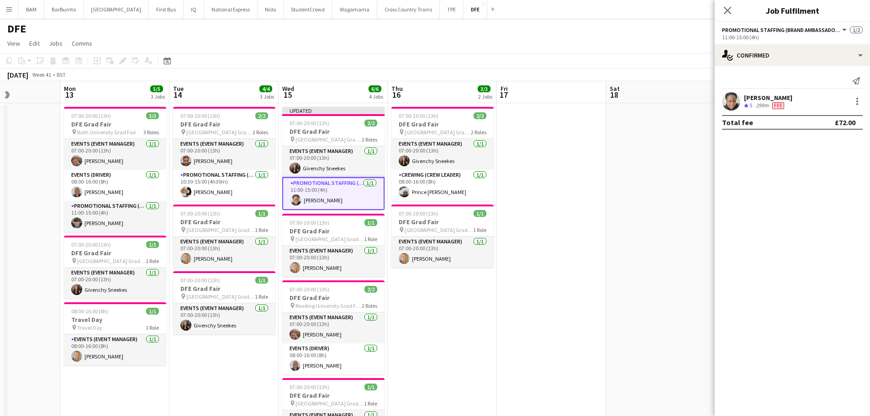
click at [484, 50] on app-page-menu "View Day view expanded Day view collapsed Month view Date picker Jump to [DATE]…" at bounding box center [435, 44] width 870 height 17
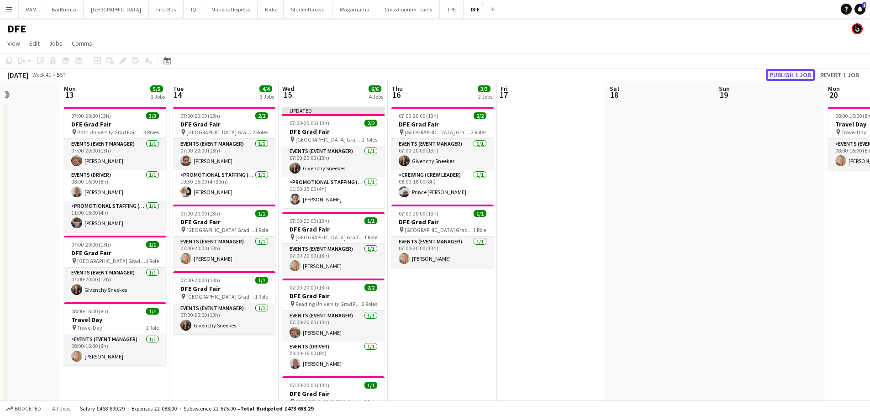
click at [787, 74] on button "Publish 1 job" at bounding box center [790, 75] width 49 height 12
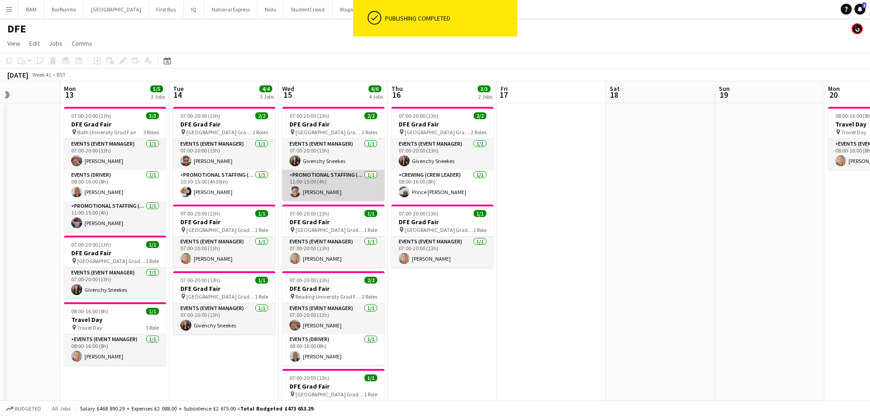
click at [346, 183] on app-card-role "Promotional Staffing (Brand Ambassadors) [DATE] 11:00-15:00 (4h) [PERSON_NAME]" at bounding box center [333, 185] width 102 height 31
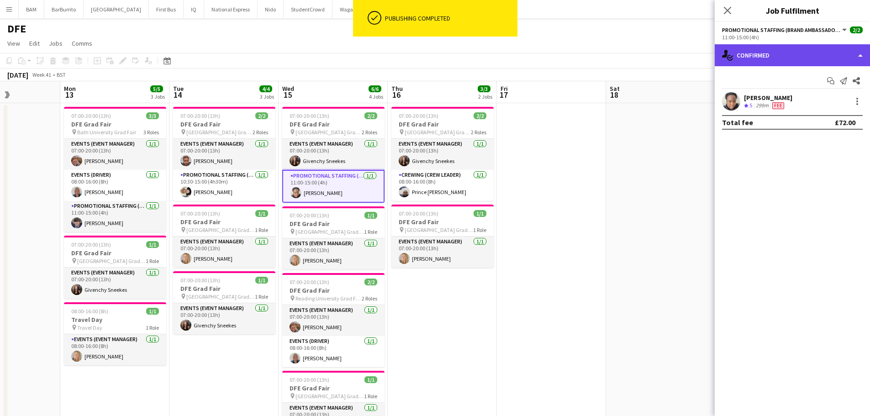
click at [805, 44] on div "single-neutral-actions-check-2 Confirmed" at bounding box center [791, 55] width 155 height 22
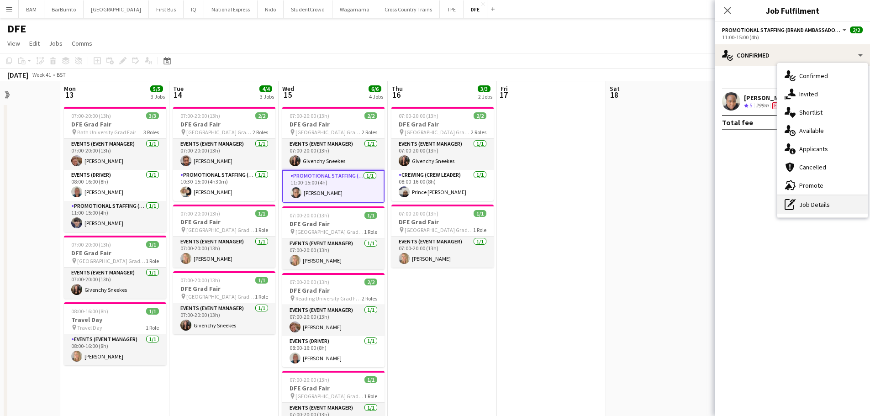
click at [822, 207] on div "pen-write Job Details" at bounding box center [822, 204] width 90 height 18
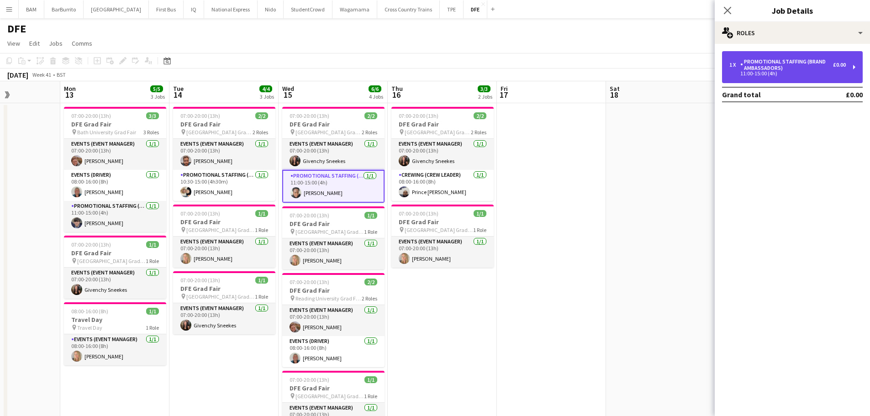
click at [804, 59] on div "Promotional Staffing (Brand Ambassadors)" at bounding box center [786, 64] width 93 height 13
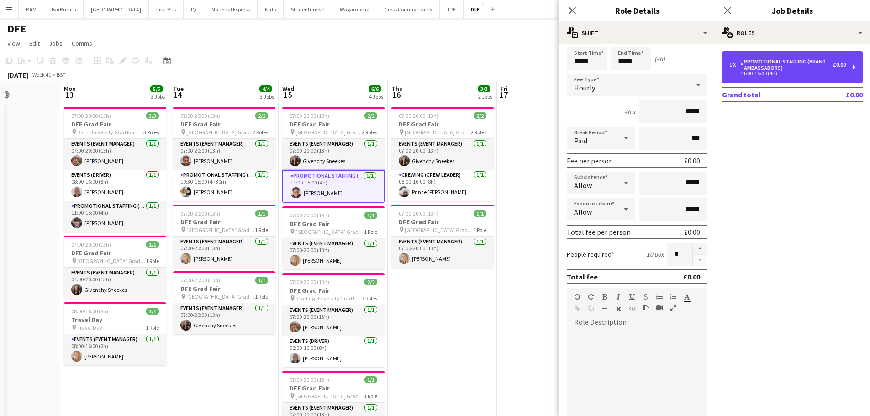
scroll to position [46, 0]
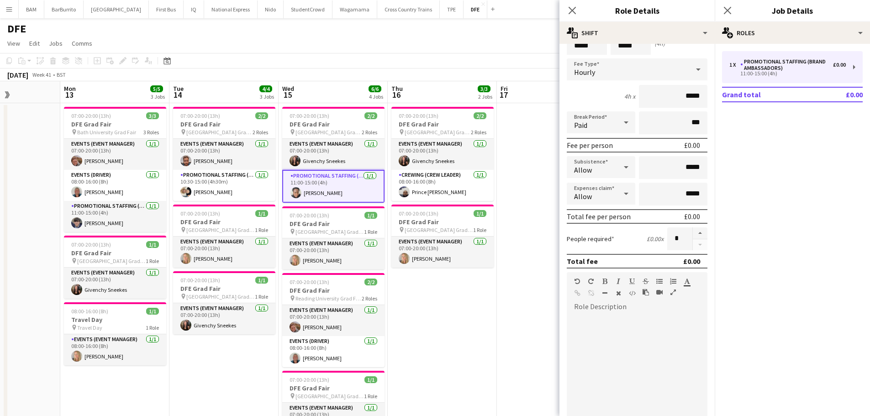
click at [599, 330] on div at bounding box center [637, 368] width 141 height 110
click at [530, 59] on app-toolbar "Copy Paste Paste Ctrl+V Paste with crew Ctrl+Shift+V Paste linked Job [GEOGRAPH…" at bounding box center [435, 61] width 870 height 16
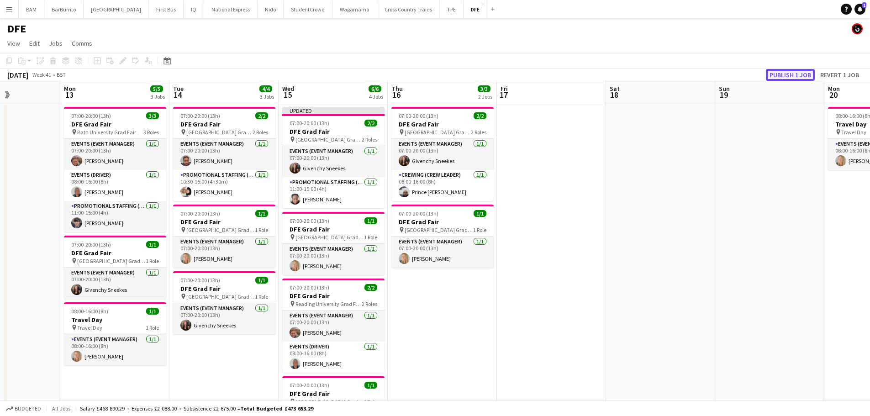
click at [786, 73] on button "Publish 1 job" at bounding box center [790, 75] width 49 height 12
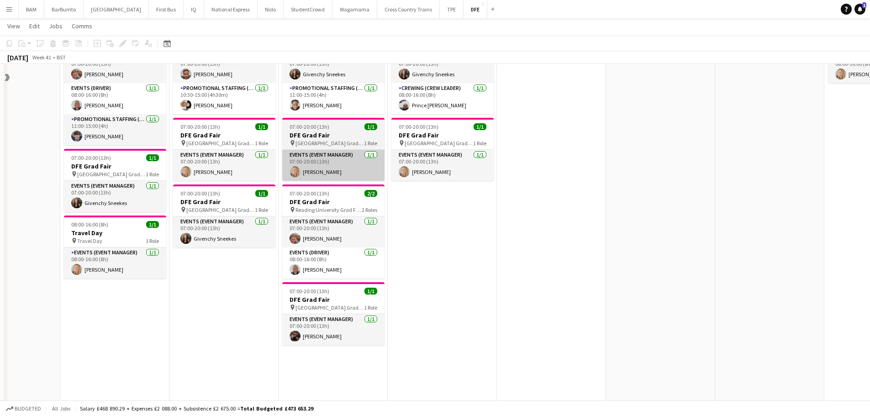
scroll to position [91, 0]
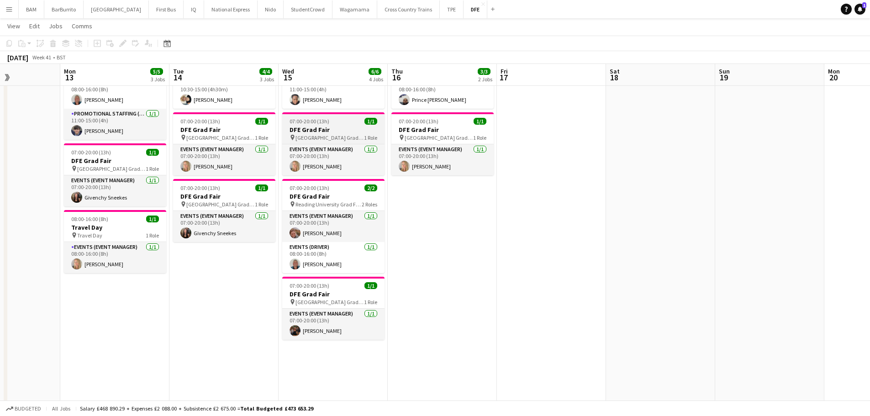
click at [341, 142] on app-job-card "07:00-20:00 (13h) 1/1 DFE Grad Fair pin Lincoln University Grad Fair 1 Role Eve…" at bounding box center [333, 143] width 102 height 63
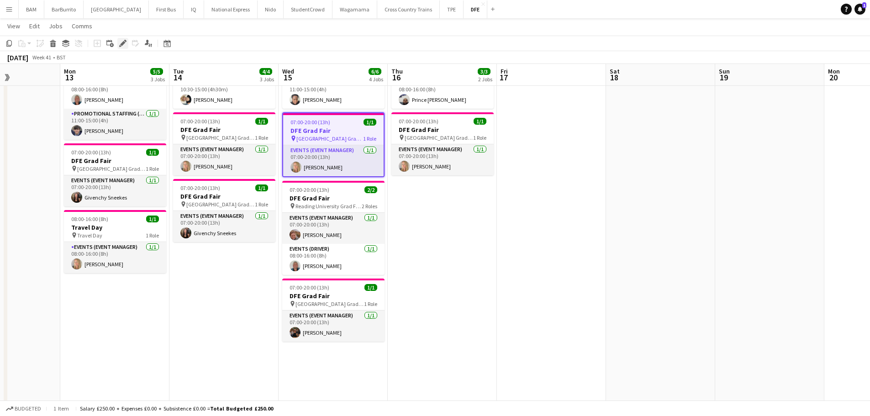
click at [122, 41] on icon "Edit" at bounding box center [122, 43] width 7 height 7
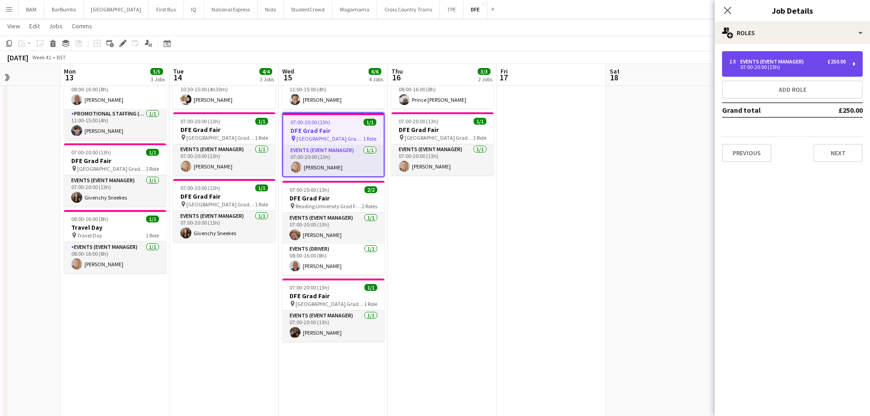
click at [750, 58] on div "1 x Events (Event Manager) £250.00 07:00-20:00 (13h)" at bounding box center [792, 64] width 141 height 26
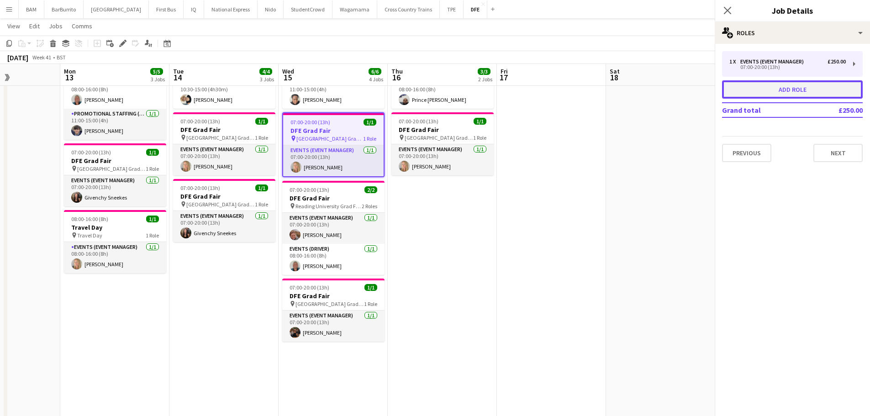
click at [772, 87] on button "Add role" at bounding box center [792, 89] width 141 height 18
type input "**********"
type input "*****"
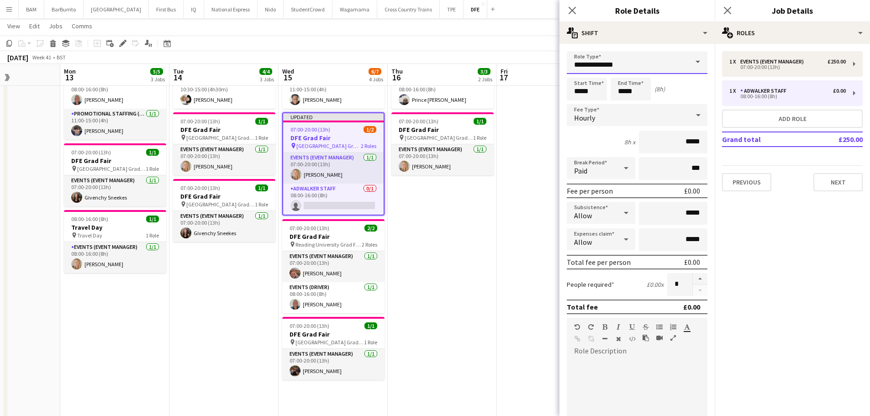
click at [634, 63] on input "**********" at bounding box center [637, 62] width 141 height 23
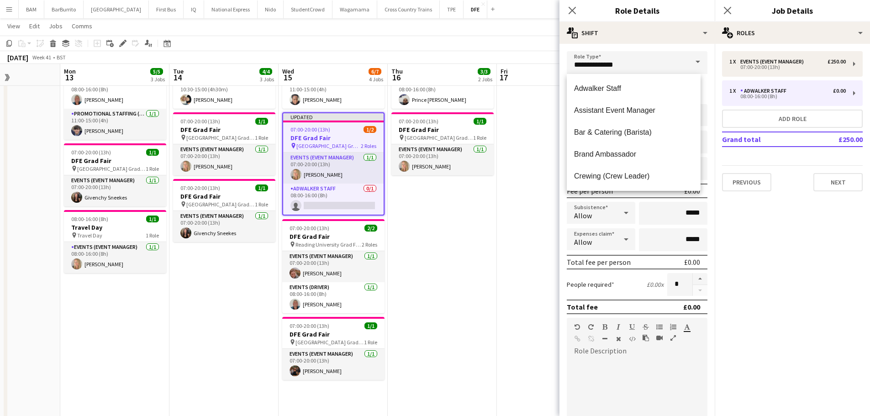
click at [693, 61] on span at bounding box center [697, 62] width 19 height 22
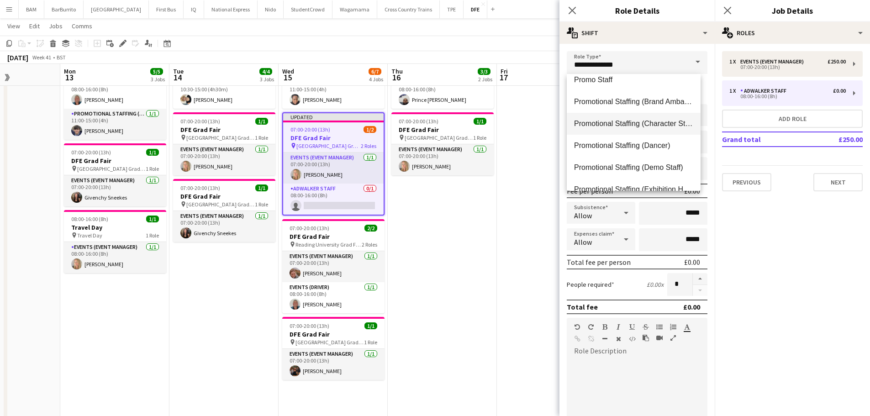
scroll to position [365, 0]
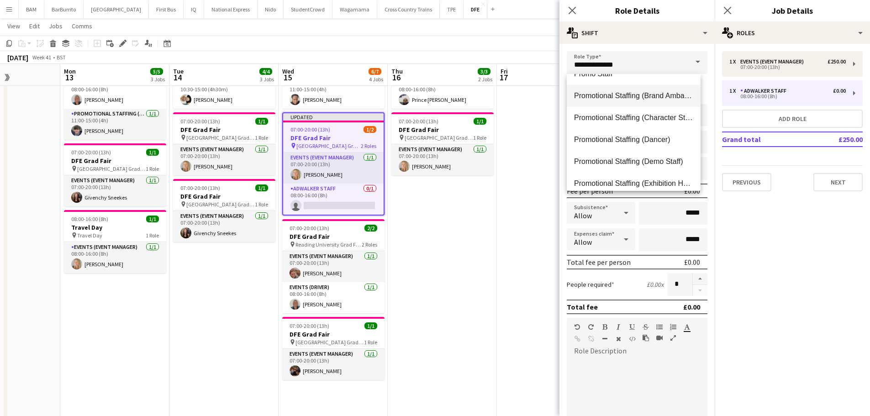
click at [635, 99] on span "Promotional Staffing (Brand Ambassadors)" at bounding box center [633, 95] width 119 height 9
type input "**********"
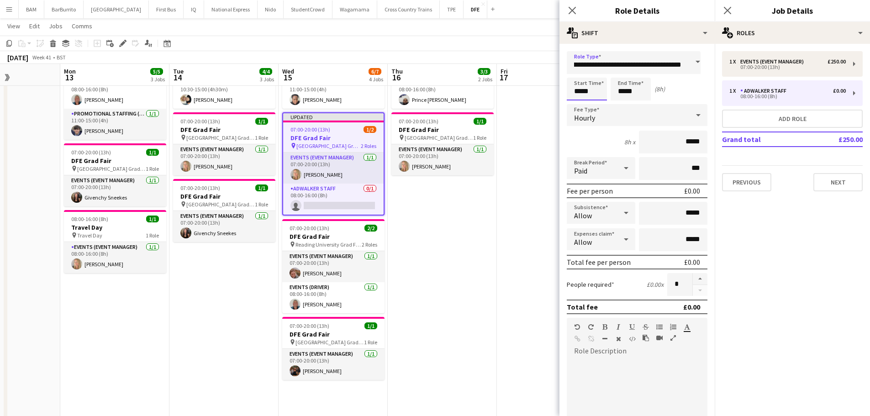
click at [582, 92] on input "*****" at bounding box center [587, 89] width 40 height 23
click at [582, 75] on div at bounding box center [577, 72] width 18 height 9
type input "*****"
click at [582, 75] on div at bounding box center [577, 72] width 18 height 9
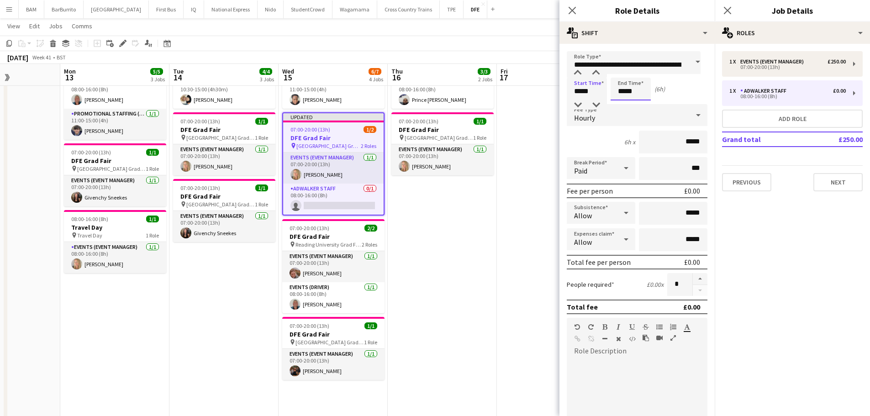
click at [621, 88] on input "*****" at bounding box center [630, 89] width 40 height 23
type input "*****"
click at [630, 107] on div at bounding box center [630, 104] width 40 height 9
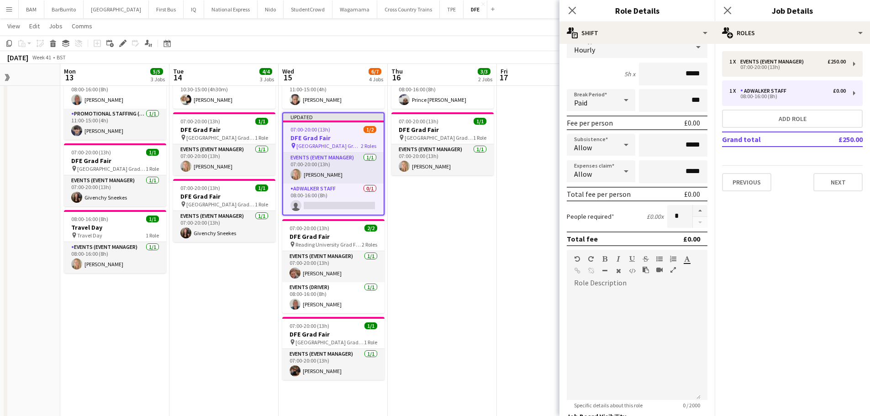
scroll to position [137, 0]
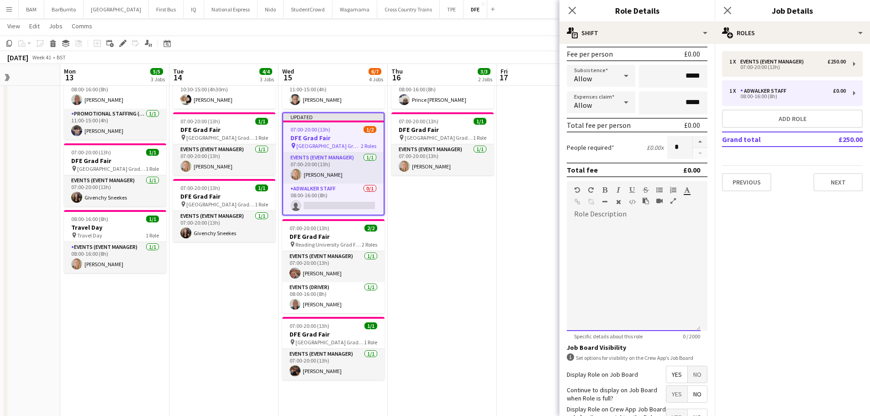
click at [598, 227] on div at bounding box center [634, 276] width 134 height 110
click at [482, 56] on div "[DATE] Week 41 • BST Publish 1 job Revert 1 job" at bounding box center [435, 57] width 870 height 13
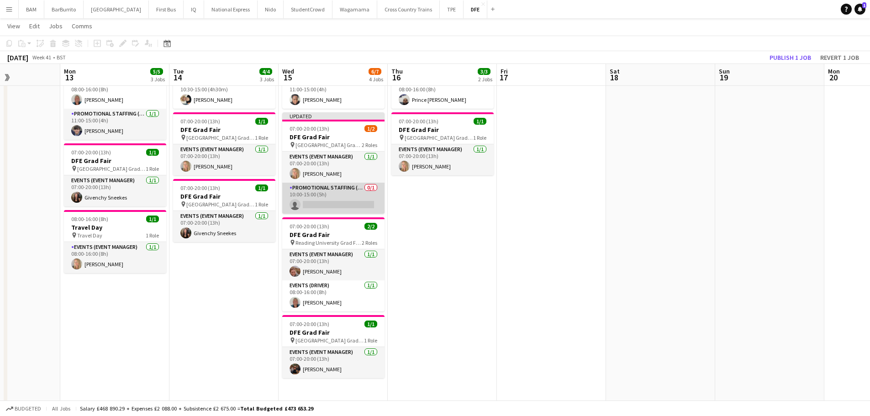
click at [331, 201] on app-card-role "Promotional Staffing (Brand Ambassadors) 0/1 10:00-15:00 (5h) single-neutral-ac…" at bounding box center [333, 198] width 102 height 31
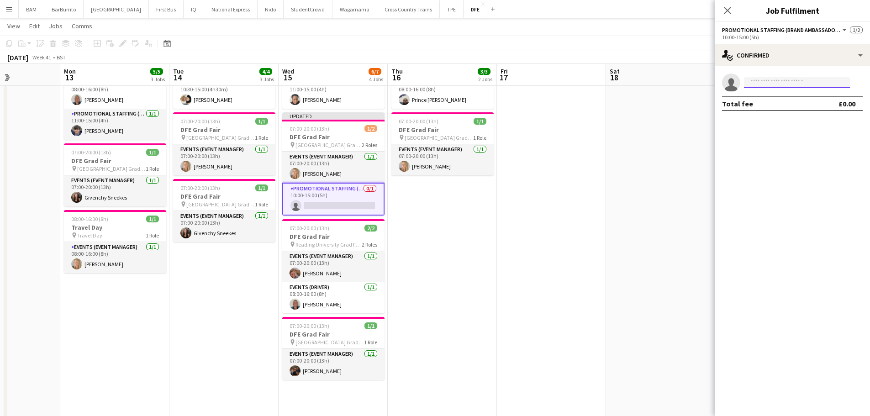
click at [776, 84] on input at bounding box center [797, 82] width 106 height 11
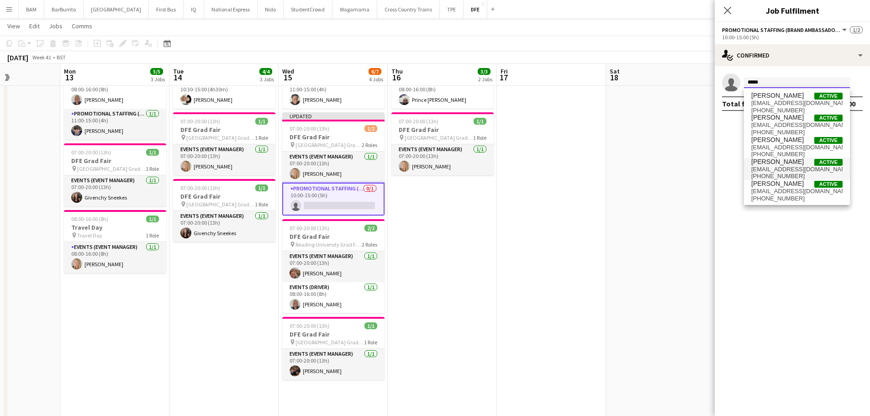
type input "*****"
click at [793, 167] on span "[EMAIL_ADDRESS][DOMAIN_NAME]" at bounding box center [796, 169] width 91 height 7
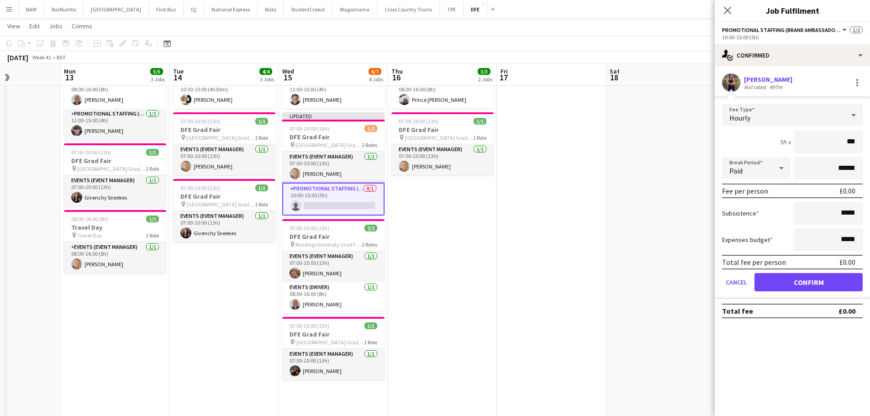
type input "**"
type input "******"
click at [826, 286] on button "Confirm" at bounding box center [808, 282] width 108 height 18
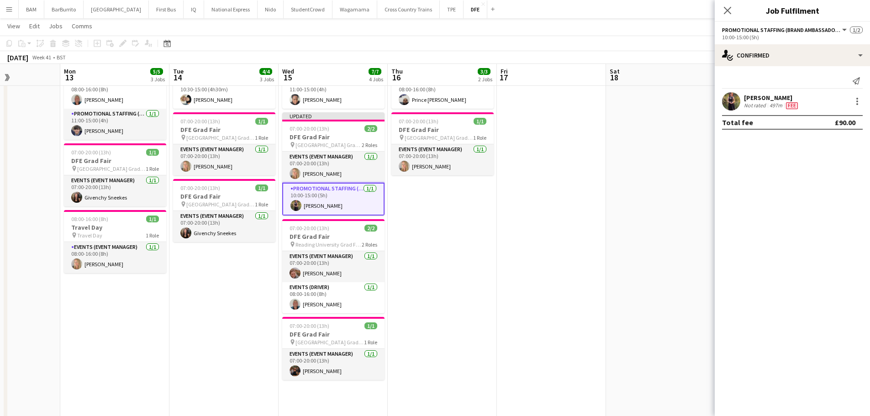
click at [623, 47] on app-toolbar "Copy Paste Paste Ctrl+V Paste with crew Ctrl+Shift+V Paste linked Job [GEOGRAPH…" at bounding box center [435, 44] width 870 height 16
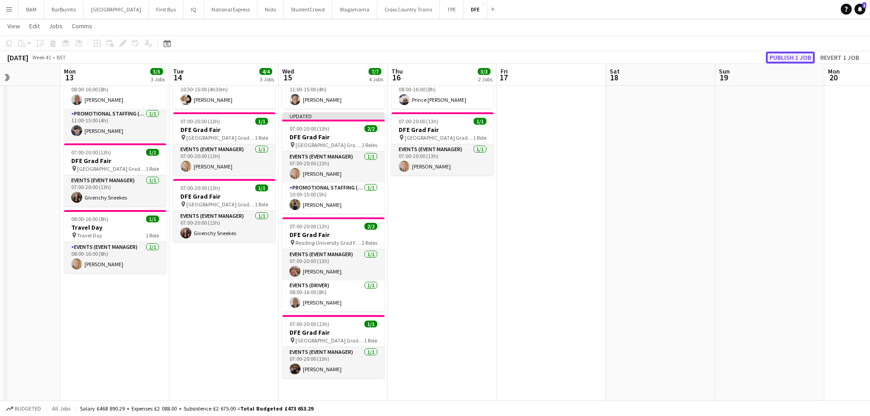
click at [777, 61] on button "Publish 1 job" at bounding box center [790, 58] width 49 height 12
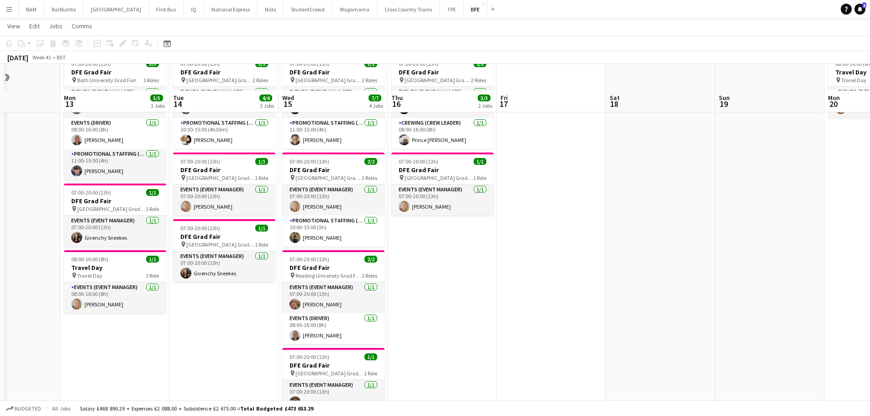
scroll to position [0, 0]
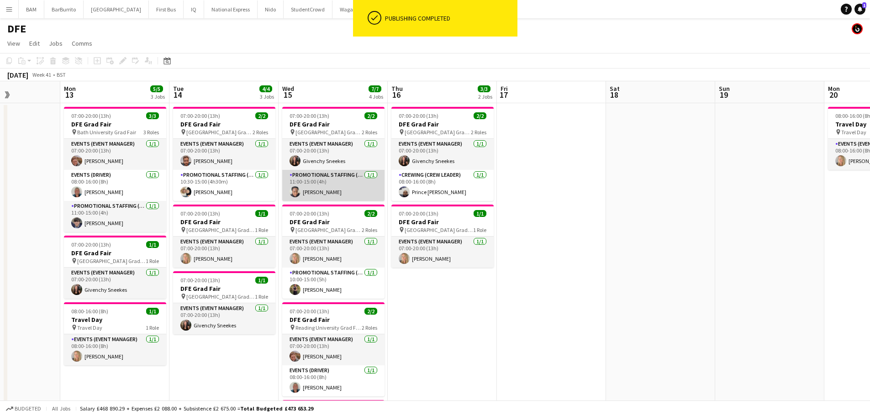
click at [352, 189] on app-card-role "Promotional Staffing (Brand Ambassadors) [DATE] 11:00-15:00 (4h) [PERSON_NAME]" at bounding box center [333, 185] width 102 height 31
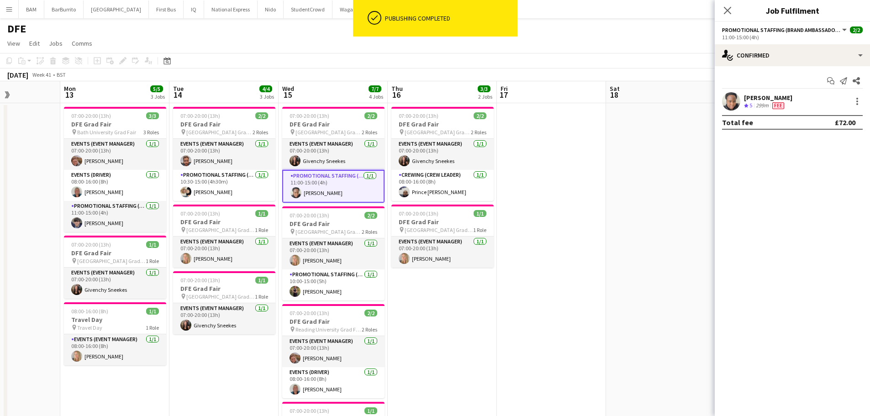
click at [771, 100] on div "[PERSON_NAME]" at bounding box center [768, 98] width 48 height 8
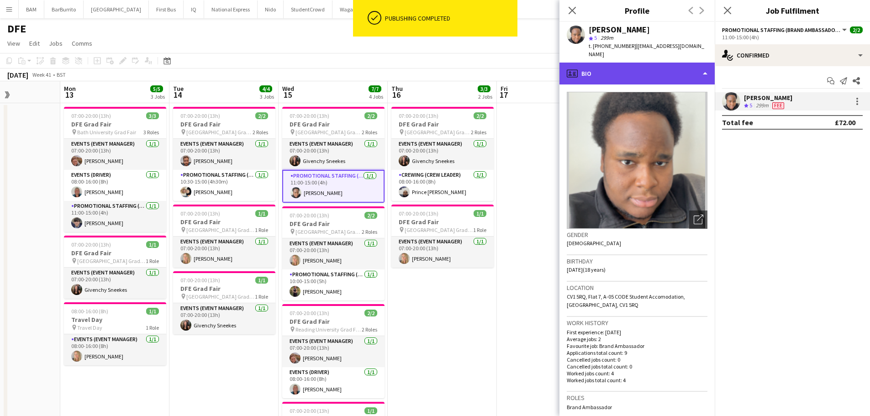
click at [651, 67] on div "profile Bio" at bounding box center [636, 74] width 155 height 22
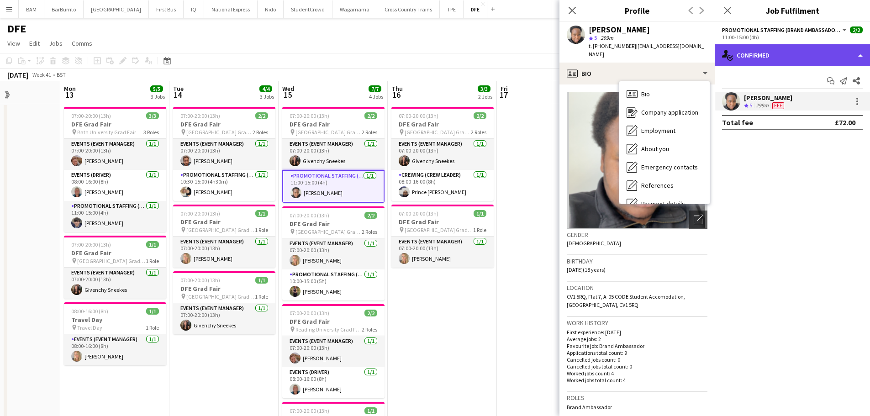
click at [831, 45] on div "single-neutral-actions-check-2 Confirmed" at bounding box center [791, 55] width 155 height 22
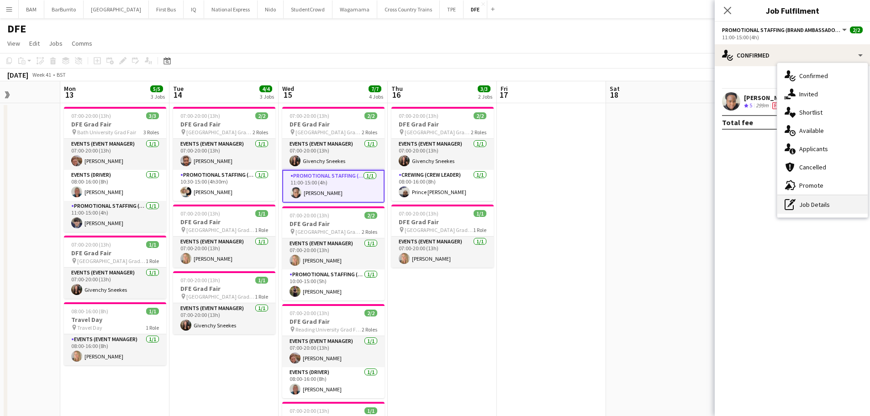
drag, startPoint x: 834, startPoint y: 205, endPoint x: 833, endPoint y: 180, distance: 25.1
click at [834, 205] on div "pen-write Job Details" at bounding box center [822, 204] width 90 height 18
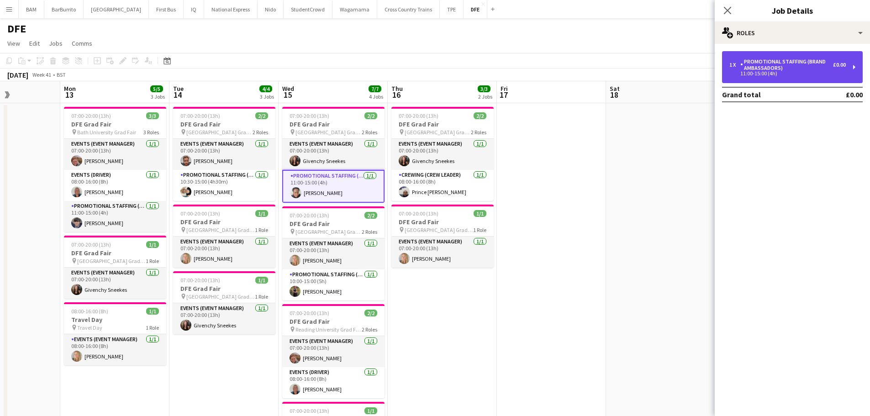
click at [799, 72] on div "11:00-15:00 (4h)" at bounding box center [787, 73] width 116 height 5
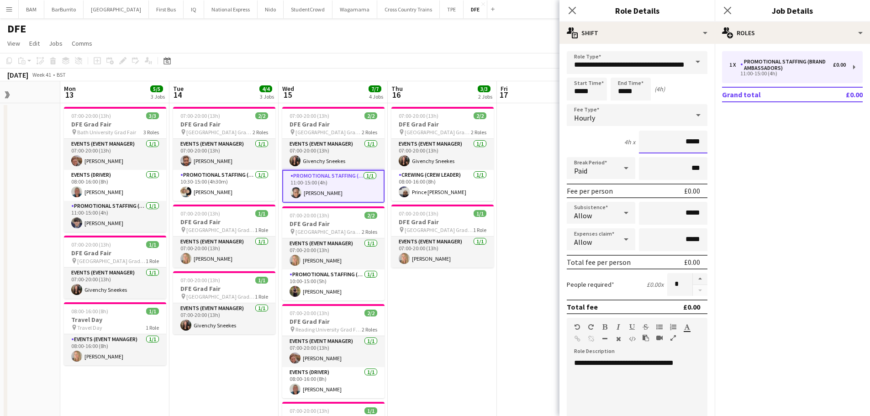
click at [692, 136] on input "*****" at bounding box center [673, 142] width 68 height 23
type input "**"
type input "******"
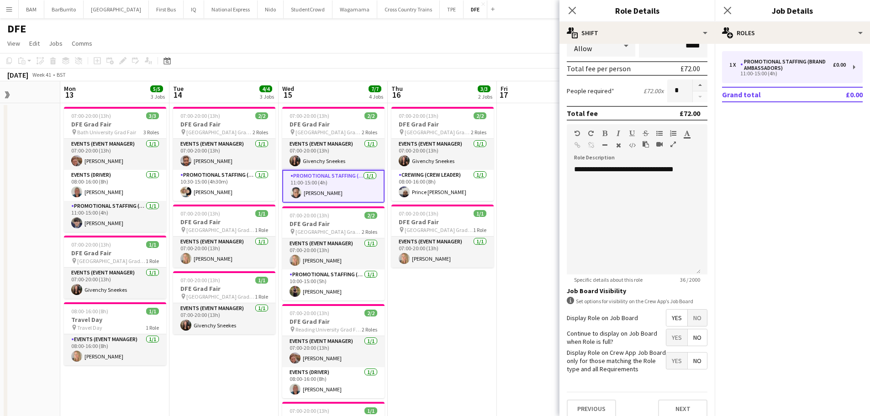
scroll to position [203, 0]
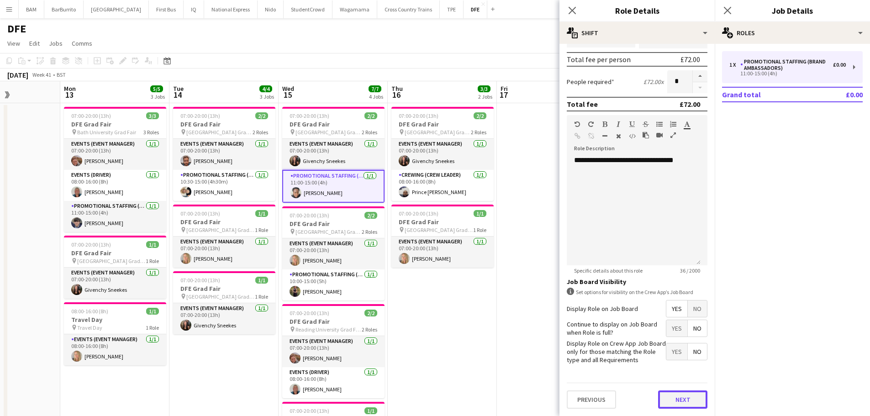
click at [671, 398] on button "Next" at bounding box center [682, 399] width 49 height 18
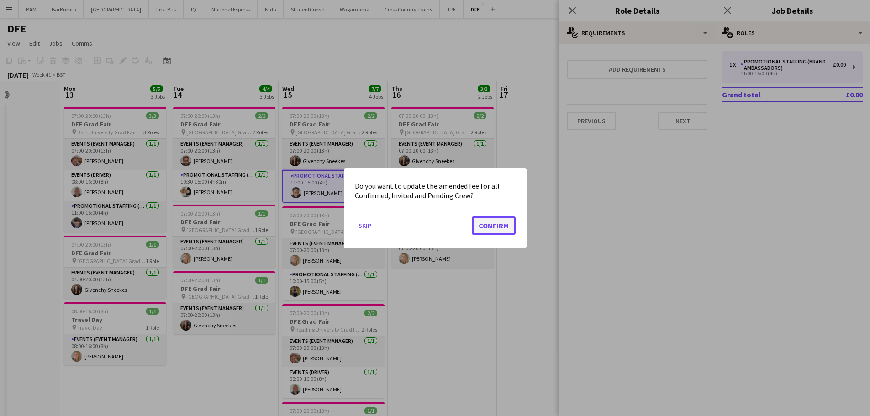
click at [487, 229] on button "Confirm" at bounding box center [494, 225] width 44 height 18
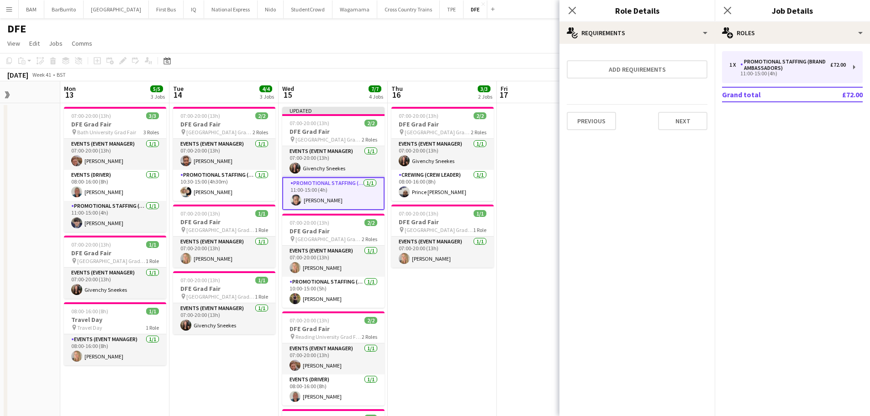
drag, startPoint x: 431, startPoint y: 58, endPoint x: 486, endPoint y: 68, distance: 55.6
click at [432, 58] on app-toolbar "Copy Paste Paste Ctrl+V Paste with crew Ctrl+Shift+V Paste linked Job [GEOGRAPH…" at bounding box center [435, 61] width 870 height 16
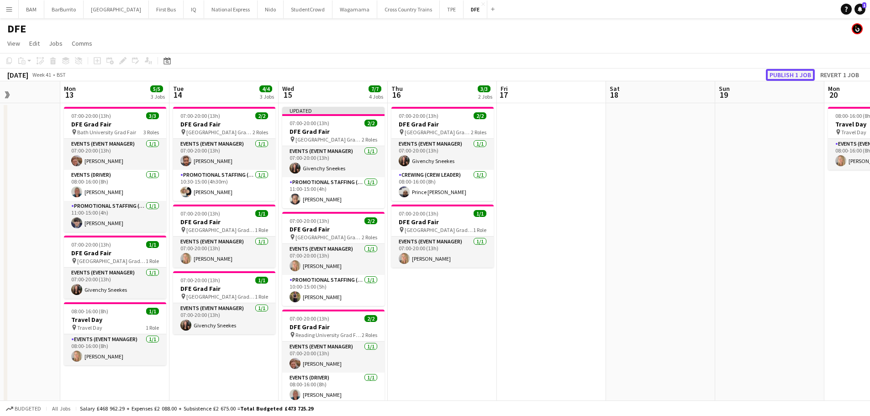
click at [796, 72] on button "Publish 1 job" at bounding box center [790, 75] width 49 height 12
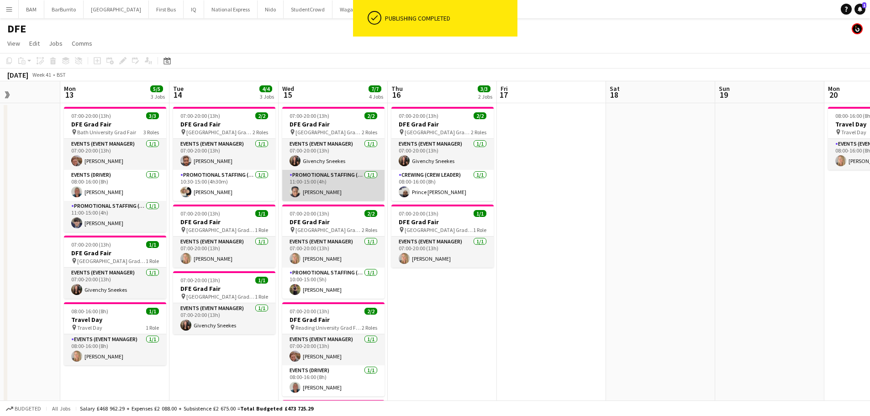
click at [340, 191] on app-card-role "Promotional Staffing (Brand Ambassadors) [DATE] 11:00-15:00 (4h) [PERSON_NAME]" at bounding box center [333, 185] width 102 height 31
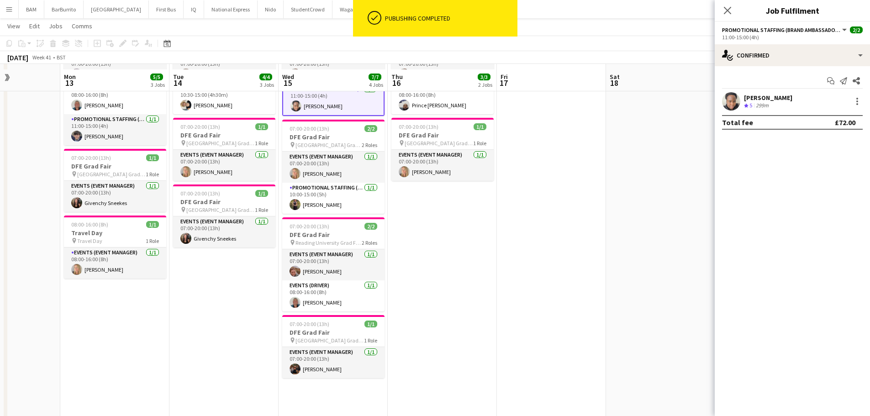
scroll to position [91, 0]
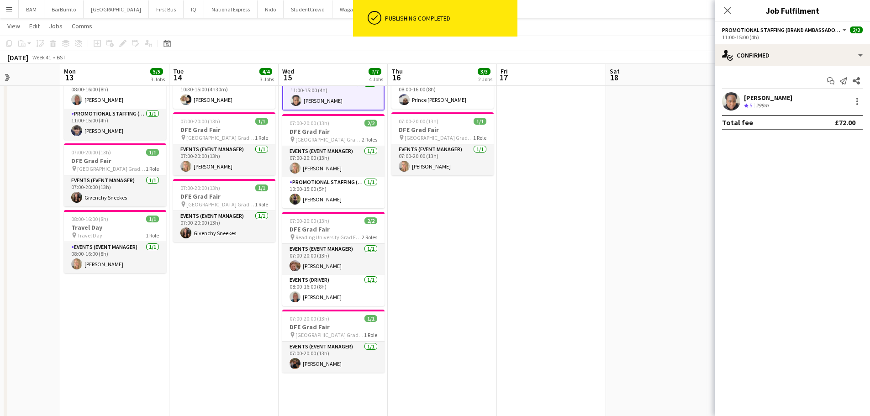
click at [349, 191] on app-calendar-viewport "Fri 10 3/3 2 Jobs Sat 11 Sun 12 Mon 13 5/5 3 Jobs Tue 14 4/4 3 Jobs Wed 15 7/7 …" at bounding box center [435, 232] width 870 height 577
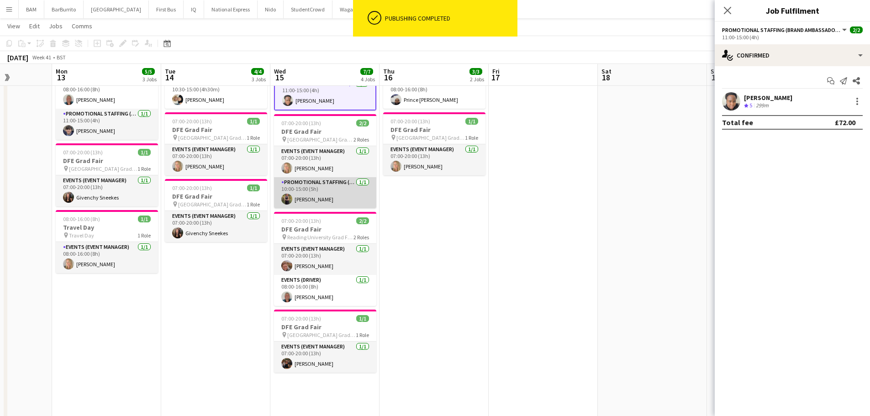
click at [298, 191] on app-card-role "Promotional Staffing (Brand Ambassadors) [DATE] 10:00-15:00 (5h) [PERSON_NAME]" at bounding box center [325, 192] width 102 height 31
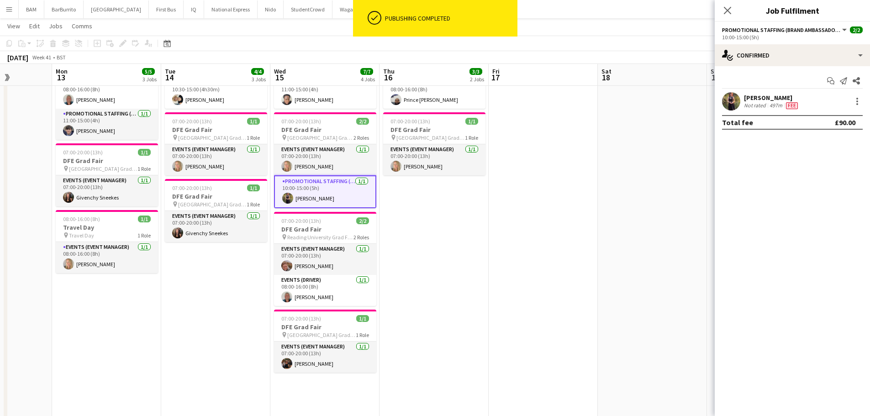
scroll to position [0, 275]
click at [826, 96] on div "[PERSON_NAME] Not rated 497m Fee" at bounding box center [791, 101] width 155 height 18
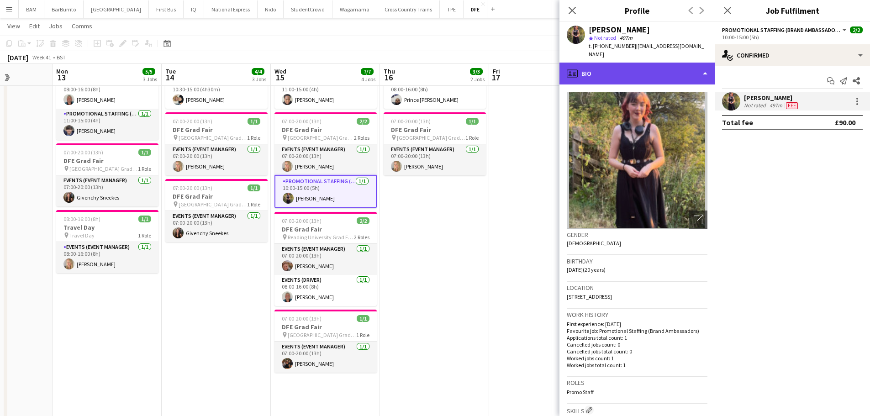
click at [660, 72] on div "profile Bio" at bounding box center [636, 74] width 155 height 22
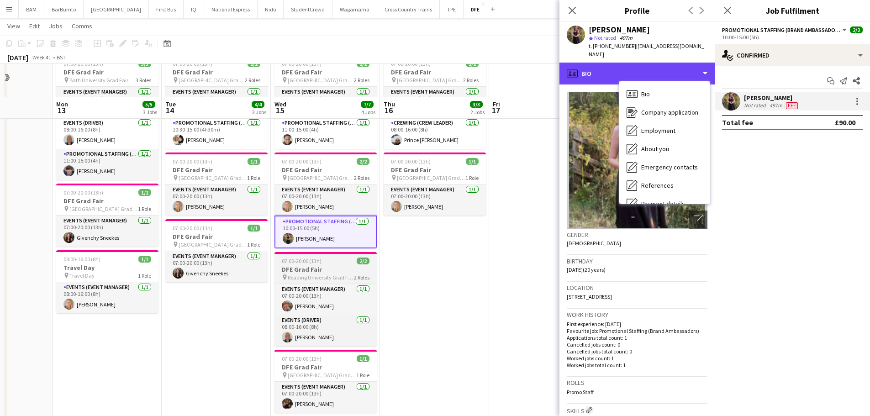
scroll to position [91, 0]
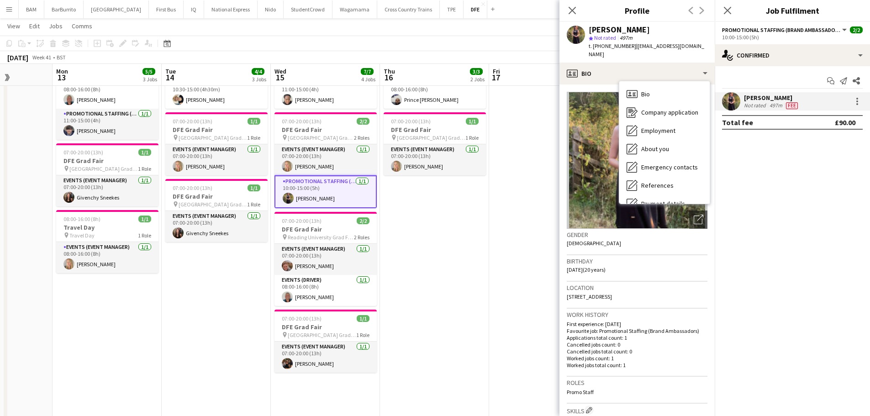
click at [619, 31] on div "[PERSON_NAME]" at bounding box center [618, 30] width 61 height 8
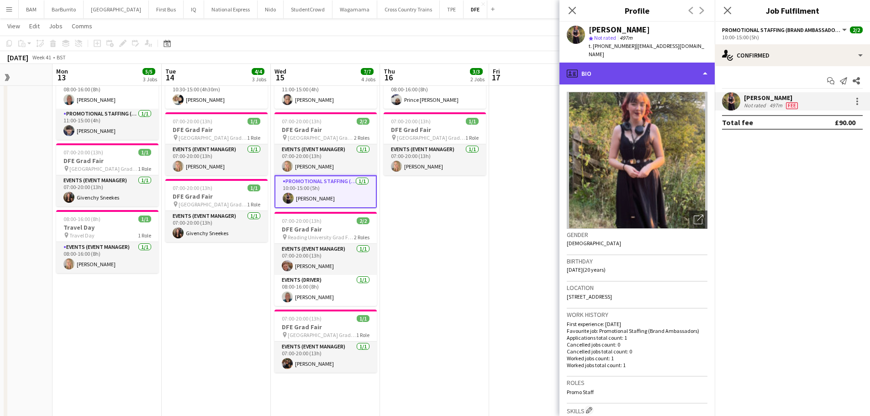
click at [622, 63] on div "profile Bio" at bounding box center [636, 74] width 155 height 22
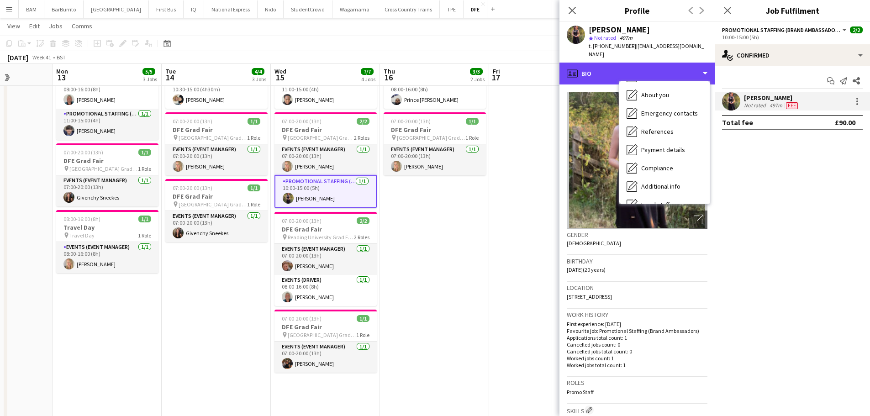
scroll to position [104, 0]
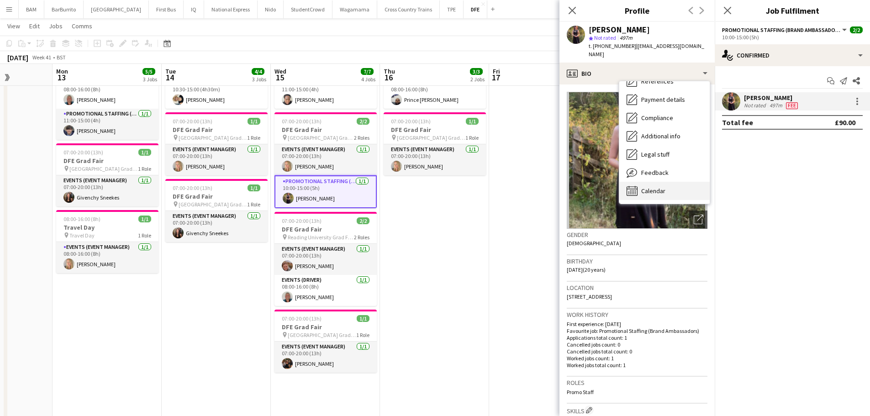
click at [656, 187] on span "Calendar" at bounding box center [653, 191] width 24 height 8
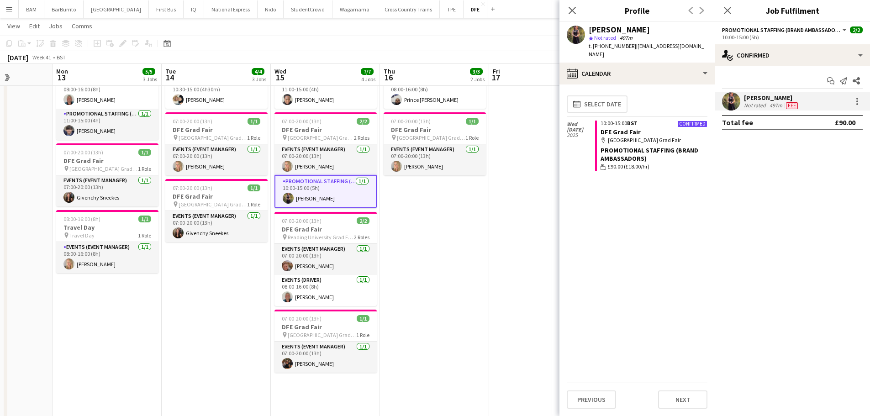
click at [497, 41] on app-toolbar "Copy Paste Paste Ctrl+V Paste with crew Ctrl+Shift+V Paste linked Job [GEOGRAPH…" at bounding box center [435, 44] width 870 height 16
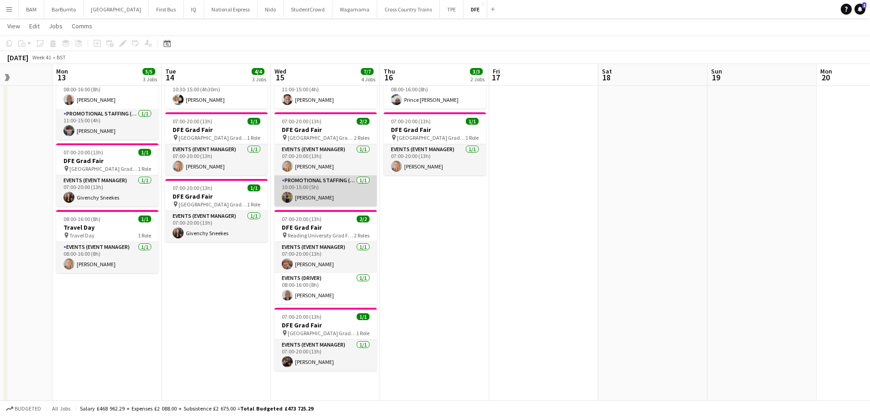
drag, startPoint x: 326, startPoint y: 195, endPoint x: 361, endPoint y: 189, distance: 35.2
click at [326, 194] on app-card-role "Promotional Staffing (Brand Ambassadors) [DATE] 10:00-15:00 (5h) [PERSON_NAME]" at bounding box center [325, 190] width 102 height 31
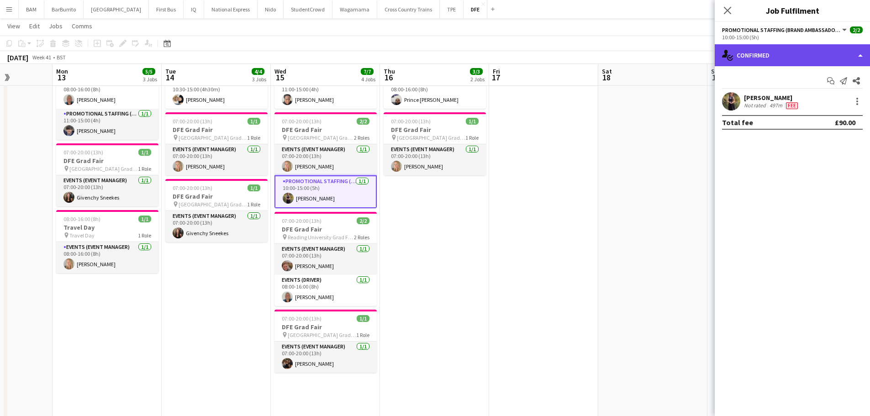
click at [790, 56] on div "single-neutral-actions-check-2 Confirmed" at bounding box center [791, 55] width 155 height 22
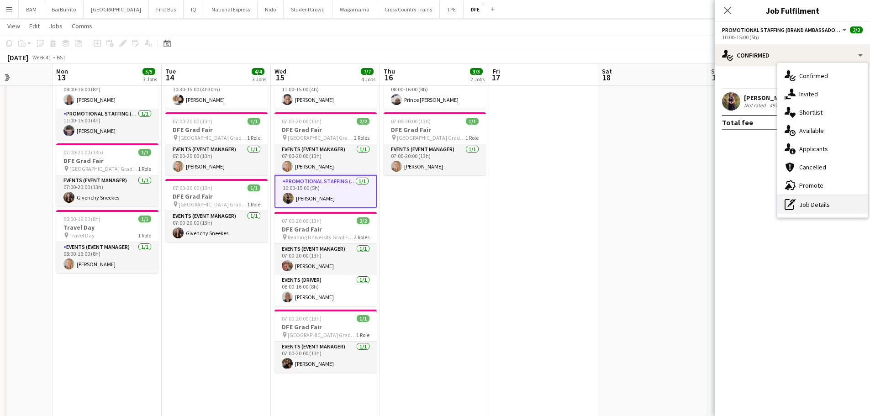
click at [816, 209] on div "pen-write Job Details" at bounding box center [822, 204] width 90 height 18
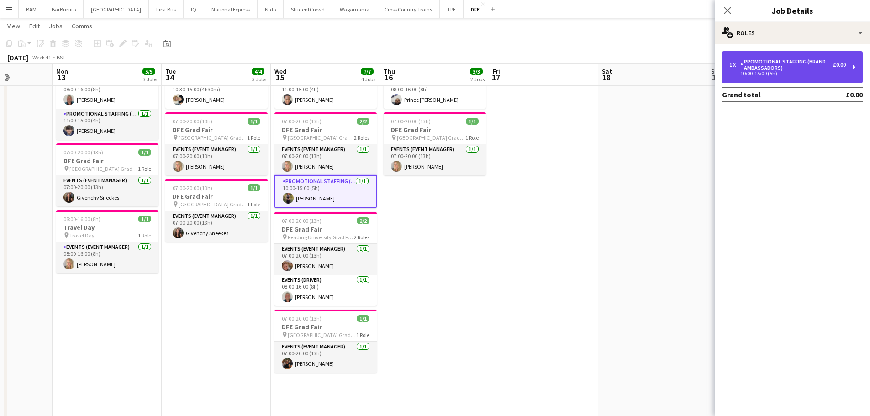
click at [764, 75] on div "10:00-15:00 (5h)" at bounding box center [787, 73] width 116 height 5
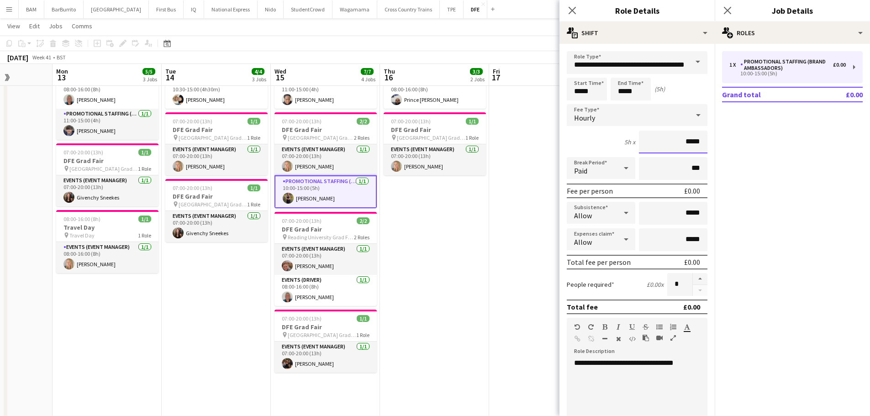
click at [698, 137] on input "*****" at bounding box center [673, 142] width 68 height 23
type input "**"
type input "******"
click at [492, 79] on span "17" at bounding box center [495, 77] width 9 height 10
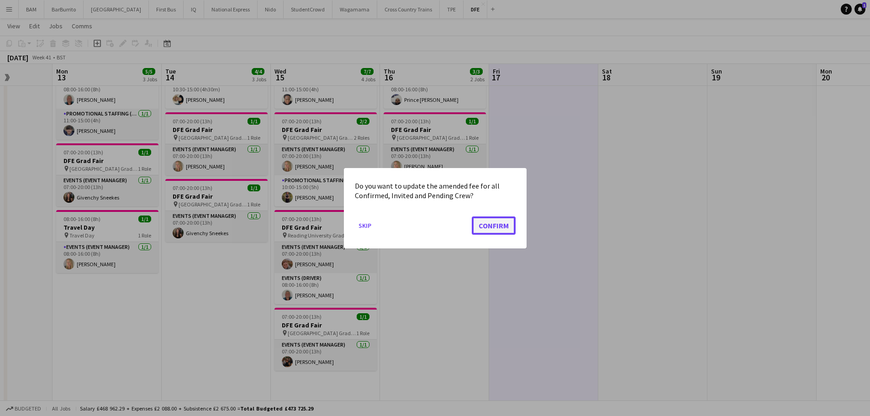
click at [501, 226] on button "Confirm" at bounding box center [494, 225] width 44 height 18
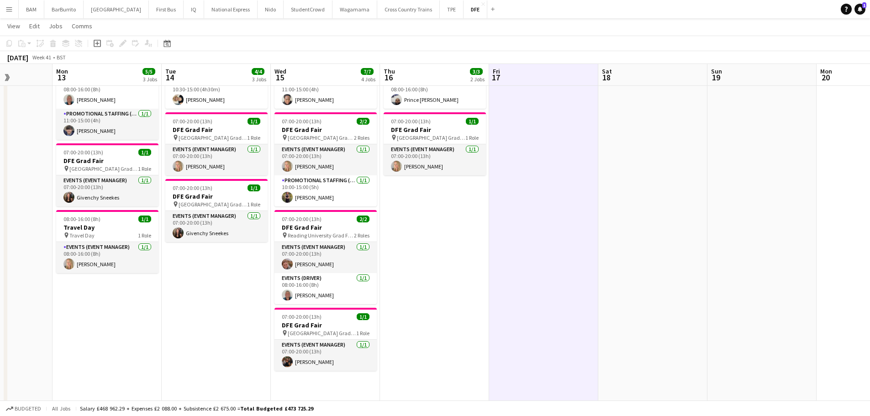
scroll to position [91, 0]
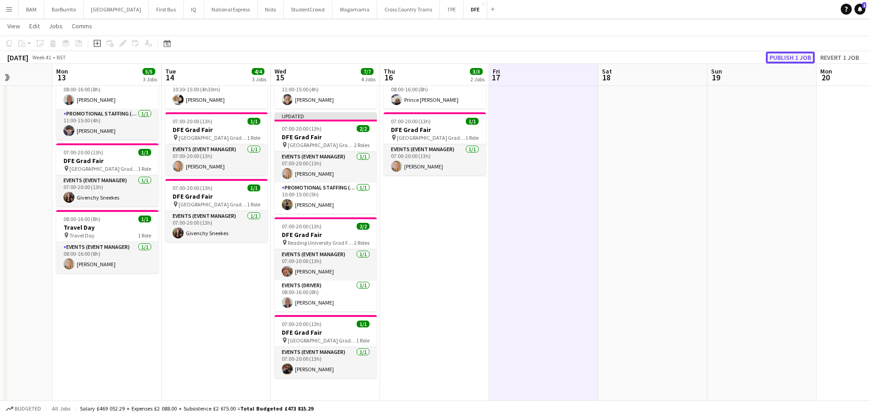
click at [807, 60] on button "Publish 1 job" at bounding box center [790, 58] width 49 height 12
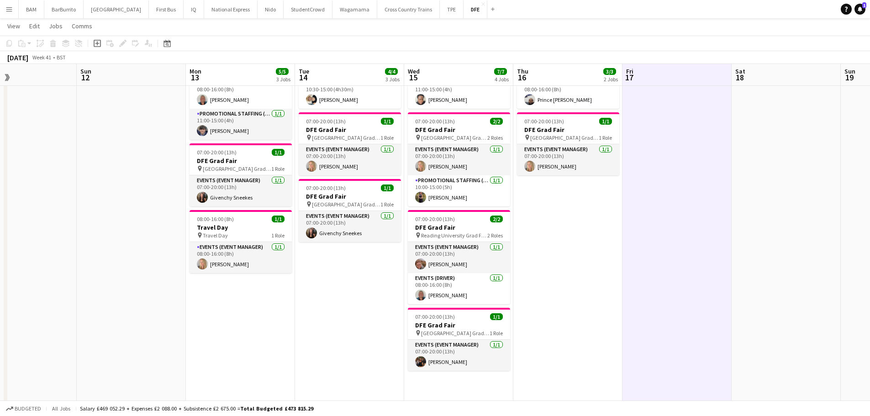
scroll to position [0, 247]
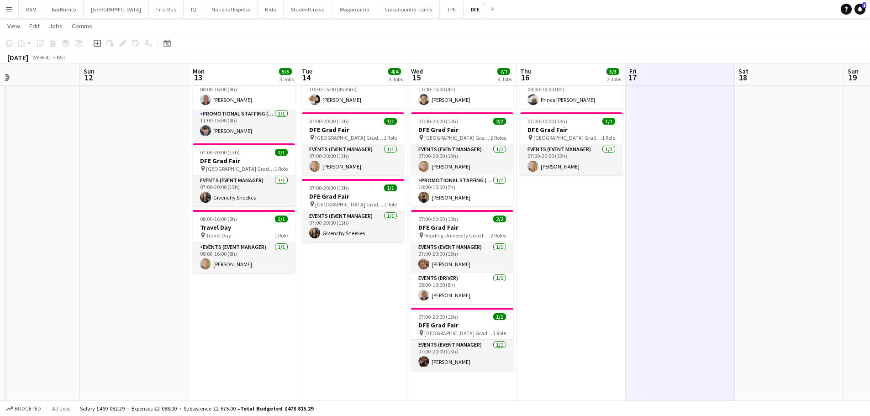
drag, startPoint x: 369, startPoint y: 178, endPoint x: 506, endPoint y: 176, distance: 136.5
click at [506, 176] on app-calendar-viewport "Thu 9 4/4 2 Jobs Fri 10 3/3 2 Jobs Sat 11 Sun 12 Mon 13 5/5 3 Jobs Tue 14 4/4 3…" at bounding box center [435, 232] width 870 height 577
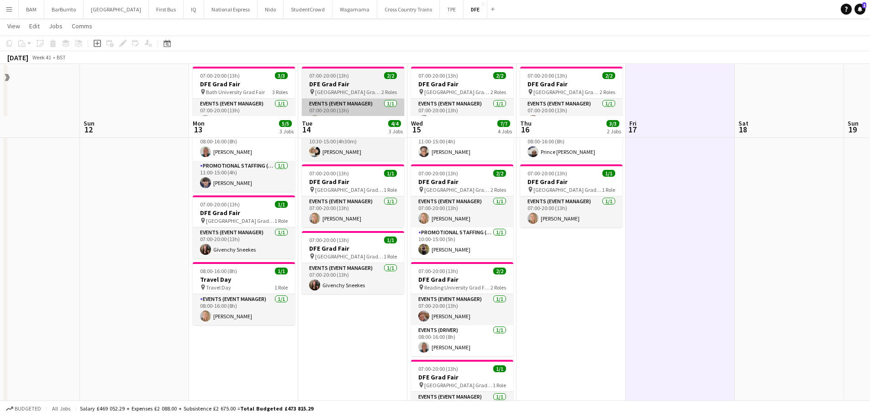
scroll to position [0, 0]
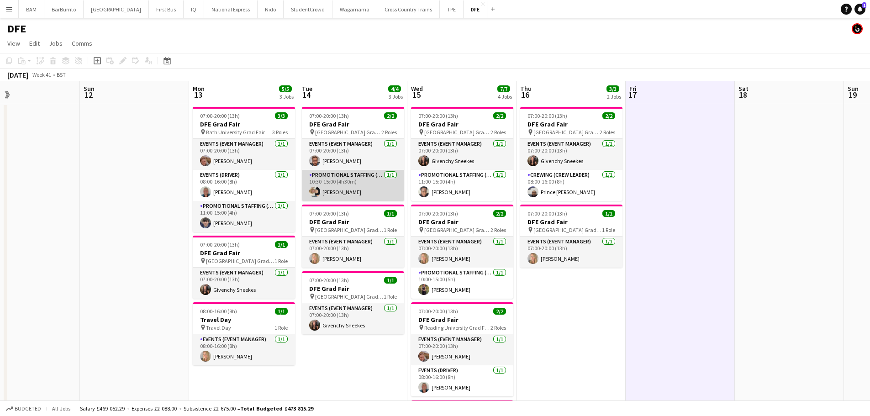
click at [362, 194] on app-card-role "Promotional Staffing (Brand Ambassadors) [DATE] 10:30-15:00 (4h30m) [PERSON_NAM…" at bounding box center [353, 185] width 102 height 31
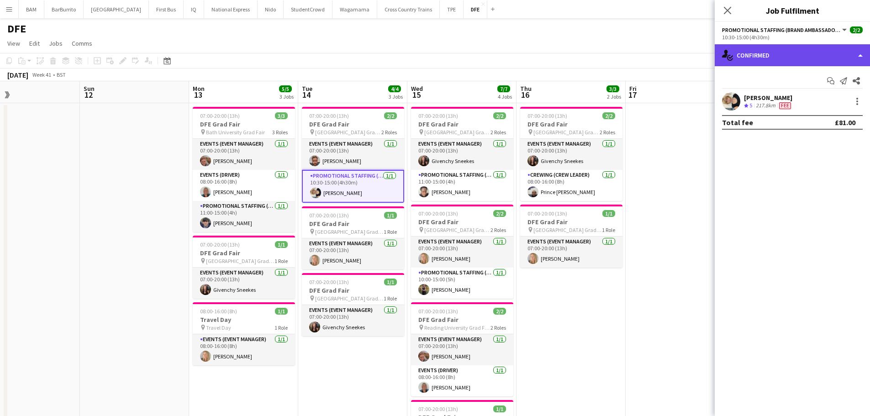
click at [787, 50] on div "single-neutral-actions-check-2 Confirmed" at bounding box center [791, 55] width 155 height 22
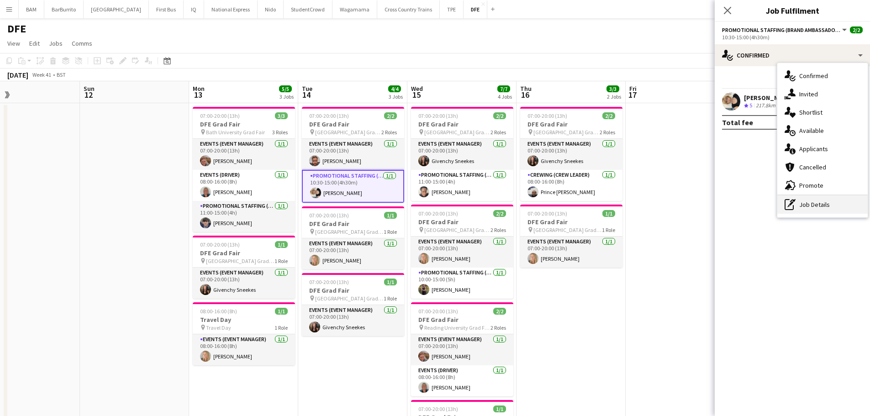
click at [817, 203] on div "pen-write Job Details" at bounding box center [822, 204] width 90 height 18
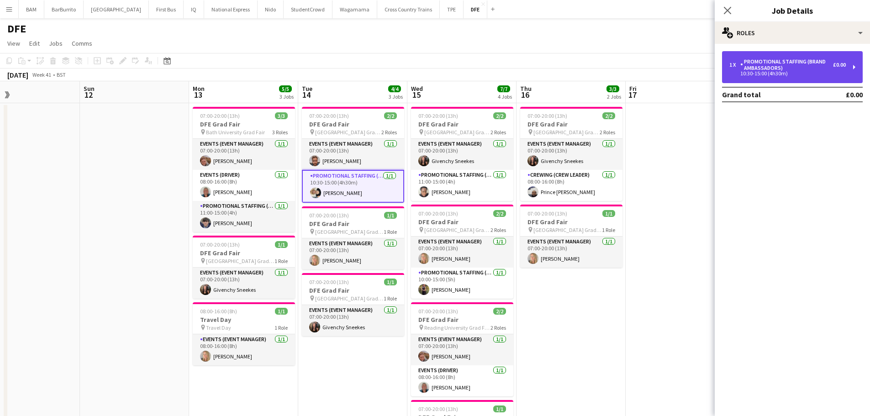
click at [807, 76] on div "1 x Promotional Staffing (Brand Ambassadors) £0.00 10:30-15:00 (4h30m)" at bounding box center [792, 67] width 141 height 32
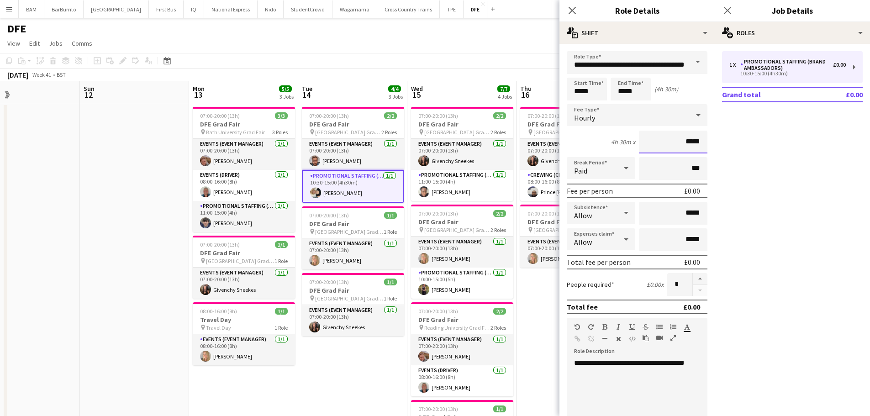
click at [698, 140] on input "*****" at bounding box center [673, 142] width 68 height 23
type input "**"
type input "******"
click at [612, 174] on div "Paid" at bounding box center [592, 168] width 50 height 22
click at [575, 139] on div at bounding box center [435, 208] width 870 height 416
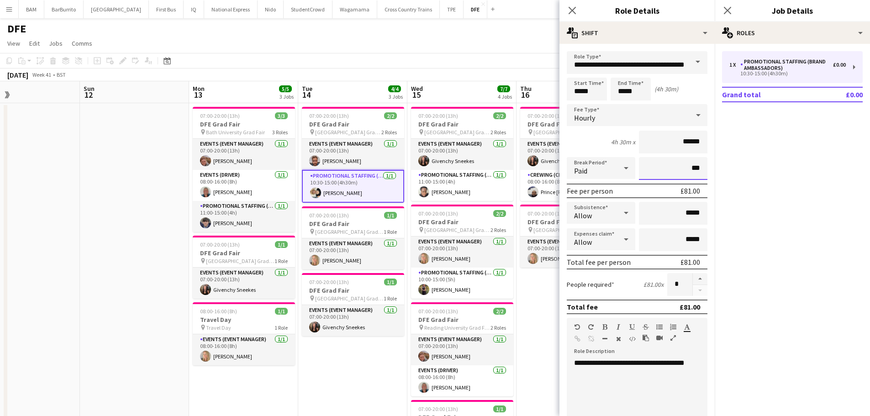
click at [691, 164] on input "***" at bounding box center [673, 168] width 68 height 23
click at [446, 59] on app-toolbar "Copy Paste Paste Ctrl+V Paste with crew Ctrl+Shift+V Paste linked Job [GEOGRAPH…" at bounding box center [435, 61] width 870 height 16
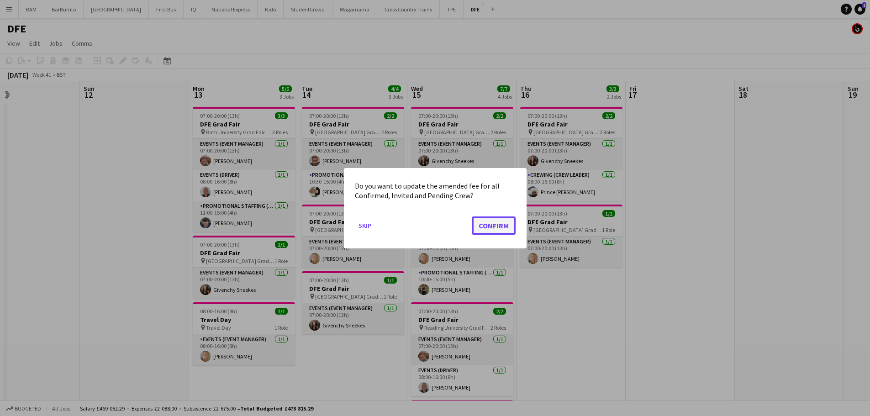
click at [501, 228] on button "Confirm" at bounding box center [494, 225] width 44 height 18
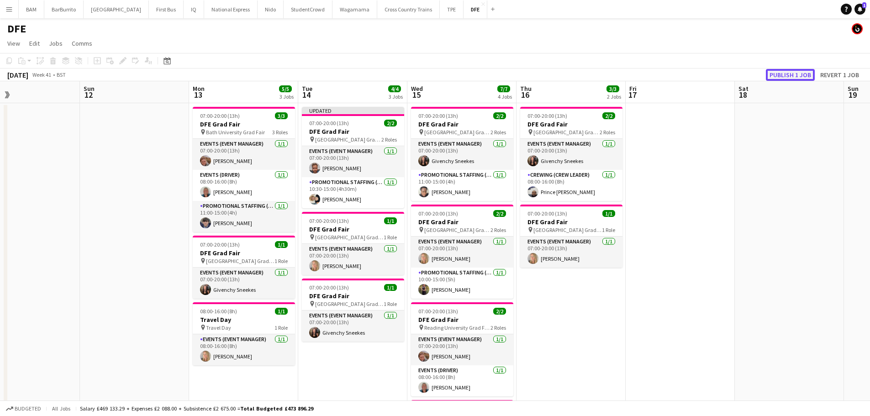
click at [785, 77] on button "Publish 1 job" at bounding box center [790, 75] width 49 height 12
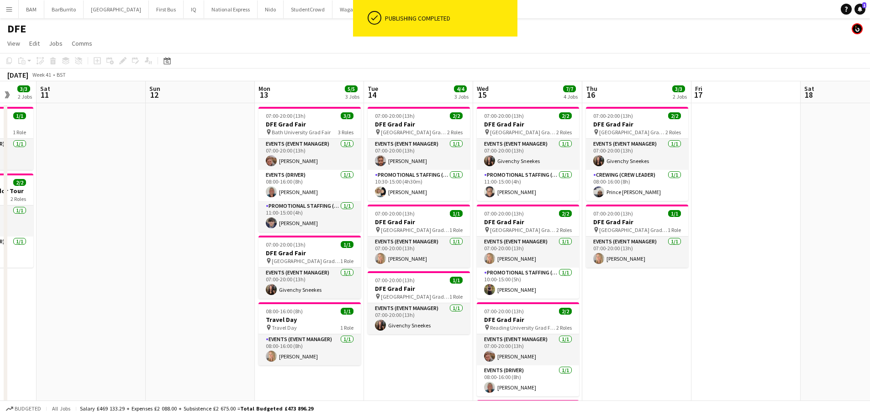
scroll to position [0, 290]
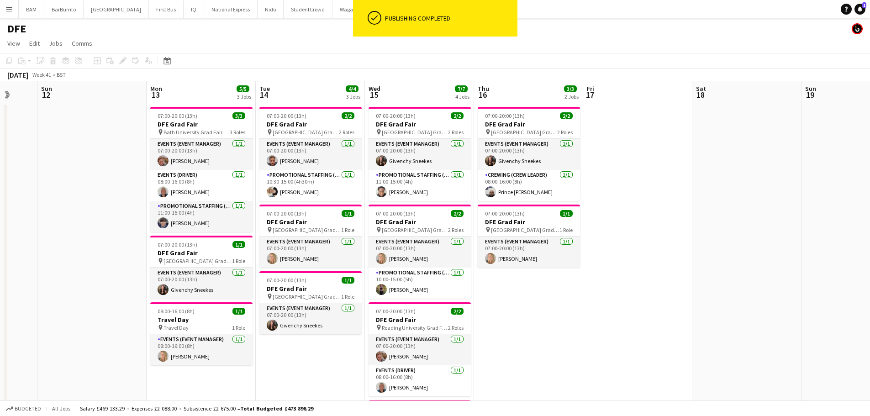
drag, startPoint x: 260, startPoint y: 190, endPoint x: 327, endPoint y: 187, distance: 66.7
click at [327, 187] on app-calendar-viewport "Thu 9 4/4 2 Jobs Fri 10 3/3 2 Jobs Sat 11 Sun 12 Mon 13 5/5 3 Jobs Tue 14 4/4 3…" at bounding box center [435, 347] width 870 height 533
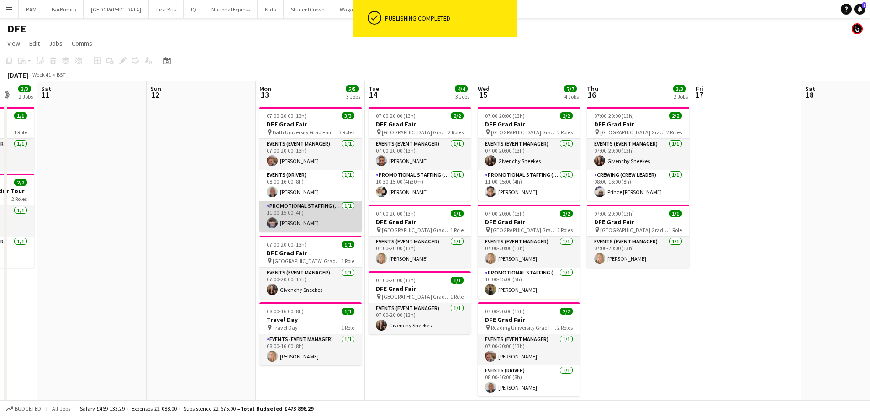
click at [321, 225] on app-card-role "Promotional Staffing (Brand Ambassadors) [DATE] 11:00-15:00 (4h) [PERSON_NAME]" at bounding box center [310, 216] width 102 height 31
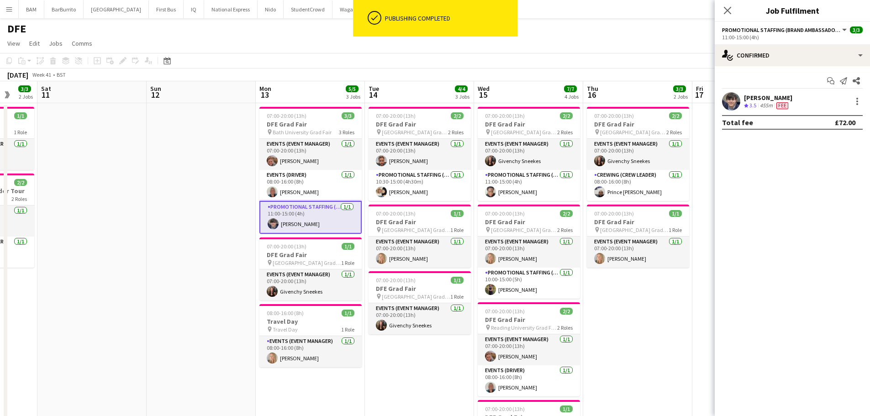
click at [812, 96] on div "[PERSON_NAME] Crew rating 3.5 455m Fee" at bounding box center [791, 101] width 155 height 18
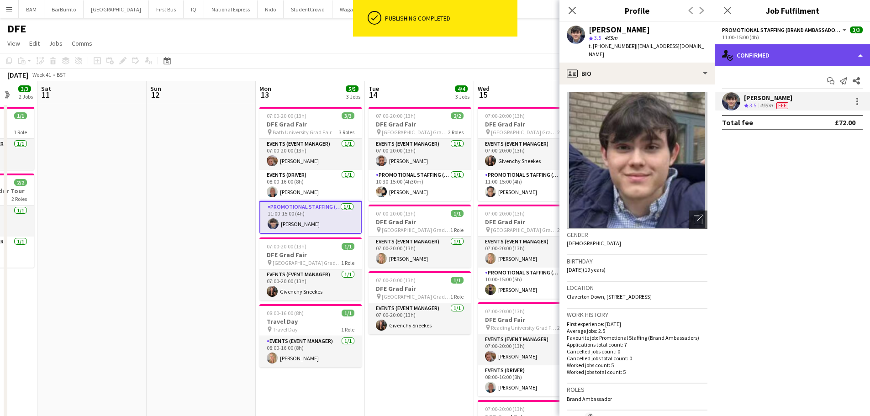
click at [747, 65] on div "single-neutral-actions-check-2 Confirmed" at bounding box center [791, 55] width 155 height 22
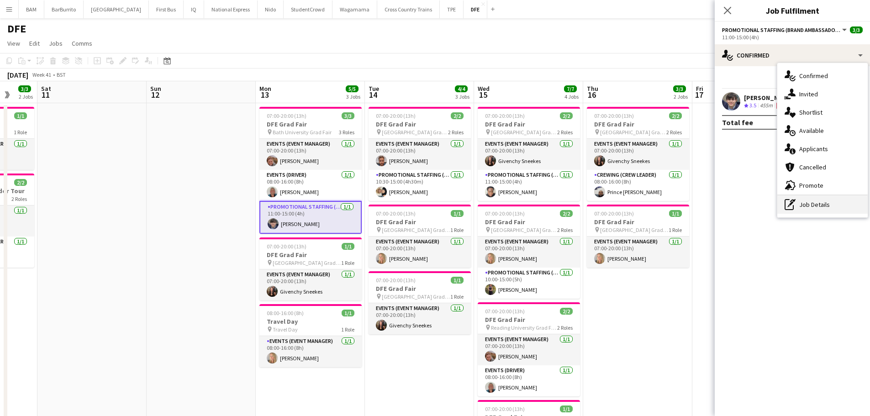
click at [807, 205] on div "pen-write Job Details" at bounding box center [822, 204] width 90 height 18
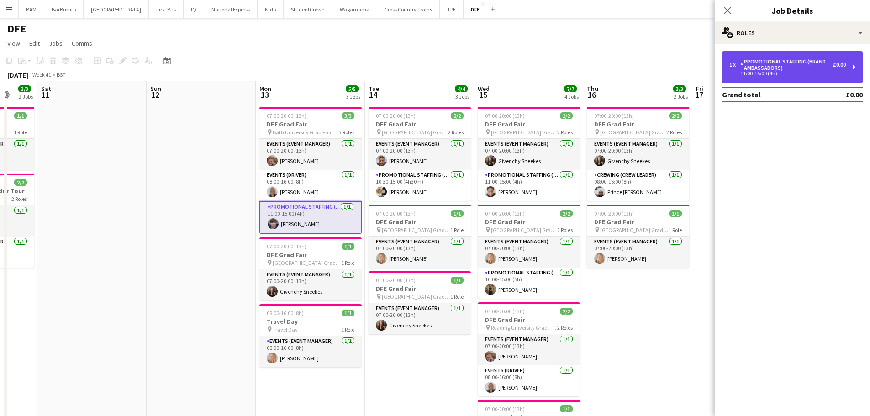
click at [782, 74] on div "11:00-15:00 (4h)" at bounding box center [787, 73] width 116 height 5
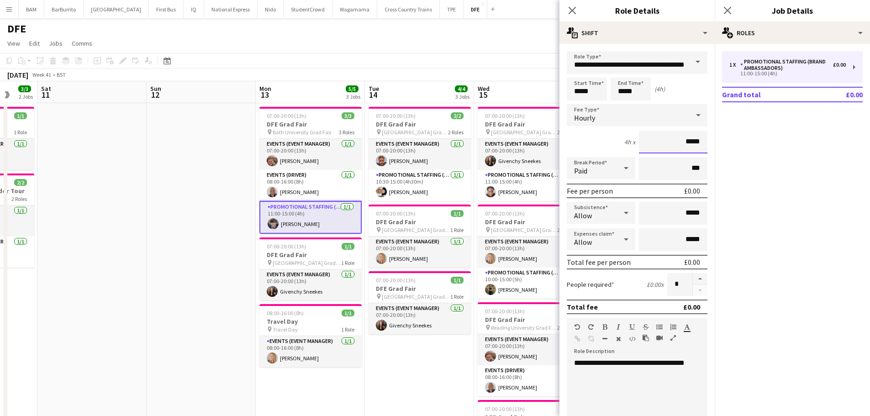
click at [692, 146] on input "*****" at bounding box center [673, 142] width 68 height 23
type input "**"
type input "******"
click at [509, 63] on app-toolbar "Copy Paste Paste Ctrl+V Paste with crew Ctrl+Shift+V Paste linked Job [GEOGRAPH…" at bounding box center [435, 61] width 870 height 16
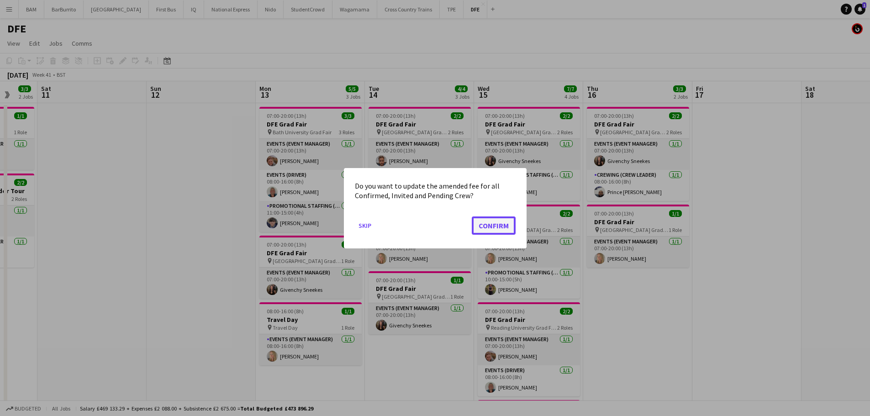
click at [487, 220] on button "Confirm" at bounding box center [494, 225] width 44 height 18
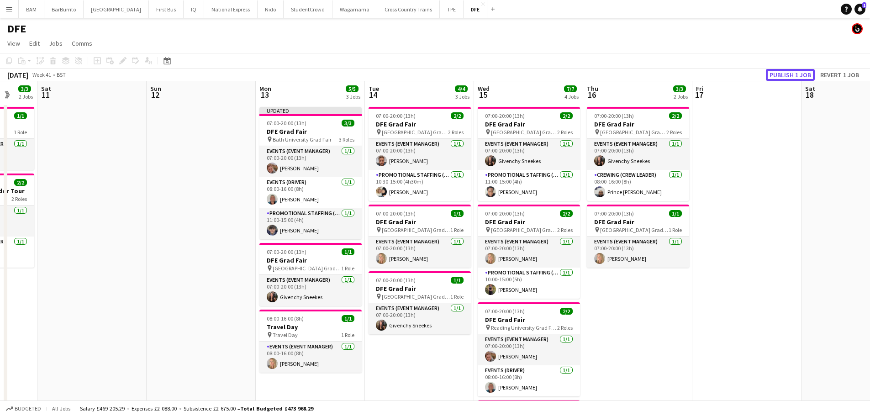
drag, startPoint x: 787, startPoint y: 73, endPoint x: 770, endPoint y: 83, distance: 20.0
click at [788, 73] on button "Publish 1 job" at bounding box center [790, 75] width 49 height 12
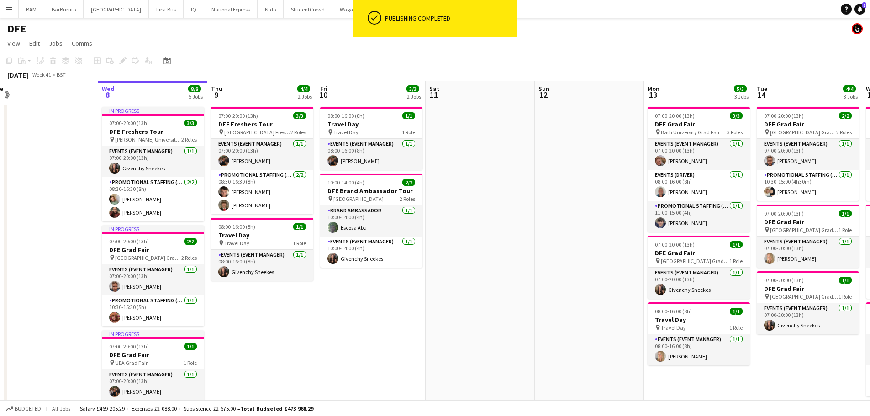
scroll to position [0, 225]
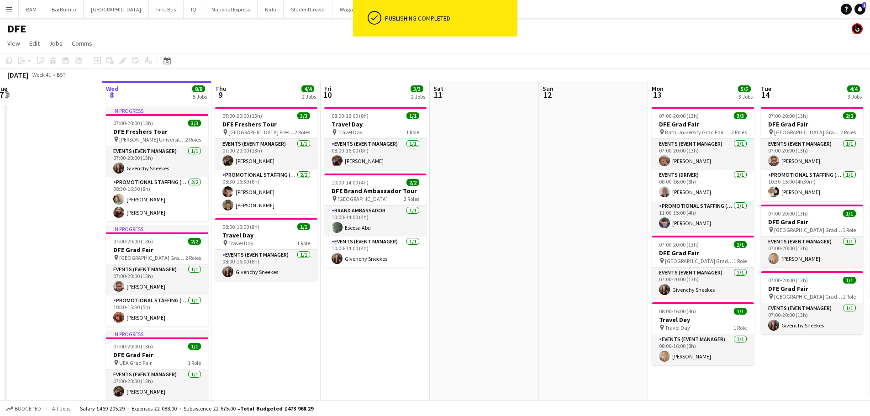
drag, startPoint x: 234, startPoint y: 170, endPoint x: 597, endPoint y: 181, distance: 363.1
click at [597, 181] on app-calendar-viewport "Sun 5 Mon 6 Tue 7 Wed 8 8/8 5 Jobs Thu 9 4/4 2 Jobs Fri 10 3/3 2 Jobs Sat 11 Su…" at bounding box center [435, 347] width 870 height 533
click at [397, 224] on app-card-role "Brand Ambassador [DATE] 10:00-14:00 (4h) Eseosa Abu" at bounding box center [375, 220] width 102 height 31
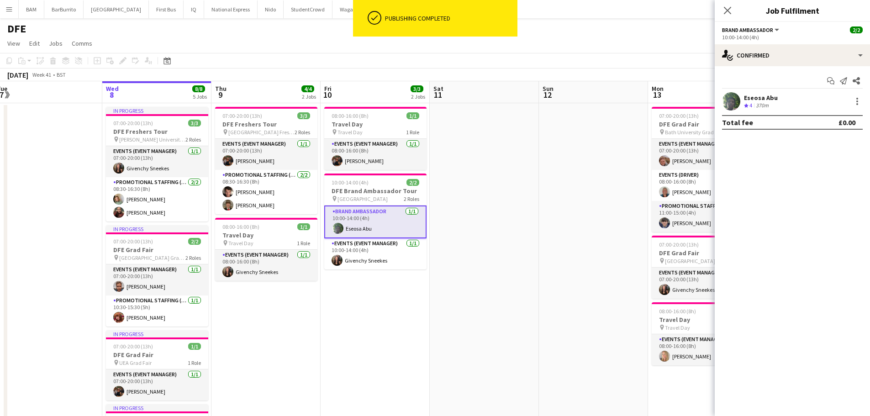
click at [747, 97] on div "Eseosa Abu" at bounding box center [761, 98] width 34 height 8
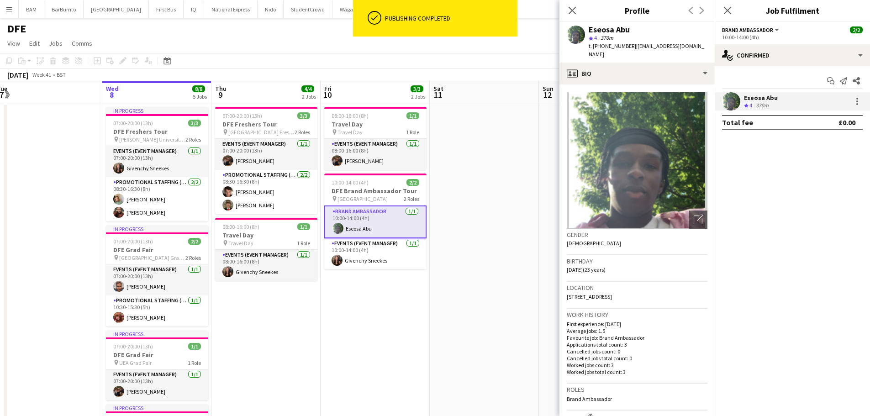
click at [472, 69] on div "[DATE] Week 41 • BST" at bounding box center [435, 74] width 870 height 13
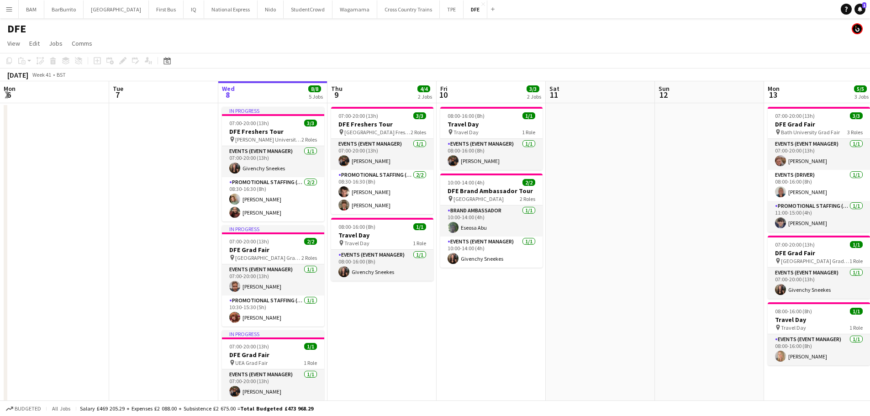
scroll to position [0, 244]
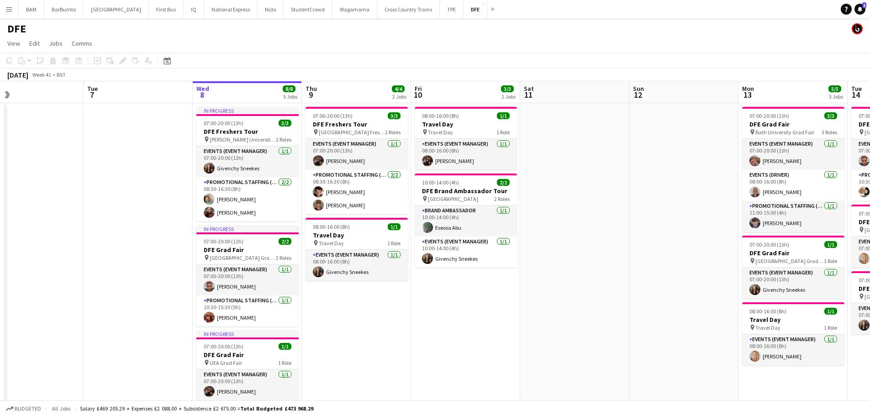
drag, startPoint x: 400, startPoint y: 153, endPoint x: 564, endPoint y: 153, distance: 163.9
click at [564, 153] on app-calendar-viewport "Sat 4 3/3 1 Job Sun 5 Mon 6 Tue 7 Wed 8 8/8 5 Jobs Thu 9 4/4 2 Jobs Fri 10 3/3 …" at bounding box center [435, 347] width 870 height 533
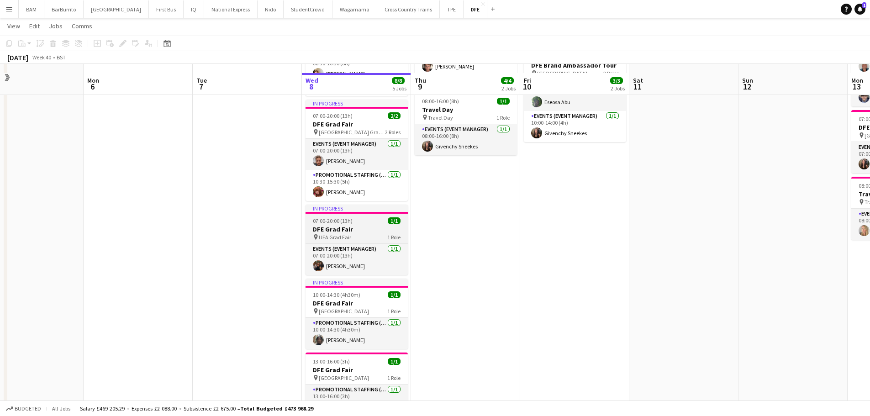
scroll to position [137, 0]
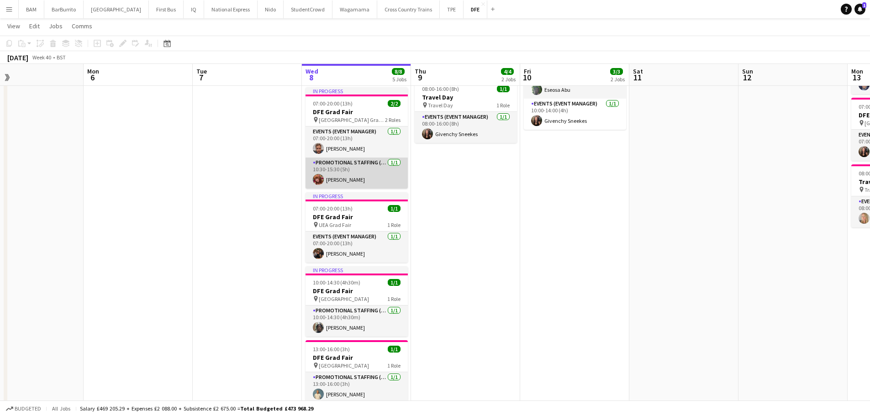
click at [360, 178] on app-card-role "Promotional Staffing (Brand Ambassadors) [DATE] 10:30-15:30 (5h) [PERSON_NAME]" at bounding box center [356, 172] width 102 height 31
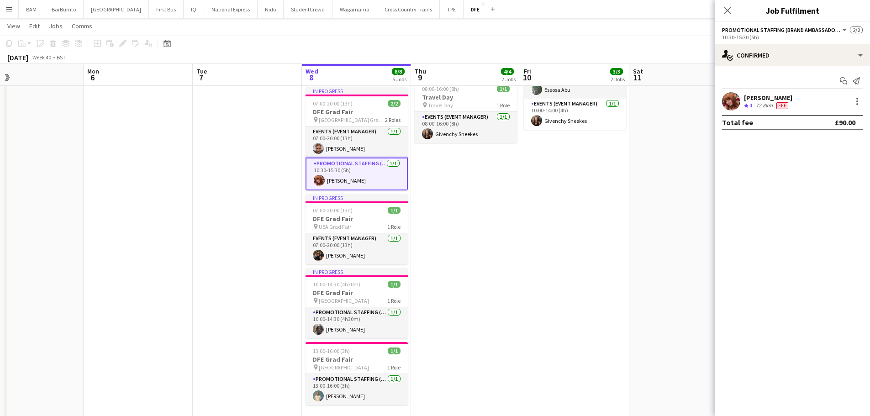
click at [771, 105] on div "72.8km" at bounding box center [764, 106] width 21 height 8
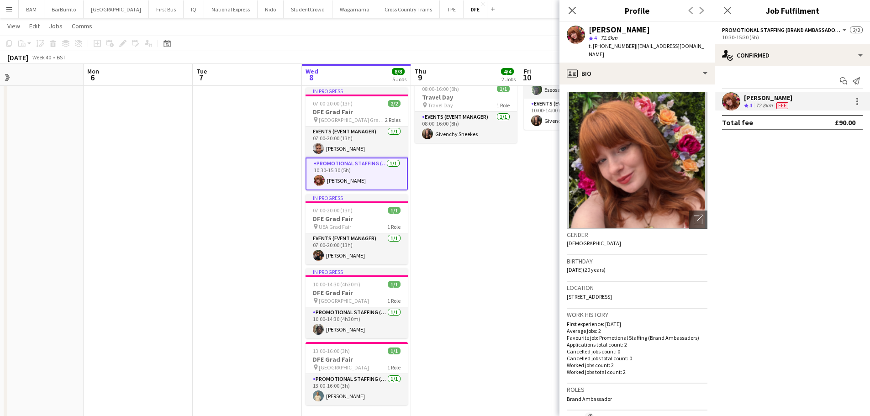
click at [460, 40] on app-toolbar "Copy Paste Paste Ctrl+V Paste with crew Ctrl+Shift+V Paste linked Job [GEOGRAPH…" at bounding box center [435, 44] width 870 height 16
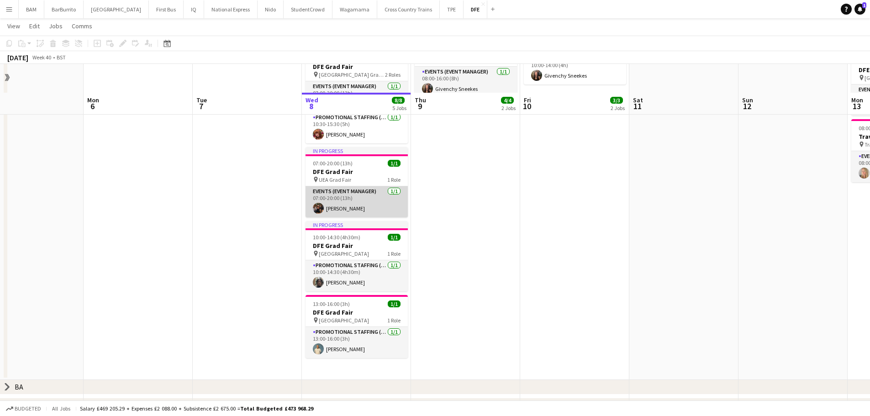
scroll to position [213, 0]
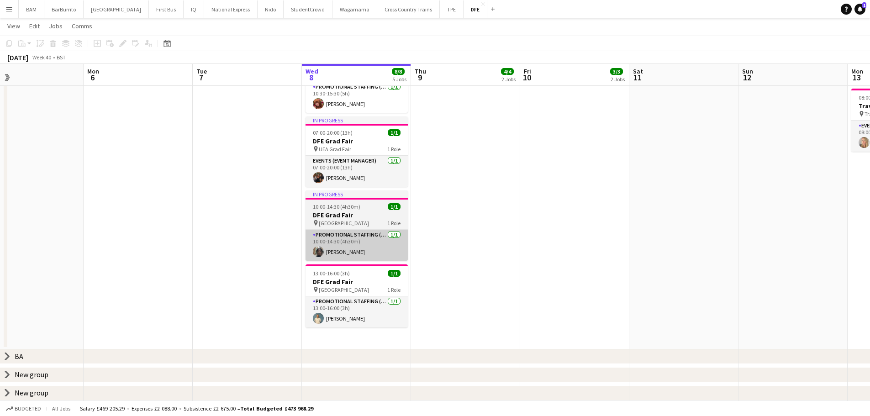
click at [373, 251] on app-card-role "Promotional Staffing (Brand Ambassadors) [DATE] 10:00-14:30 (4h30m) [PERSON_NAM…" at bounding box center [356, 245] width 102 height 31
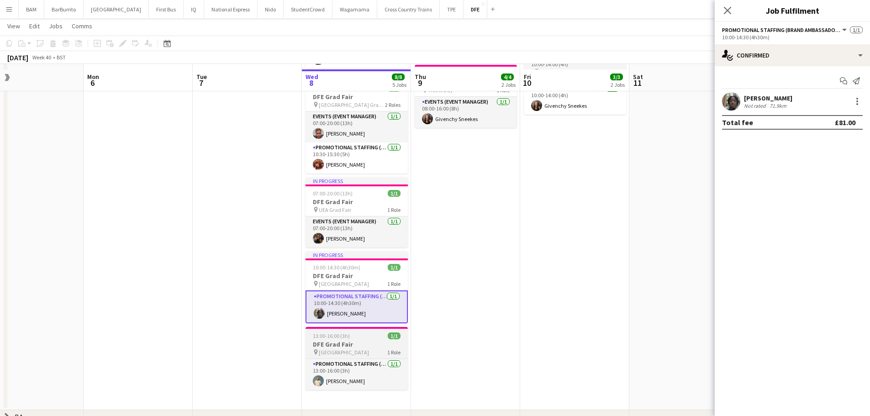
scroll to position [167, 0]
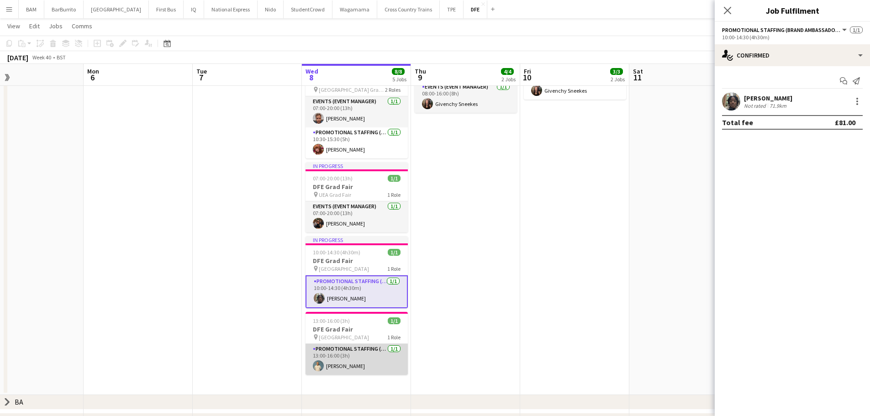
click at [374, 356] on app-card-role "Promotional Staffing (Brand Ambassadors) [DATE] 13:00-16:00 (3h) [PERSON_NAME]" at bounding box center [356, 359] width 102 height 31
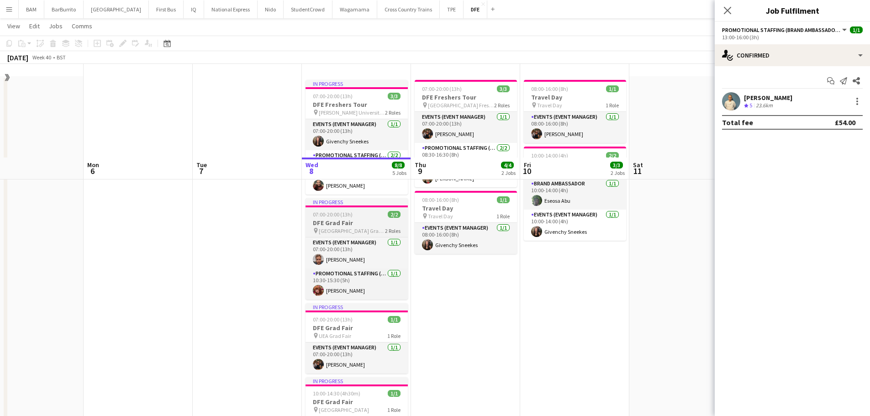
scroll to position [0, 0]
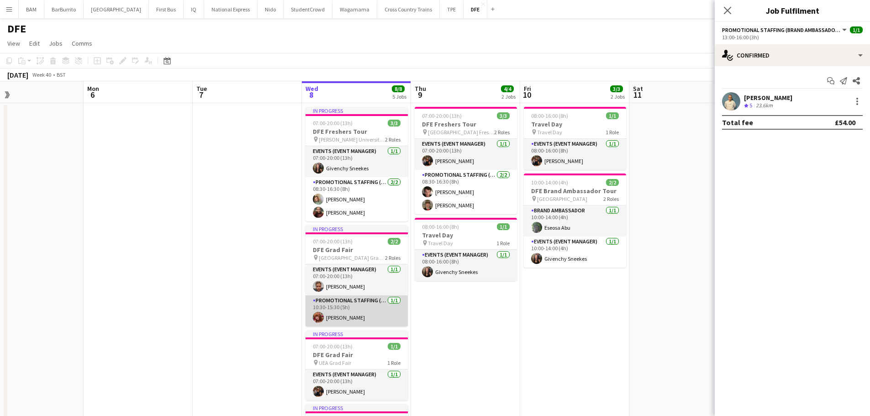
click at [370, 311] on app-card-role "Promotional Staffing (Brand Ambassadors) [DATE] 10:30-15:30 (5h) [PERSON_NAME]" at bounding box center [356, 310] width 102 height 31
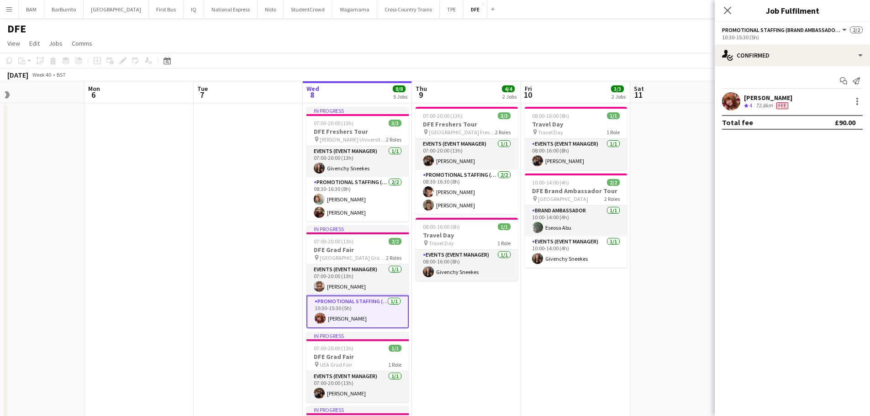
click at [790, 104] on div "Fee" at bounding box center [782, 106] width 16 height 8
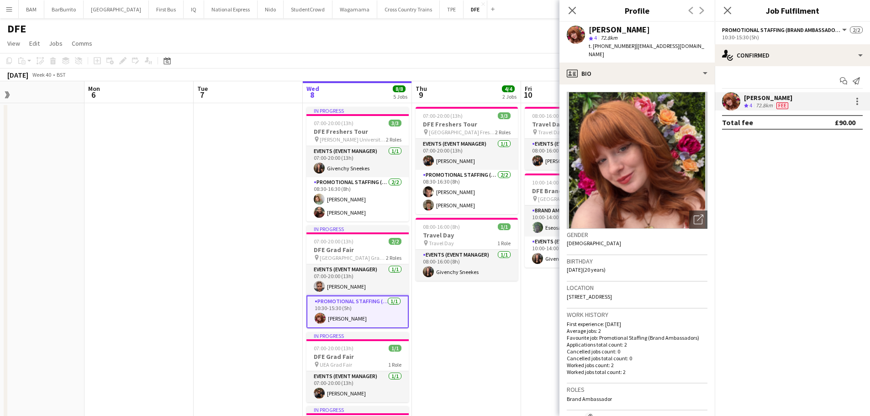
click at [655, 52] on div "[PERSON_NAME] star 4 72.8km t. [PHONE_NUMBER] | [EMAIL_ADDRESS][DOMAIN_NAME]" at bounding box center [636, 42] width 155 height 41
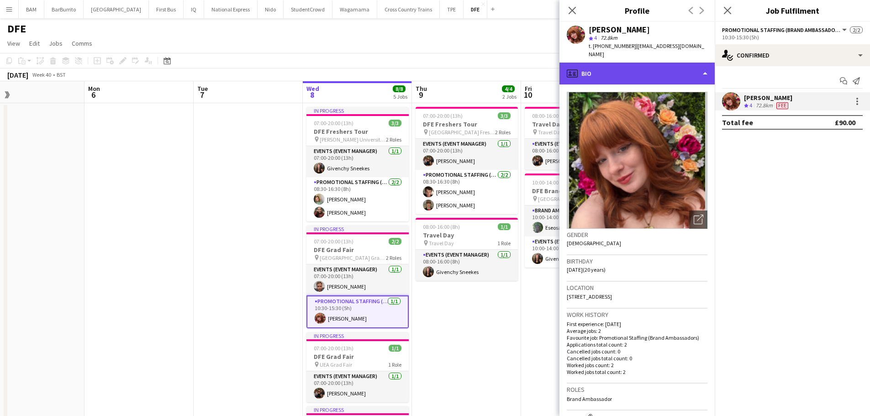
click at [662, 69] on div "profile Bio" at bounding box center [636, 74] width 155 height 22
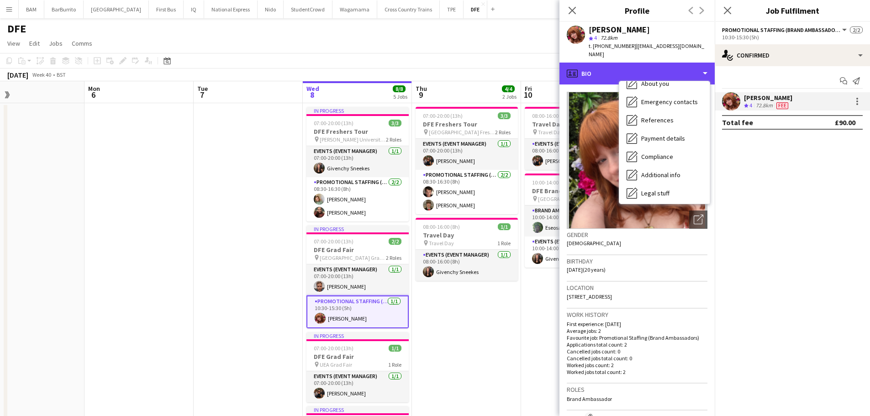
scroll to position [104, 0]
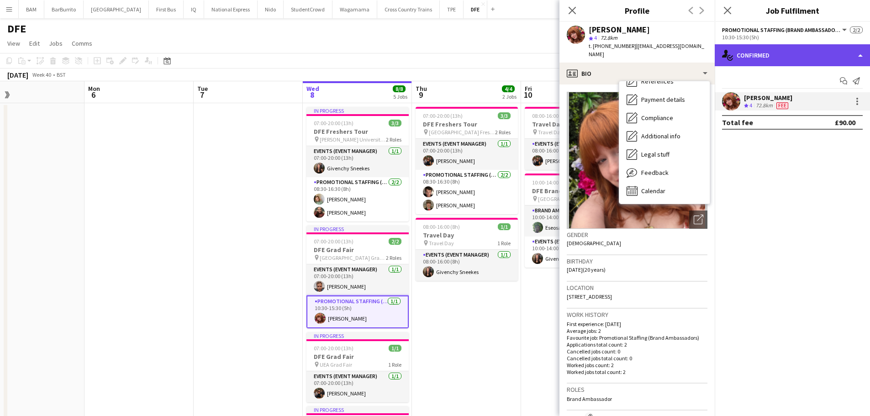
click at [790, 53] on div "single-neutral-actions-check-2 Confirmed" at bounding box center [791, 55] width 155 height 22
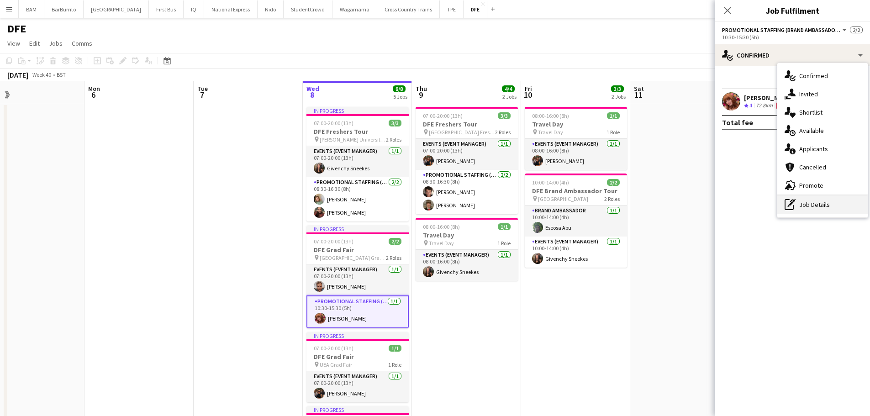
click at [805, 208] on div "pen-write Job Details" at bounding box center [822, 204] width 90 height 18
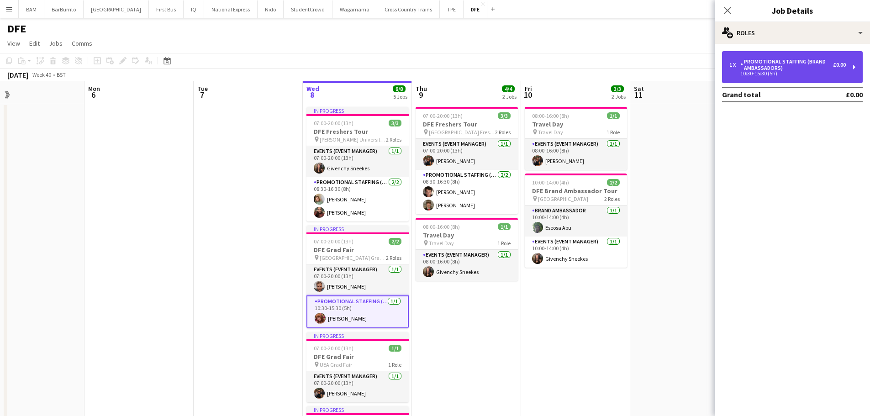
click at [784, 75] on div "10:30-15:30 (5h)" at bounding box center [787, 73] width 116 height 5
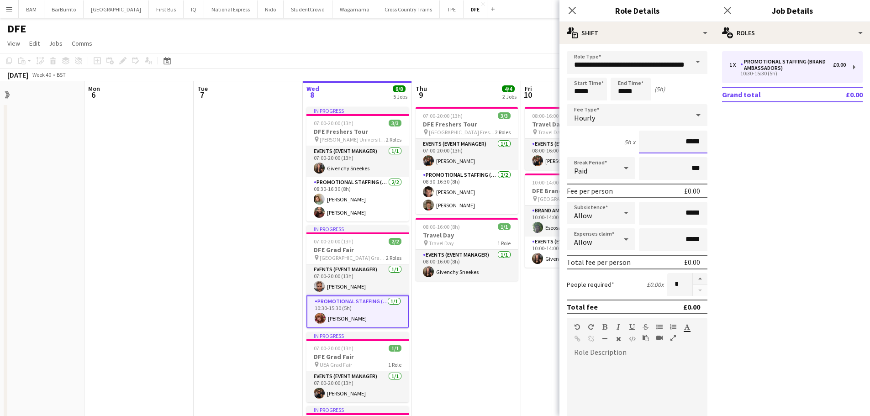
click at [696, 140] on input "*****" at bounding box center [673, 142] width 68 height 23
type input "**"
type input "******"
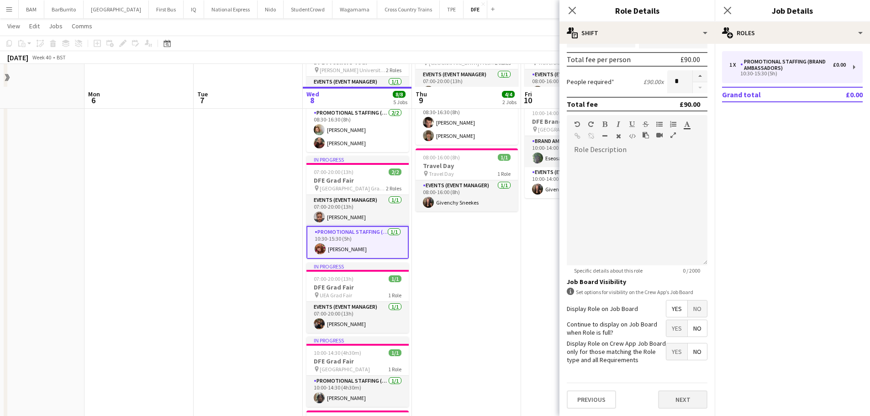
scroll to position [91, 0]
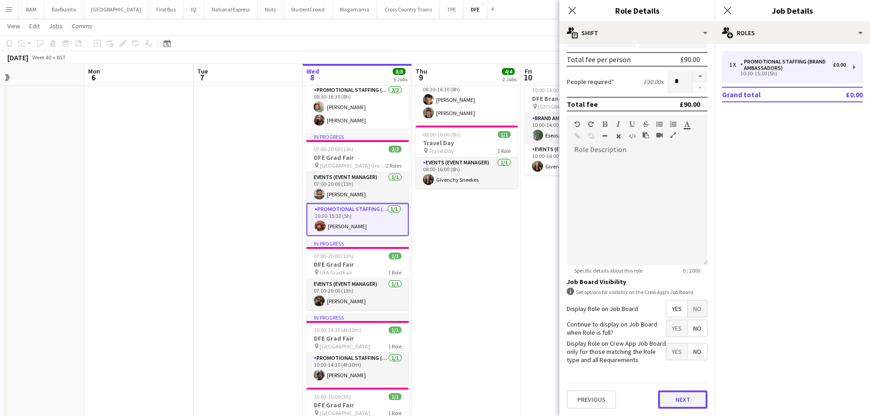
click at [682, 396] on button "Next" at bounding box center [682, 399] width 49 height 18
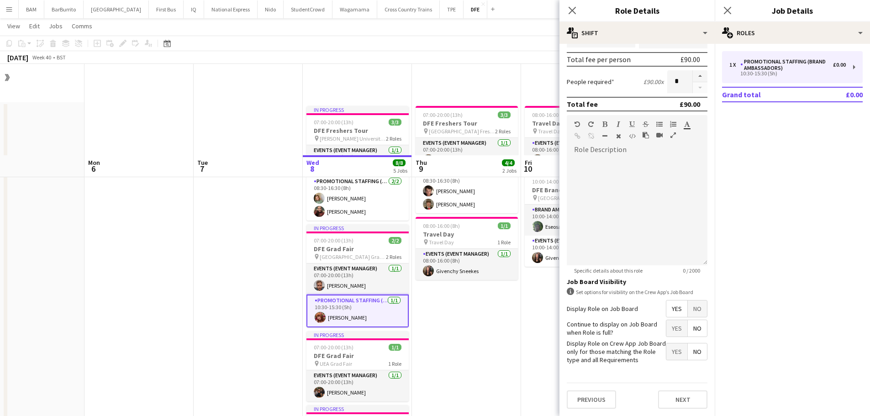
scroll to position [0, 0]
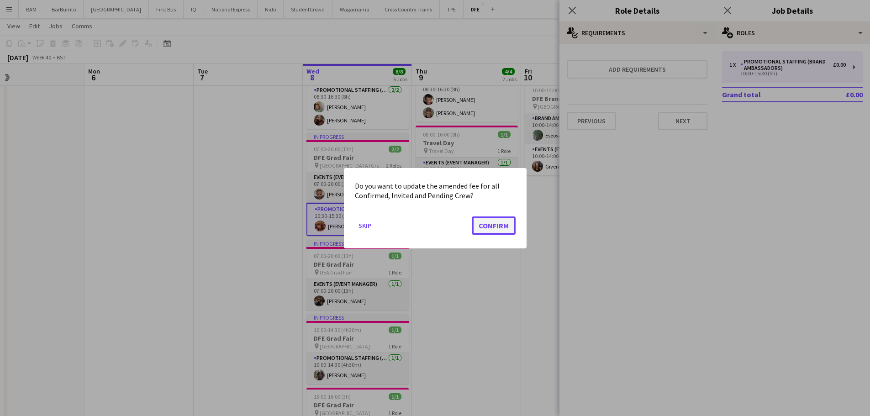
click at [480, 229] on button "Confirm" at bounding box center [494, 225] width 44 height 18
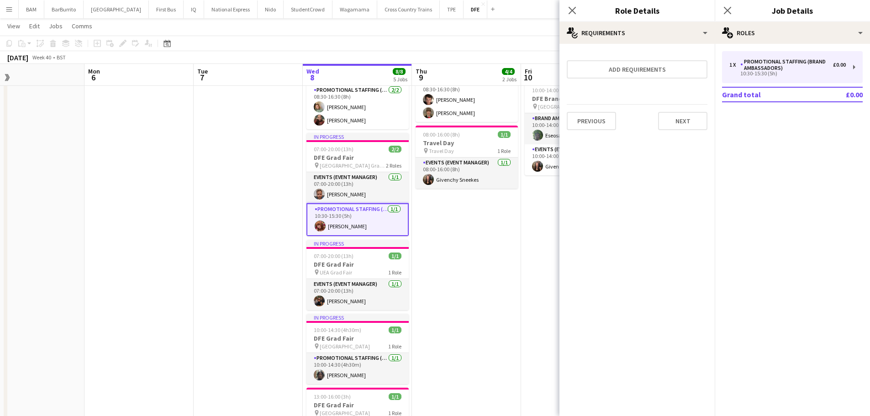
scroll to position [91, 0]
click at [477, 52] on div "[DATE] Week 40 • BST Publish 1 job Revert 1 job" at bounding box center [435, 57] width 870 height 13
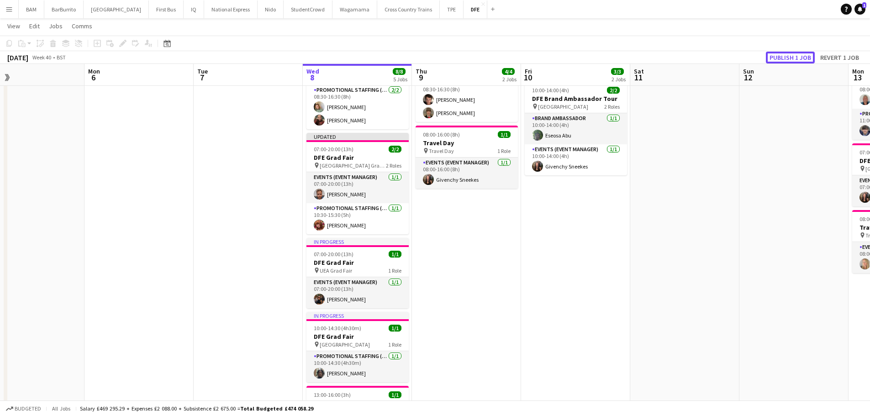
click at [784, 54] on button "Publish 1 job" at bounding box center [790, 58] width 49 height 12
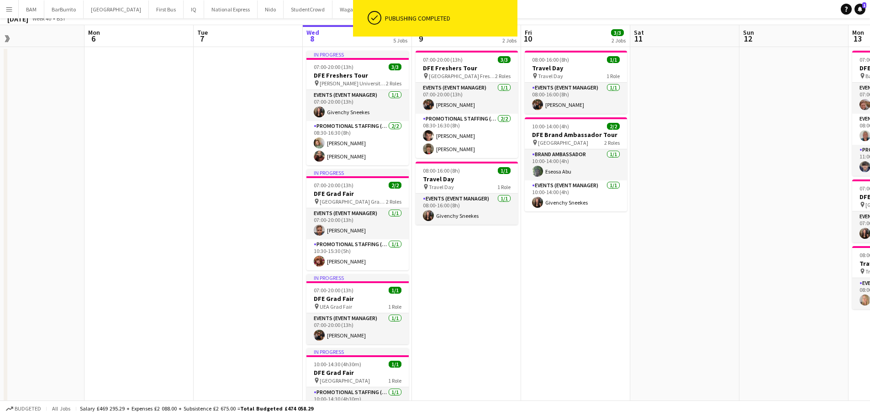
scroll to position [0, 0]
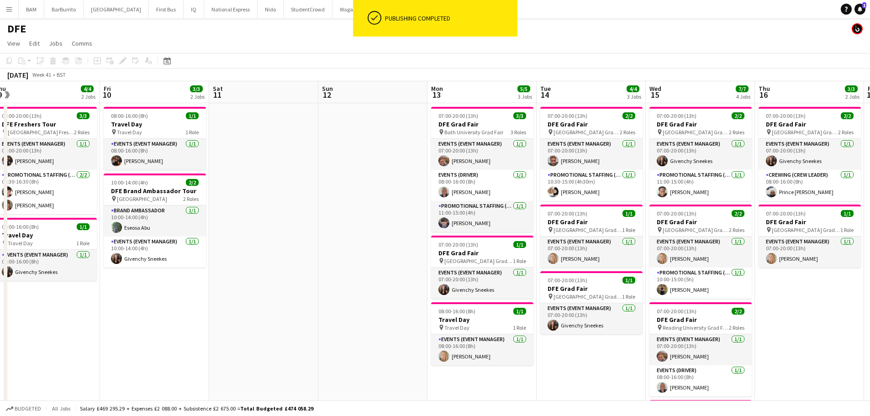
drag, startPoint x: 695, startPoint y: 204, endPoint x: 344, endPoint y: 189, distance: 351.3
click at [284, 192] on app-calendar-viewport "Mon 6 Tue 7 Wed 8 8/8 5 Jobs Thu 9 4/4 2 Jobs Fri 10 3/3 2 Jobs Sat 11 Sun 12 M…" at bounding box center [435, 347] width 870 height 533
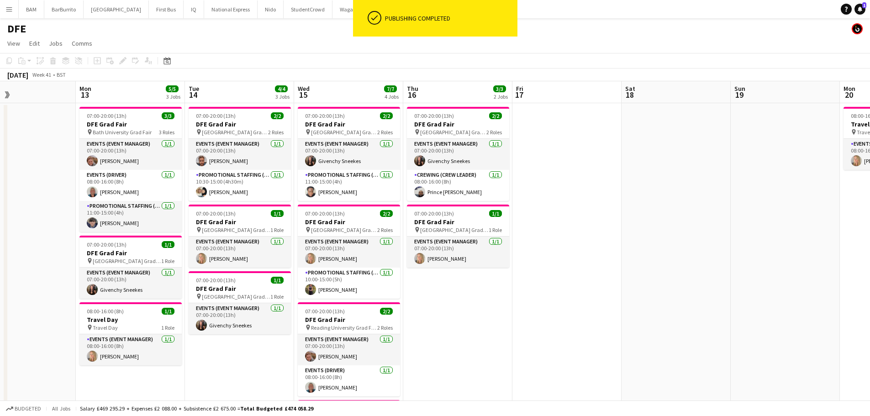
scroll to position [0, 311]
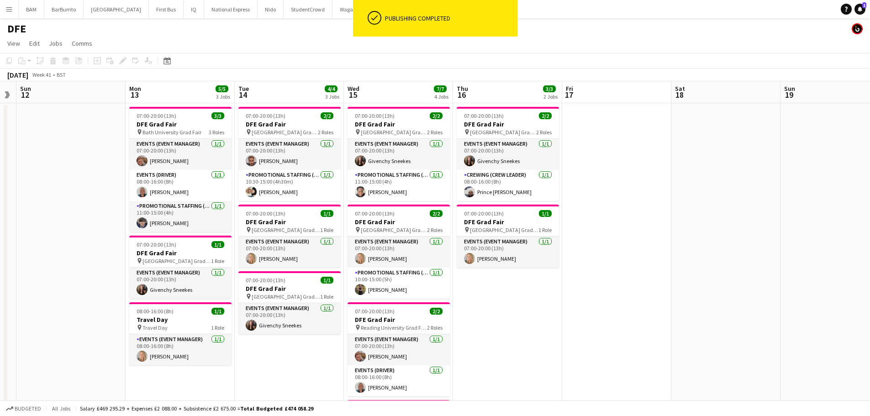
drag, startPoint x: 390, startPoint y: 204, endPoint x: 360, endPoint y: 200, distance: 30.3
click at [360, 200] on app-calendar-viewport "Thu 9 4/4 2 Jobs Fri 10 3/3 2 Jobs Sat 11 Sun 12 Mon 13 5/5 3 Jobs Tue 14 4/4 3…" at bounding box center [435, 347] width 870 height 533
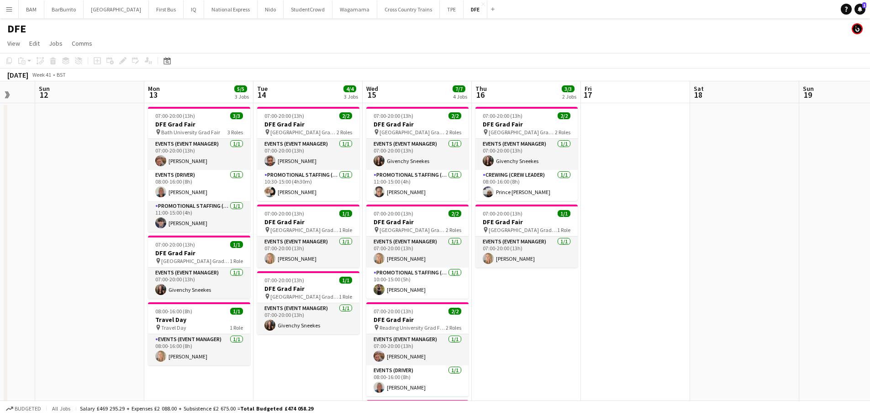
scroll to position [0, 292]
drag, startPoint x: 575, startPoint y: 252, endPoint x: 594, endPoint y: 248, distance: 19.6
click at [594, 248] on app-calendar-viewport "Thu 9 4/4 2 Jobs Fri 10 3/3 2 Jobs Sat 11 Sun 12 Mon 13 5/5 3 Jobs Tue 14 4/4 3…" at bounding box center [435, 347] width 870 height 533
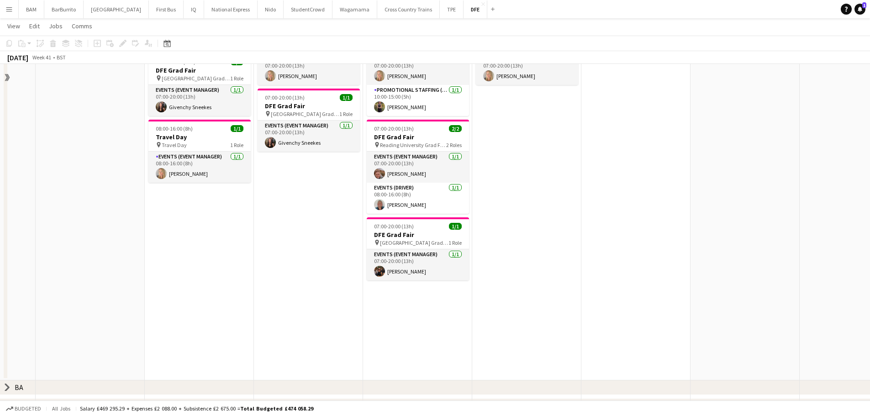
scroll to position [183, 0]
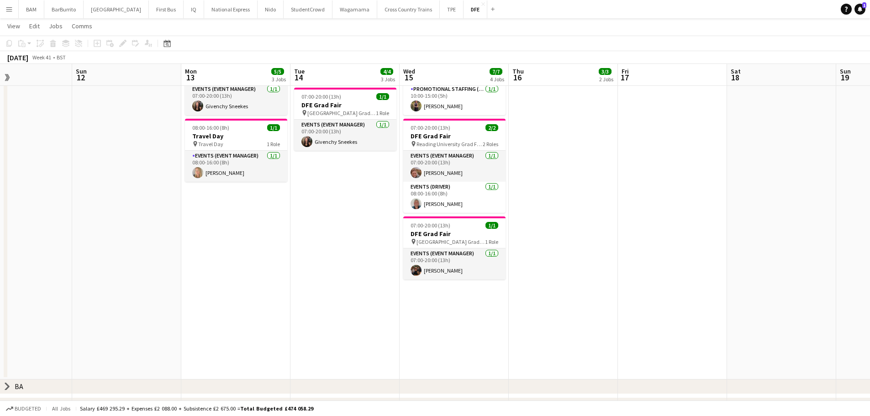
drag, startPoint x: 375, startPoint y: 280, endPoint x: 516, endPoint y: 280, distance: 141.1
click at [649, 273] on app-calendar-viewport "Thu 9 4/4 2 Jobs Fri 10 3/3 2 Jobs Sat 11 Sun 12 Mon 13 5/5 3 Jobs Tue 14 4/4 3…" at bounding box center [435, 141] width 870 height 577
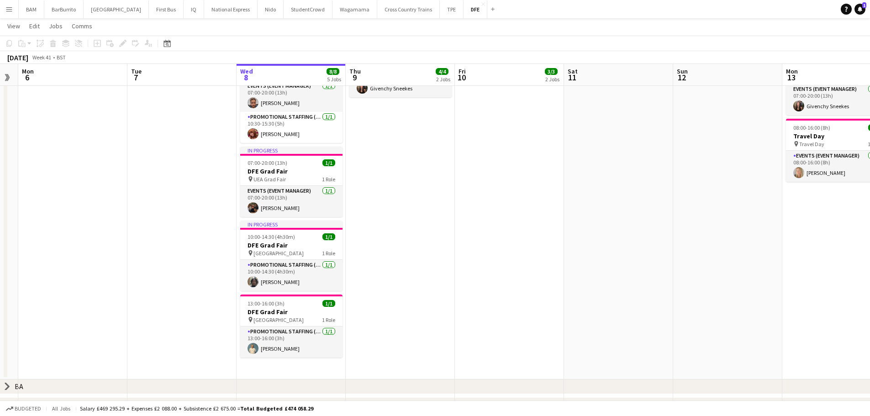
scroll to position [0, 234]
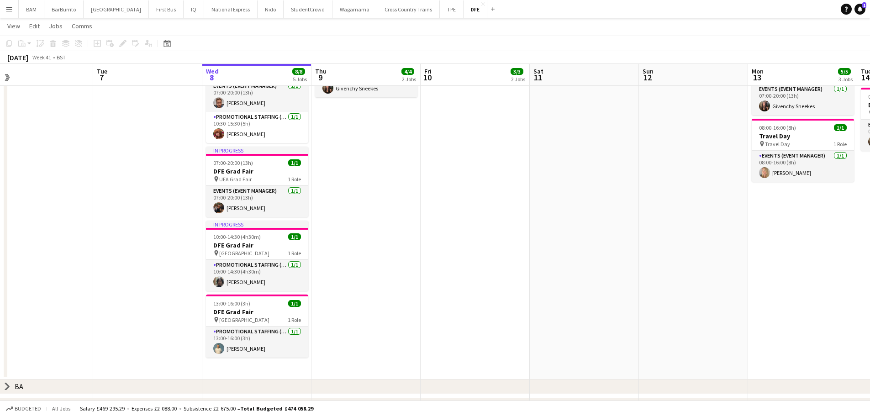
drag, startPoint x: 299, startPoint y: 278, endPoint x: 572, endPoint y: 279, distance: 273.0
click at [572, 279] on app-calendar-viewport "Sat 4 3/3 1 Job Sun 5 Mon 6 Tue 7 Wed 8 8/8 5 Jobs Thu 9 4/4 2 Jobs Fri 10 3/3 …" at bounding box center [435, 141] width 870 height 577
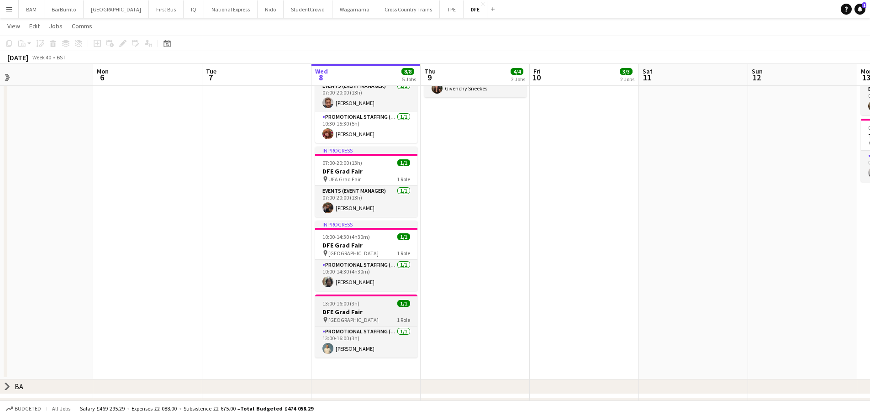
click at [367, 312] on h3 "DFE Grad Fair" at bounding box center [366, 312] width 102 height 8
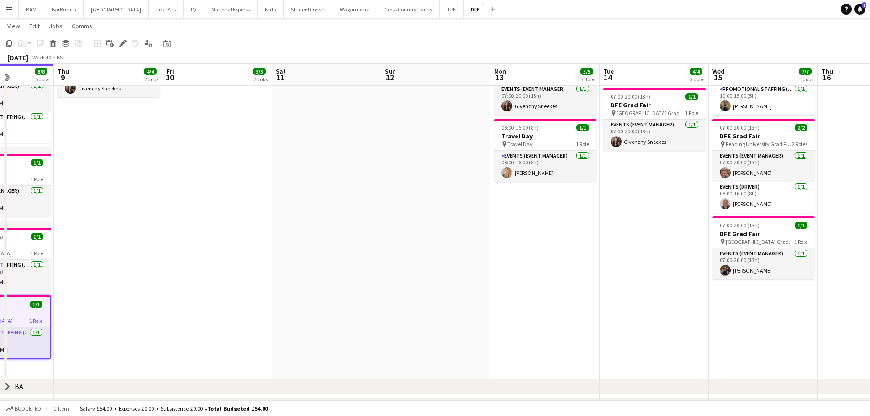
drag, startPoint x: 384, startPoint y: 268, endPoint x: 141, endPoint y: 258, distance: 243.5
click at [141, 258] on app-calendar-viewport "Mon 6 Tue 7 Wed 8 8/8 5 Jobs Thu 9 4/4 2 Jobs Fri 10 3/3 2 Jobs Sat 11 Sun 12 M…" at bounding box center [435, 141] width 870 height 577
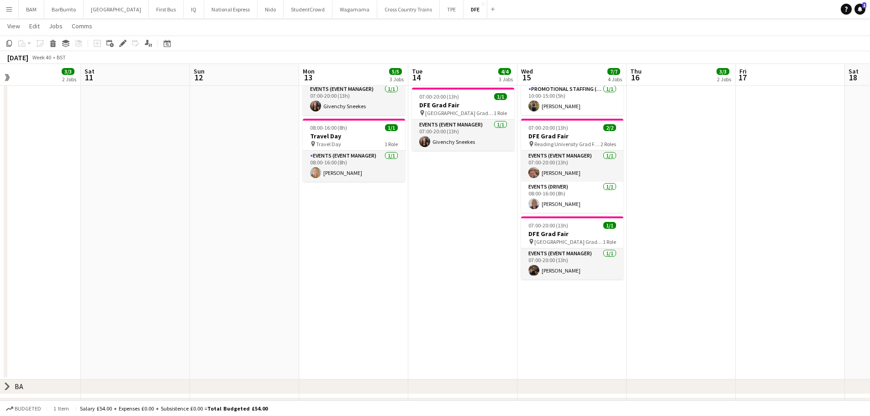
drag, startPoint x: 365, startPoint y: 289, endPoint x: 361, endPoint y: 289, distance: 4.6
click at [361, 289] on app-calendar-viewport "Wed 8 8/8 5 Jobs Thu 9 4/4 2 Jobs Fri 10 3/3 2 Jobs Sat 11 Sun 12 Mon 13 5/5 3 …" at bounding box center [435, 141] width 870 height 577
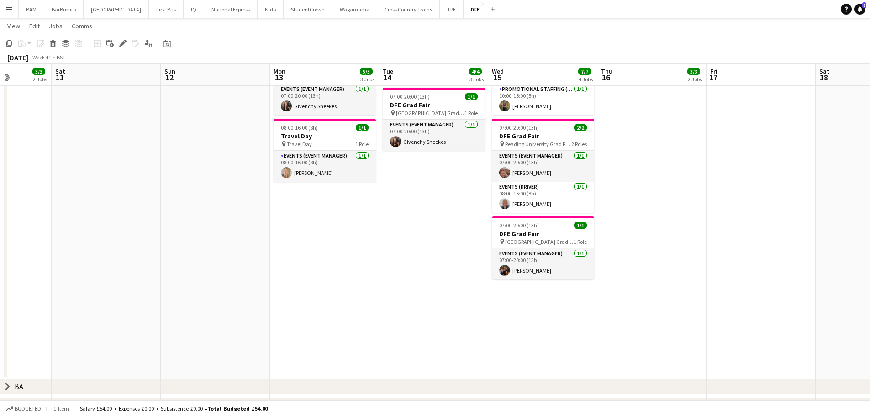
click at [565, 294] on app-date-cell "07:00-20:00 (13h) 2/2 DFE Grad Fair pin Coventry University Grad Fair 2 Roles E…" at bounding box center [542, 150] width 109 height 460
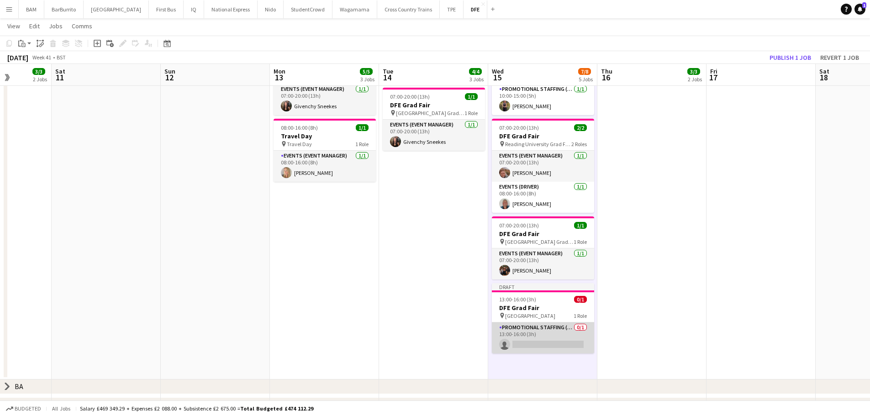
click at [538, 349] on app-card-role "Promotional Staffing (Brand Ambassadors) 0/1 13:00-16:00 (3h) single-neutral-ac…" at bounding box center [543, 337] width 102 height 31
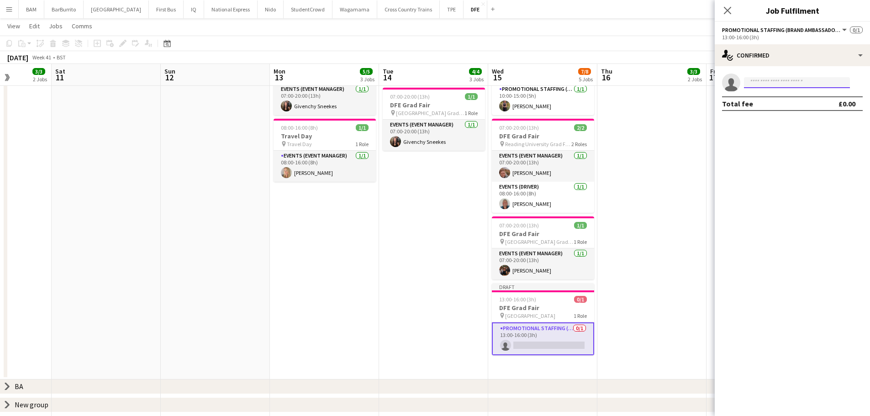
click at [766, 85] on input at bounding box center [797, 82] width 106 height 11
type input "*********"
click at [803, 107] on span "[PHONE_NUMBER]" at bounding box center [796, 110] width 91 height 7
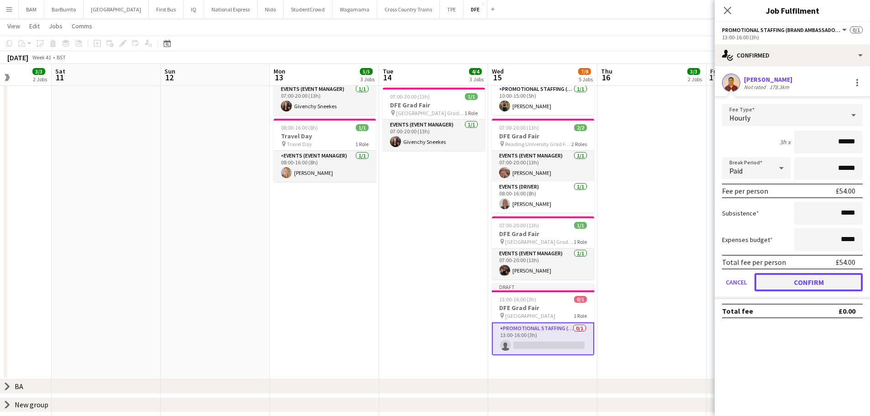
click at [824, 283] on button "Confirm" at bounding box center [808, 282] width 108 height 18
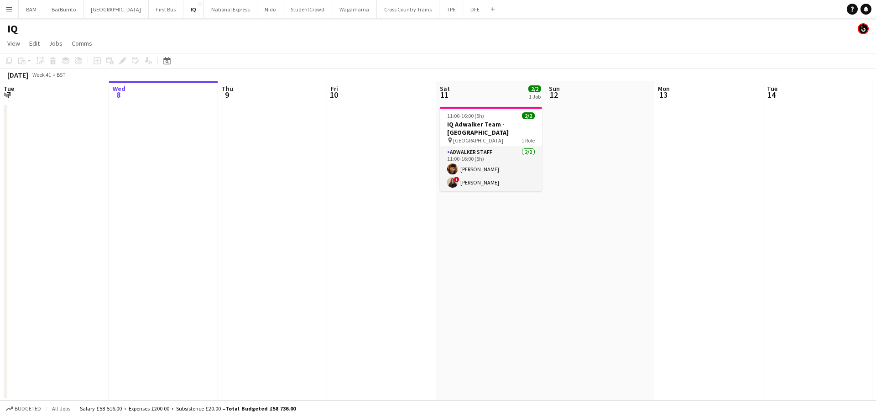
click at [172, 126] on app-calendar-viewport "Sun 5 Mon 6 Tue 7 Wed 8 Thu 9 Fri 10 Sat 11 2/2 1 Job Sun 12 Mon 13 Tue 14 Wed …" at bounding box center [438, 240] width 876 height 319
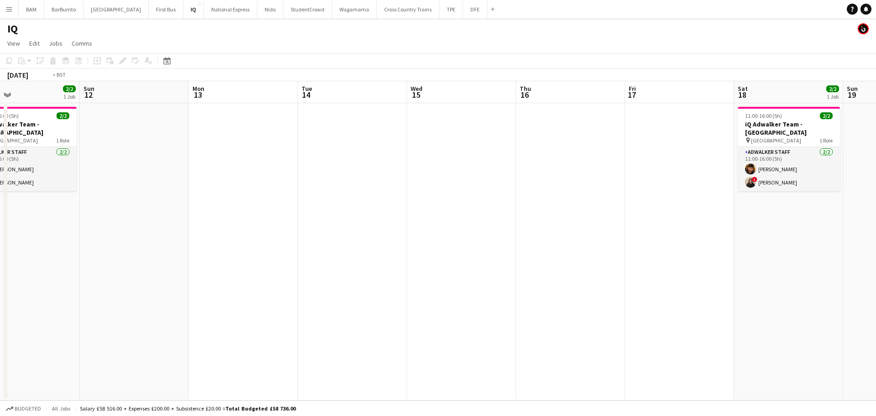
drag, startPoint x: 643, startPoint y: 178, endPoint x: 178, endPoint y: 176, distance: 465.2
click at [178, 176] on app-calendar-viewport "Tue 7 Wed 8 Thu 9 Fri 10 Sat 11 2/2 1 Job Sun 12 Mon 13 Tue 14 Wed 15 Thu 16 Fr…" at bounding box center [438, 240] width 876 height 319
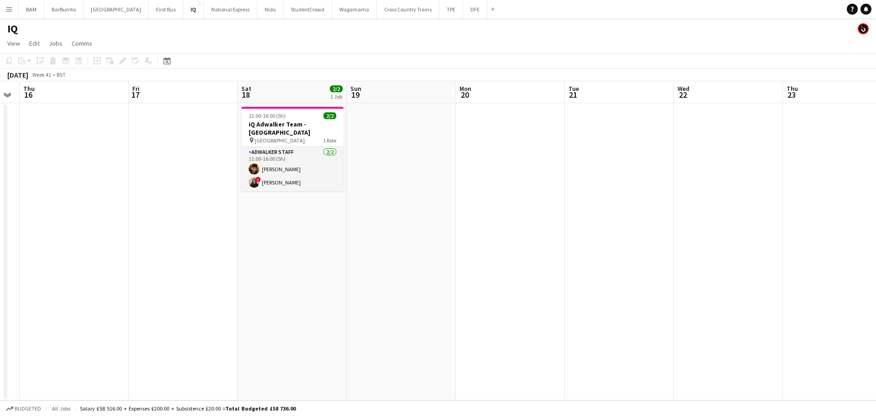
click at [139, 195] on app-calendar-viewport "Sun 12 Mon 13 Tue 14 Wed 15 Thu 16 Fri 17 Sat 18 2/2 1 Job Sun 19 Mon 20 Tue 21…" at bounding box center [438, 240] width 876 height 319
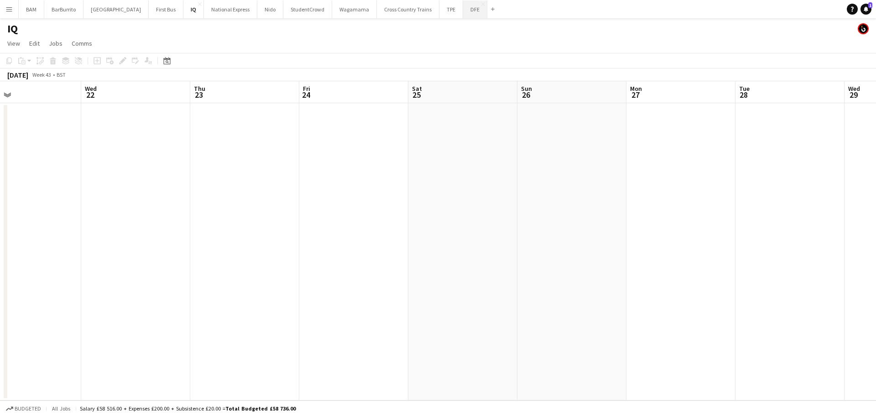
click at [463, 14] on button "DFE Close" at bounding box center [475, 9] width 24 height 18
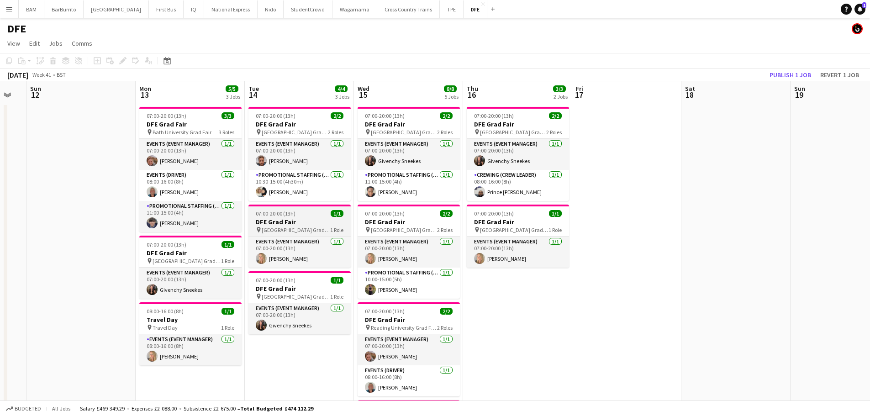
click at [148, 221] on app-calendar-viewport "Thu 9 4/4 2 Jobs Fri 10 3/3 2 Jobs Sat 11 Sun 12 Mon 13 5/5 3 Jobs Tue 14 4/4 3…" at bounding box center [435, 385] width 870 height 608
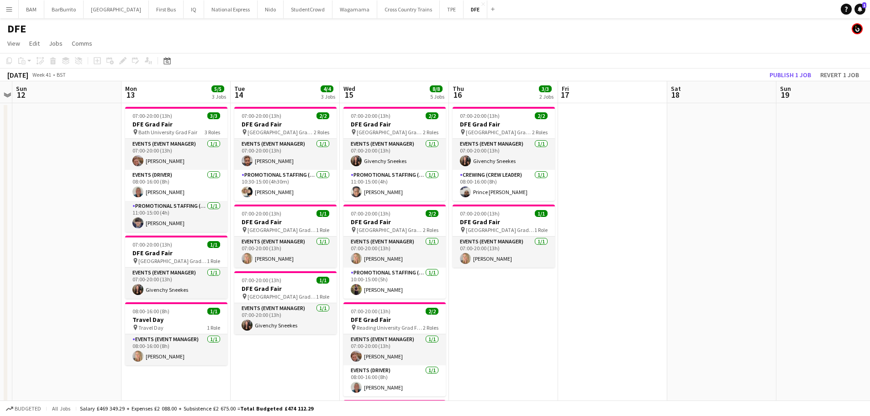
scroll to position [0, 323]
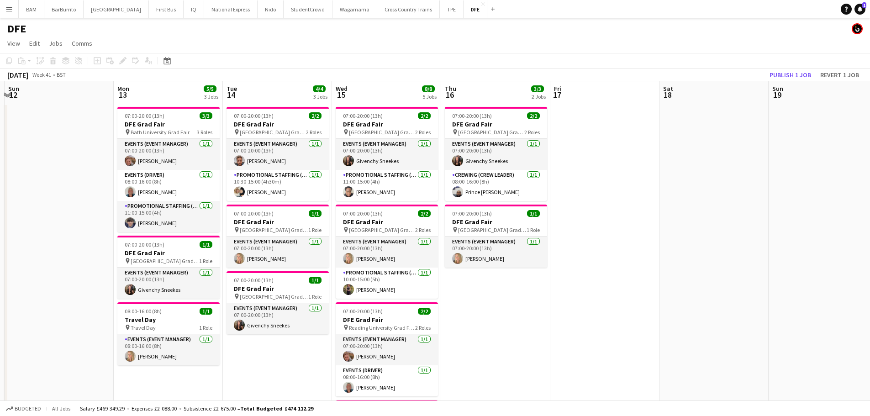
drag, startPoint x: 595, startPoint y: 243, endPoint x: 572, endPoint y: 242, distance: 23.3
click at [572, 242] on app-calendar-viewport "Thu 9 4/4 2 Jobs Fri 10 3/3 2 Jobs Sat 11 Sun 12 Mon 13 5/5 3 Jobs Tue 14 4/4 3…" at bounding box center [435, 385] width 870 height 608
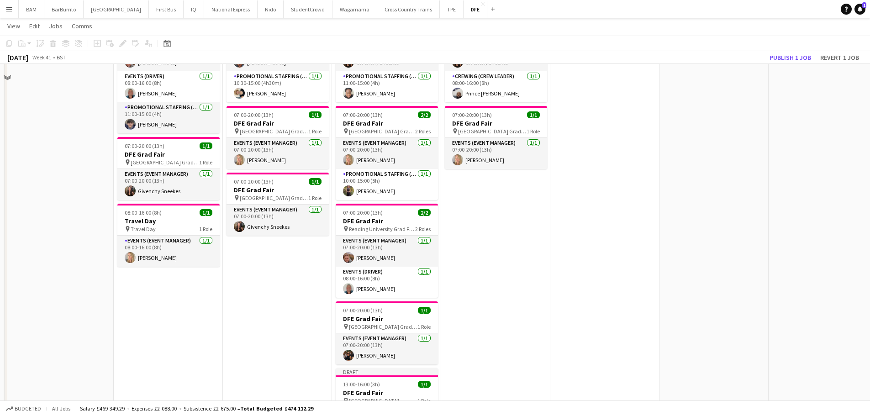
scroll to position [228, 0]
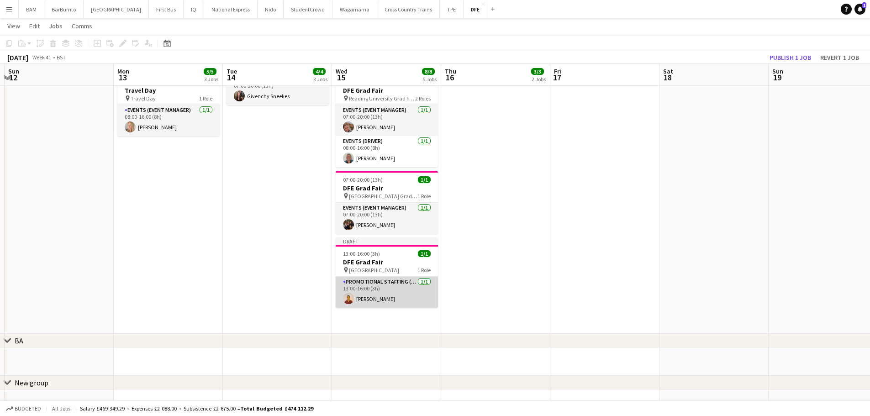
drag, startPoint x: 389, startPoint y: 293, endPoint x: 384, endPoint y: 292, distance: 5.1
click at [388, 293] on app-card-role "Promotional Staffing (Brand Ambassadors) 1/1 13:00-16:00 (3h) Sarah Ismail" at bounding box center [387, 292] width 102 height 31
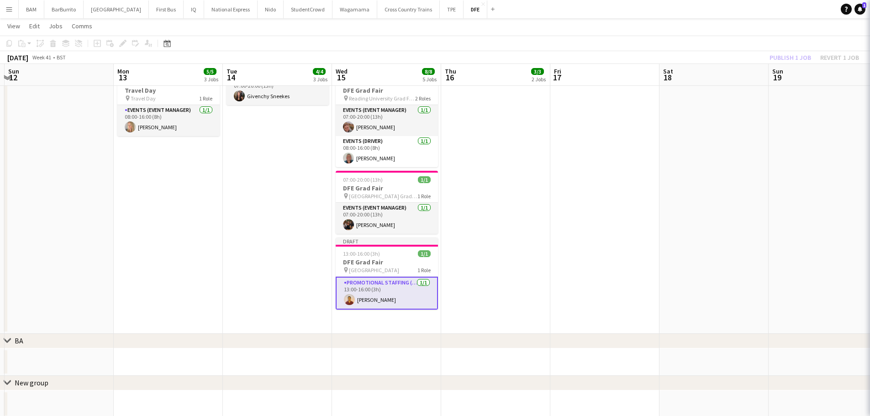
scroll to position [0, 324]
click at [379, 272] on span "[GEOGRAPHIC_DATA]" at bounding box center [372, 270] width 50 height 7
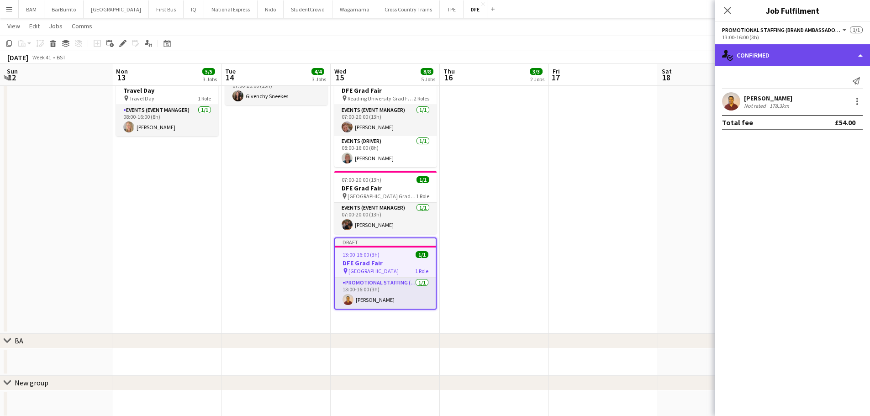
click at [782, 49] on div "single-neutral-actions-check-2 Confirmed" at bounding box center [791, 55] width 155 height 22
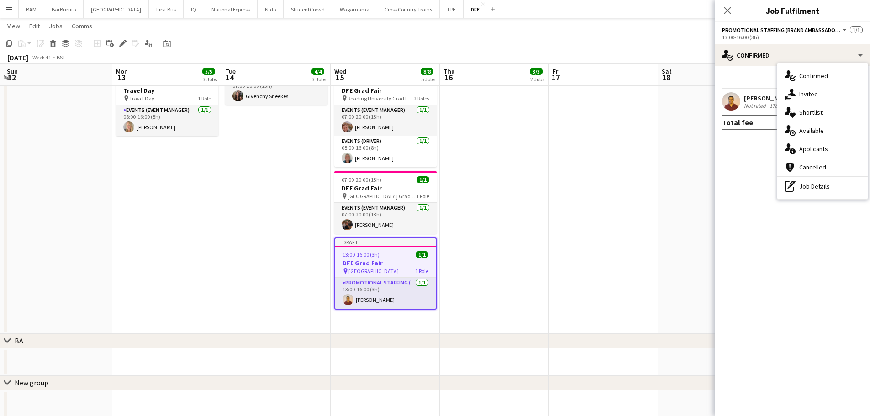
click at [823, 186] on div "pen-write Job Details" at bounding box center [822, 186] width 90 height 18
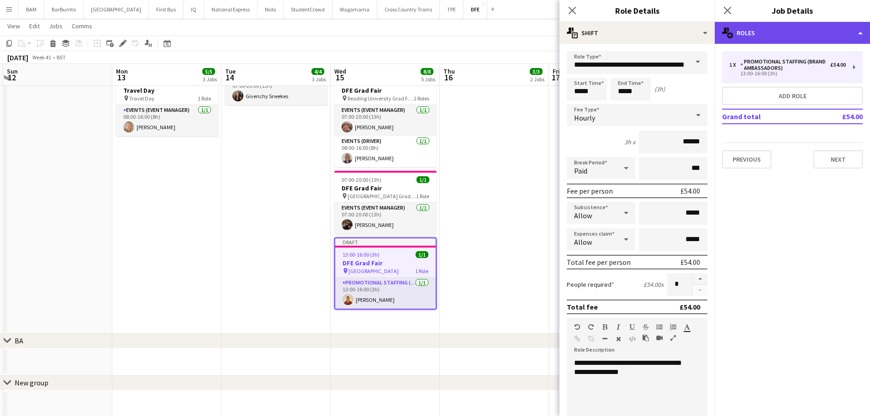
click at [762, 35] on div "multiple-users-add Roles" at bounding box center [791, 33] width 155 height 22
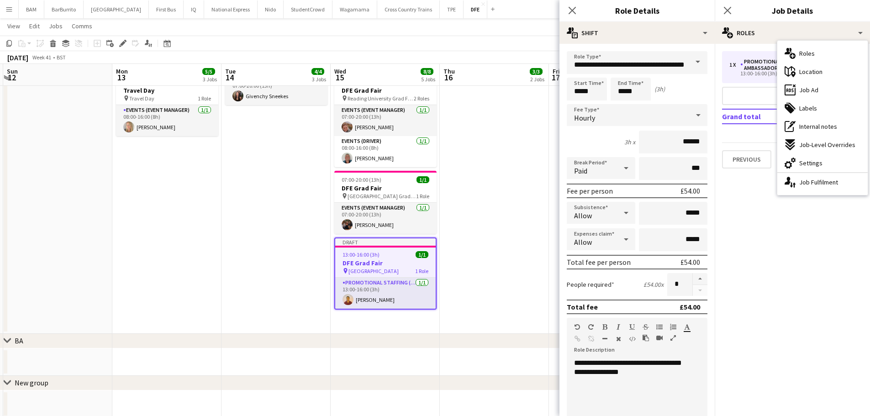
click at [829, 69] on div "maps-pin-1 Location" at bounding box center [822, 72] width 90 height 18
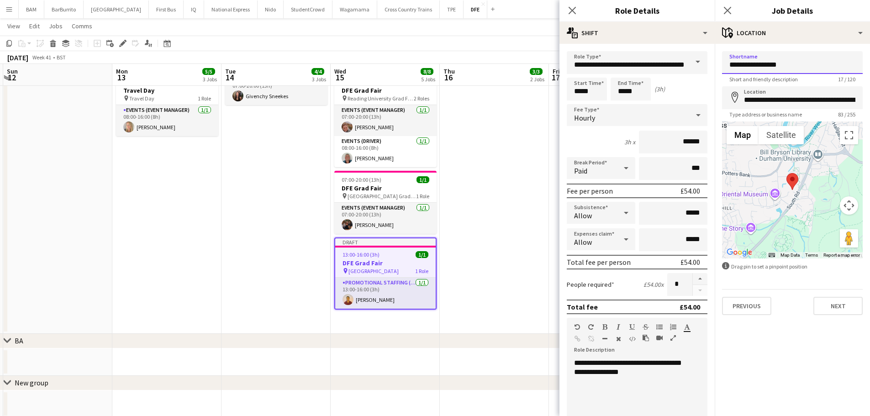
drag, startPoint x: 755, startPoint y: 65, endPoint x: 700, endPoint y: 65, distance: 54.8
click at [700, 65] on body "Menu Boards Boards Boards All jobs Status Workforce Workforce My Workforce Recr…" at bounding box center [435, 123] width 870 height 703
click at [758, 68] on input "**********" at bounding box center [792, 62] width 141 height 23
click at [753, 66] on input "**********" at bounding box center [792, 62] width 141 height 23
drag, startPoint x: 754, startPoint y: 65, endPoint x: 681, endPoint y: 62, distance: 73.1
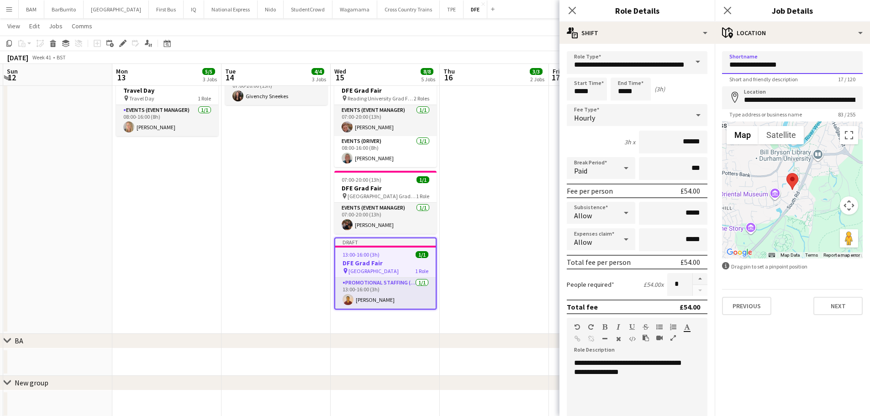
click at [694, 65] on body "Menu Boards Boards Boards All jobs Status Workforce Workforce My Workforce Recr…" at bounding box center [435, 123] width 870 height 703
click at [749, 68] on input "**********" at bounding box center [792, 62] width 141 height 23
drag, startPoint x: 753, startPoint y: 65, endPoint x: 699, endPoint y: 66, distance: 54.3
click at [699, 66] on body "Menu Boards Boards Boards All jobs Status Workforce Workforce My Workforce Recr…" at bounding box center [435, 123] width 870 height 703
click at [753, 63] on input "**********" at bounding box center [792, 62] width 141 height 23
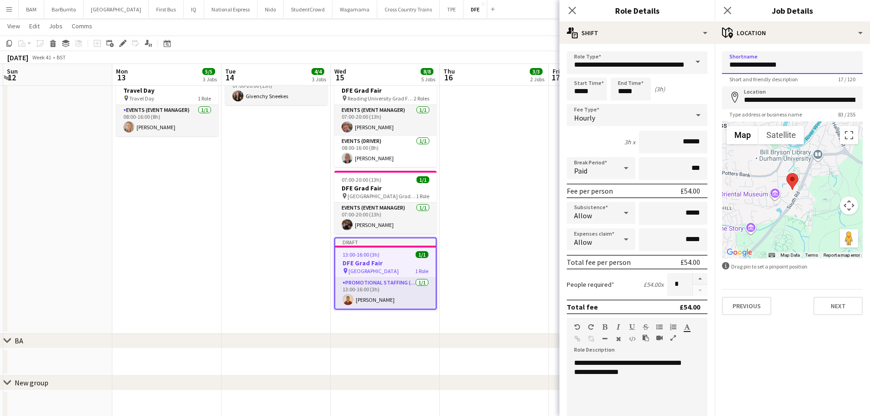
drag, startPoint x: 753, startPoint y: 63, endPoint x: 744, endPoint y: 63, distance: 9.1
click at [744, 63] on input "**********" at bounding box center [792, 62] width 141 height 23
type input "**********"
drag, startPoint x: 745, startPoint y: 100, endPoint x: 876, endPoint y: 102, distance: 131.0
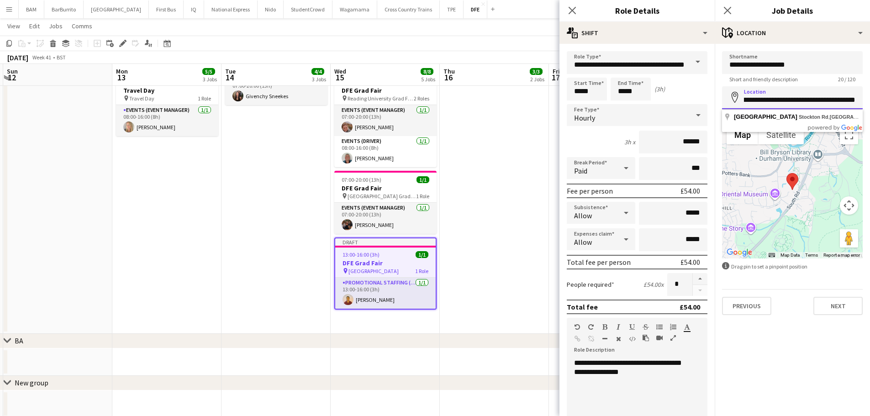
click at [870, 102] on html "Menu Boards Boards Boards All jobs Status Workforce Workforce My Workforce Recr…" at bounding box center [435, 123] width 870 height 703
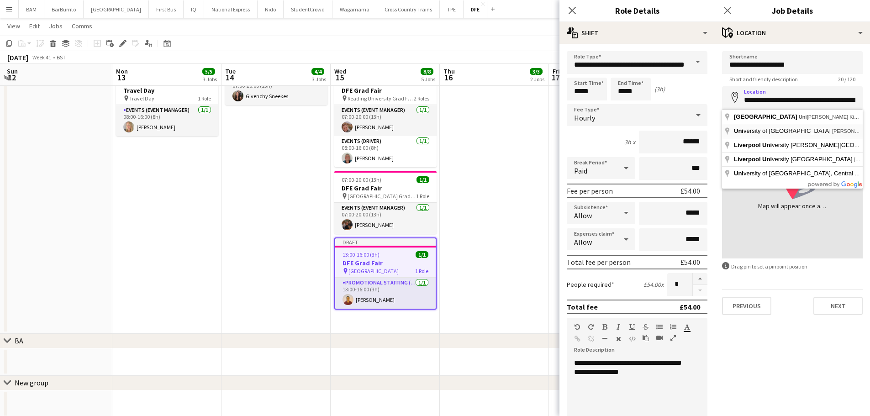
type input "**********"
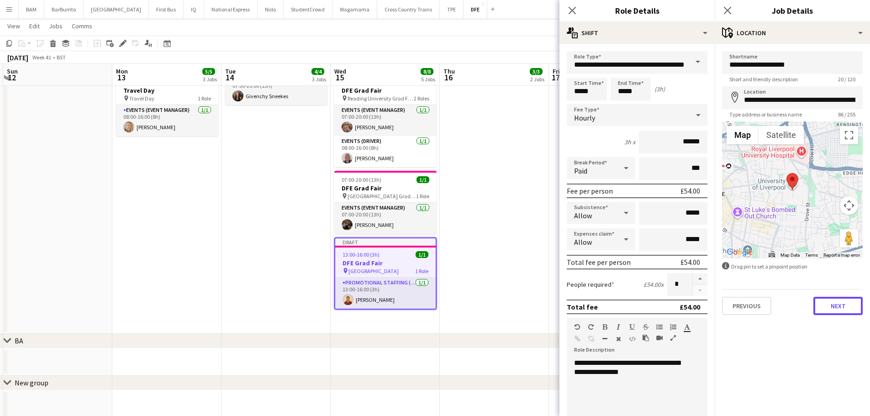
click at [842, 312] on button "Next" at bounding box center [837, 306] width 49 height 18
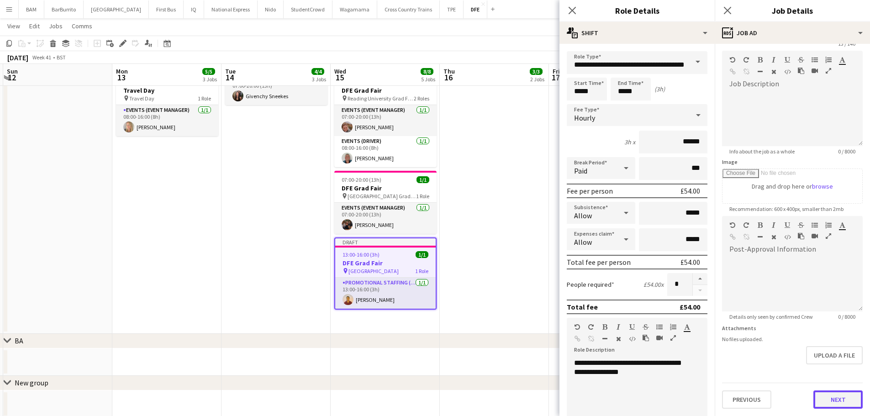
click at [832, 379] on form "**********" at bounding box center [791, 212] width 155 height 393
click at [834, 398] on button "Next" at bounding box center [837, 399] width 49 height 18
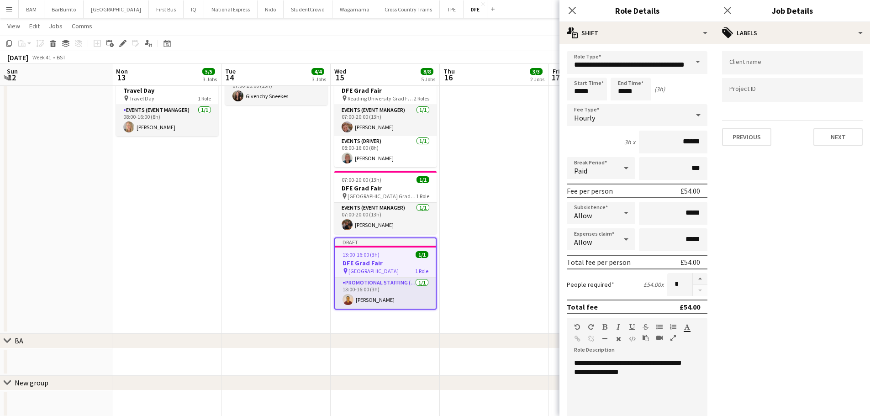
scroll to position [0, 0]
click at [479, 27] on app-page-menu "View Day view expanded Day view collapsed Month view Date picker Jump to [DATE]…" at bounding box center [435, 26] width 870 height 17
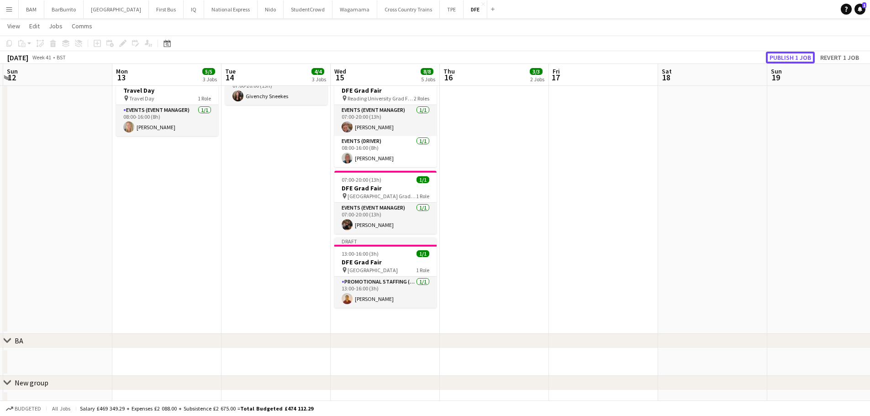
click at [797, 57] on button "Publish 1 job" at bounding box center [790, 58] width 49 height 12
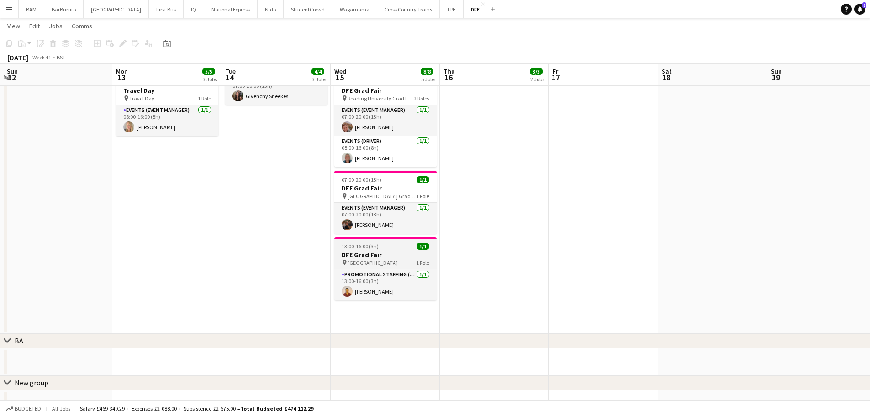
click at [406, 260] on div "pin Liverpool University 1 Role" at bounding box center [385, 262] width 102 height 7
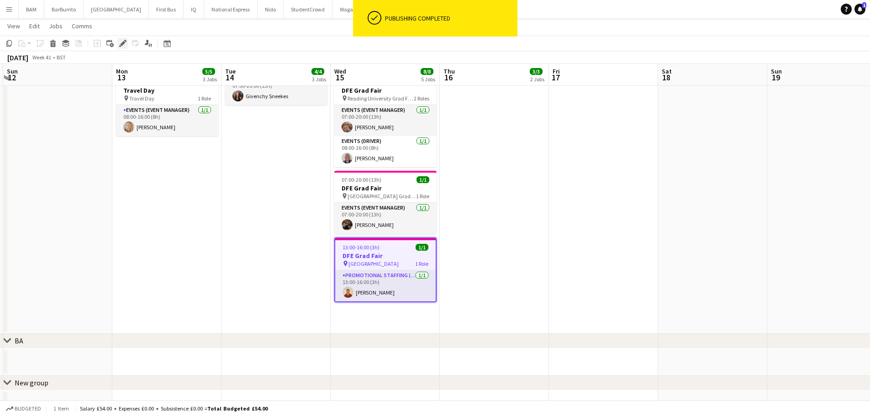
click at [123, 42] on icon at bounding box center [122, 43] width 5 height 5
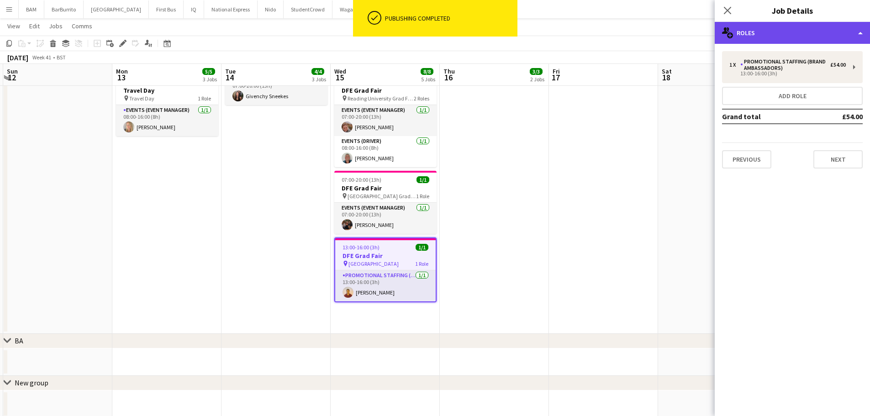
click at [801, 37] on div "multiple-users-add Roles" at bounding box center [791, 33] width 155 height 22
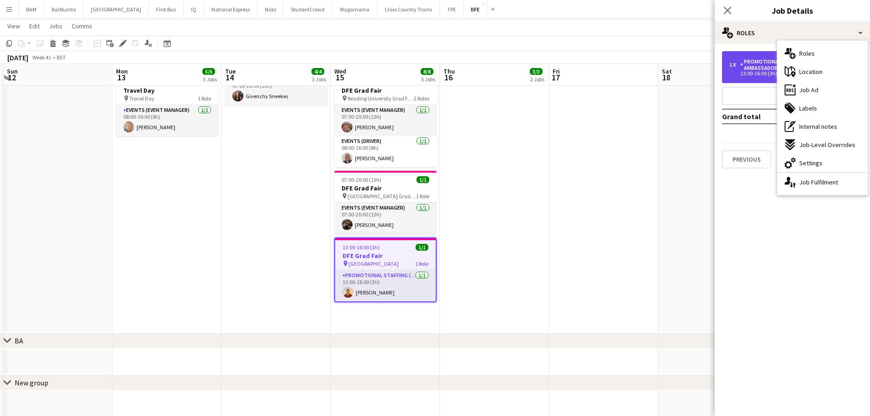
click at [747, 63] on div "Promotional Staffing (Brand Ambassadors)" at bounding box center [785, 64] width 90 height 13
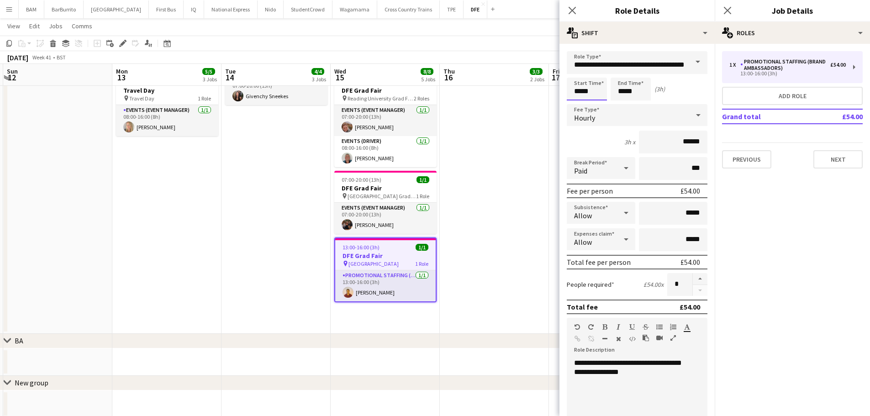
click at [593, 88] on input "*****" at bounding box center [587, 89] width 40 height 23
click at [581, 99] on input "*****" at bounding box center [587, 89] width 40 height 23
click at [580, 102] on div at bounding box center [577, 104] width 18 height 9
type input "*****"
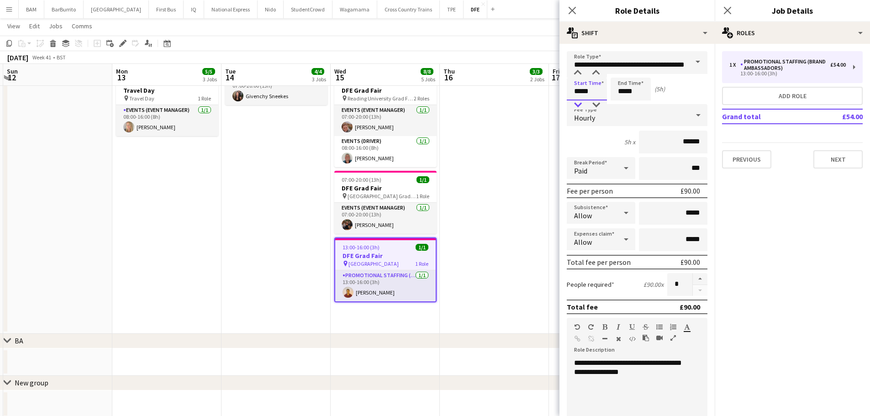
click at [580, 102] on div at bounding box center [577, 104] width 18 height 9
click at [624, 84] on input "*****" at bounding box center [630, 89] width 40 height 23
click at [624, 105] on div at bounding box center [621, 104] width 18 height 9
click at [640, 69] on div at bounding box center [639, 72] width 18 height 9
type input "*****"
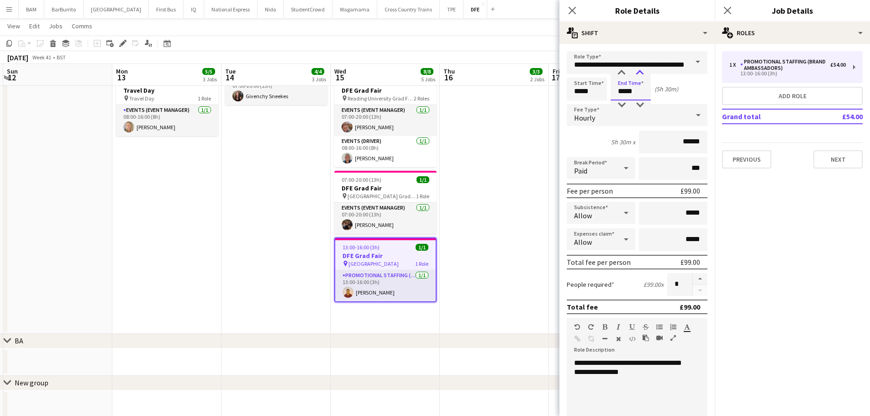
click at [640, 68] on div at bounding box center [639, 72] width 18 height 9
drag, startPoint x: 519, startPoint y: 57, endPoint x: 540, endPoint y: 58, distance: 20.6
click at [519, 56] on div "[DATE] Week 41 • BST" at bounding box center [435, 57] width 870 height 13
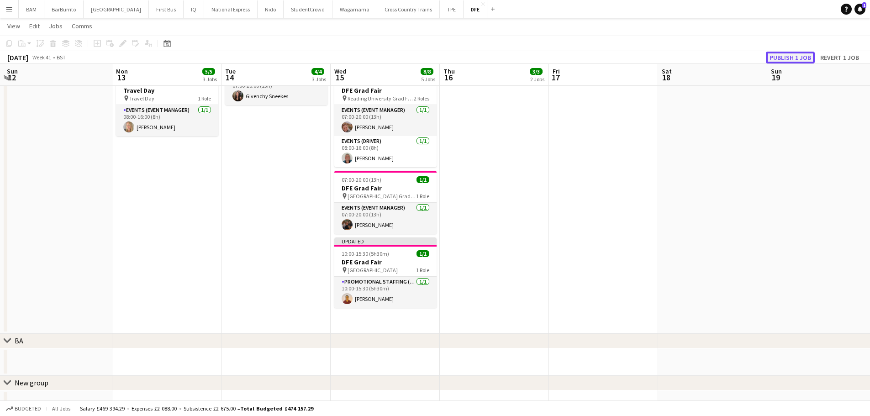
click at [794, 60] on button "Publish 1 job" at bounding box center [790, 58] width 49 height 12
